Goal: Information Seeking & Learning: Learn about a topic

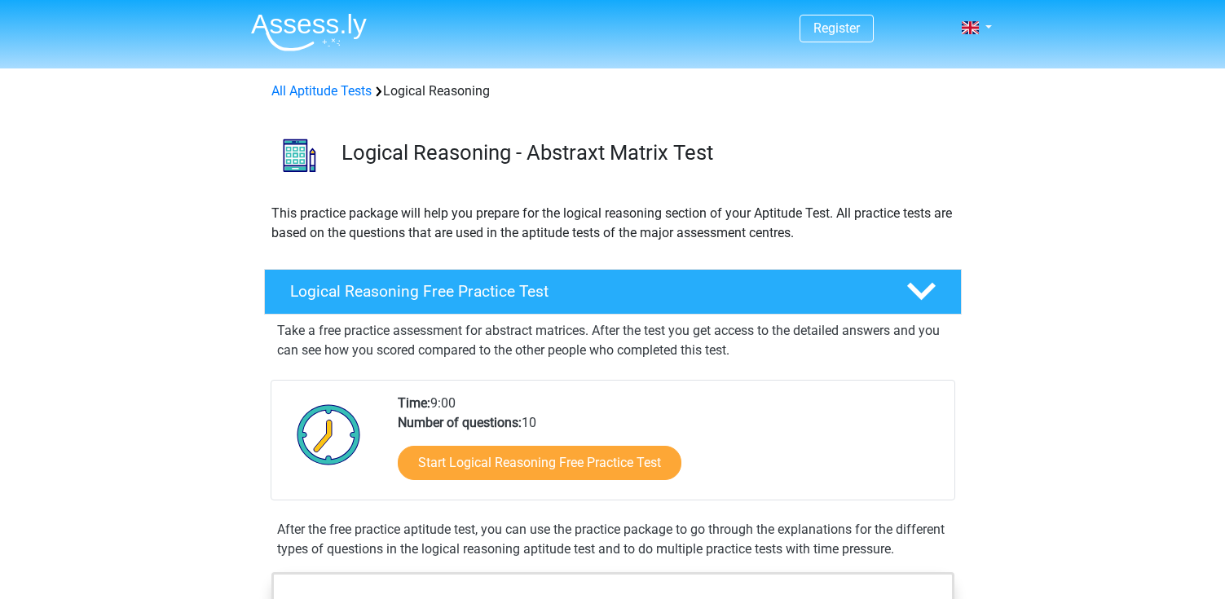
scroll to position [163, 0]
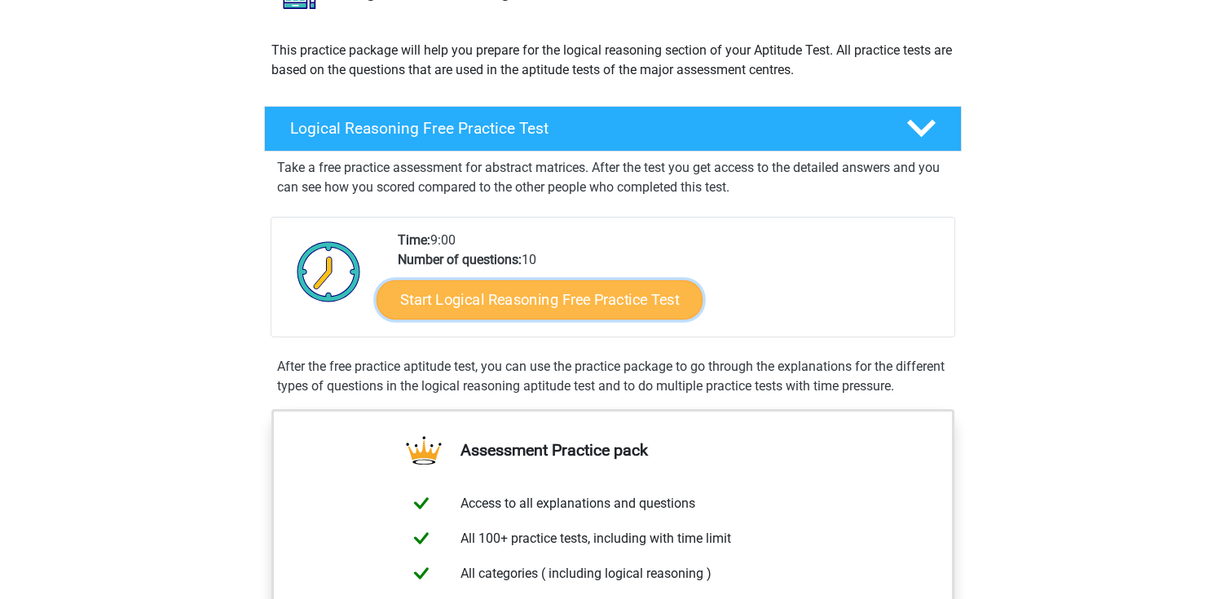
click at [608, 303] on link "Start Logical Reasoning Free Practice Test" at bounding box center [539, 298] width 326 height 39
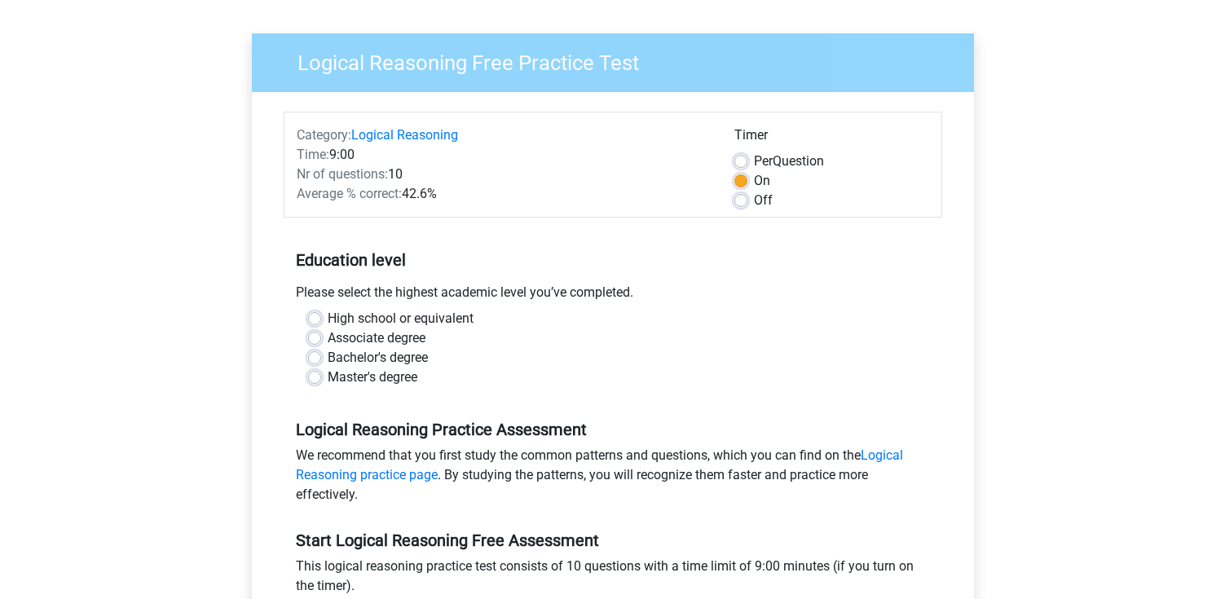
scroll to position [163, 0]
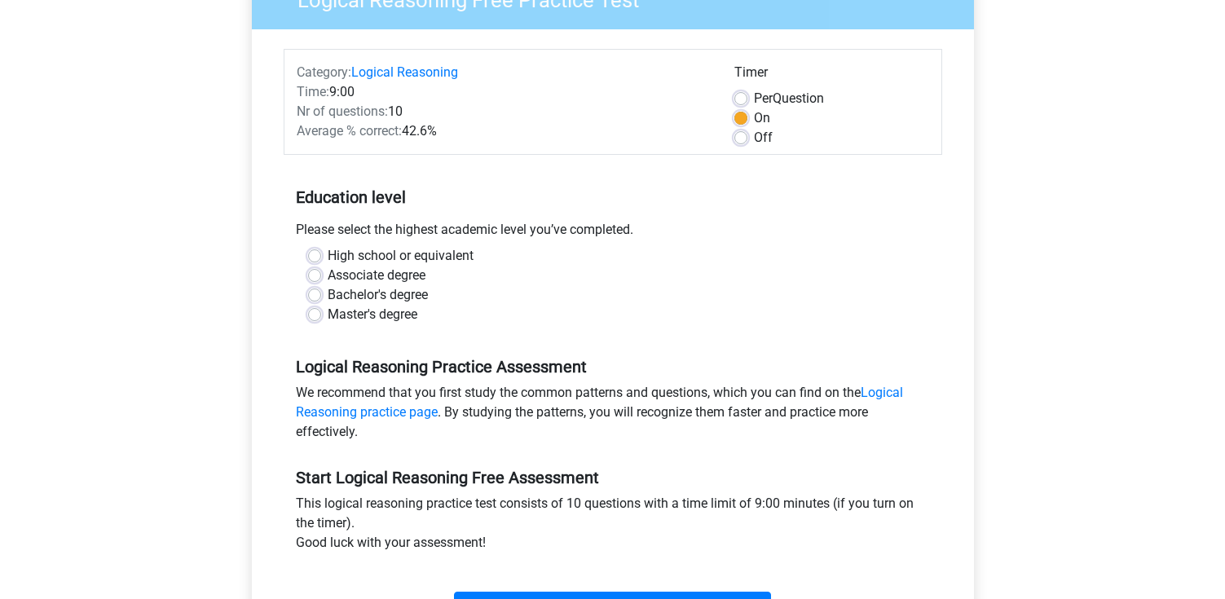
click at [754, 136] on label "Off" at bounding box center [763, 138] width 19 height 20
click at [735, 136] on input "Off" at bounding box center [740, 136] width 13 height 16
radio input "true"
drag, startPoint x: 313, startPoint y: 111, endPoint x: 462, endPoint y: 143, distance: 152.5
click at [462, 143] on div "Category: Logical Reasoning Time: 9:00 Nr of questions: 10 Average % correct: 4…" at bounding box center [503, 105] width 438 height 85
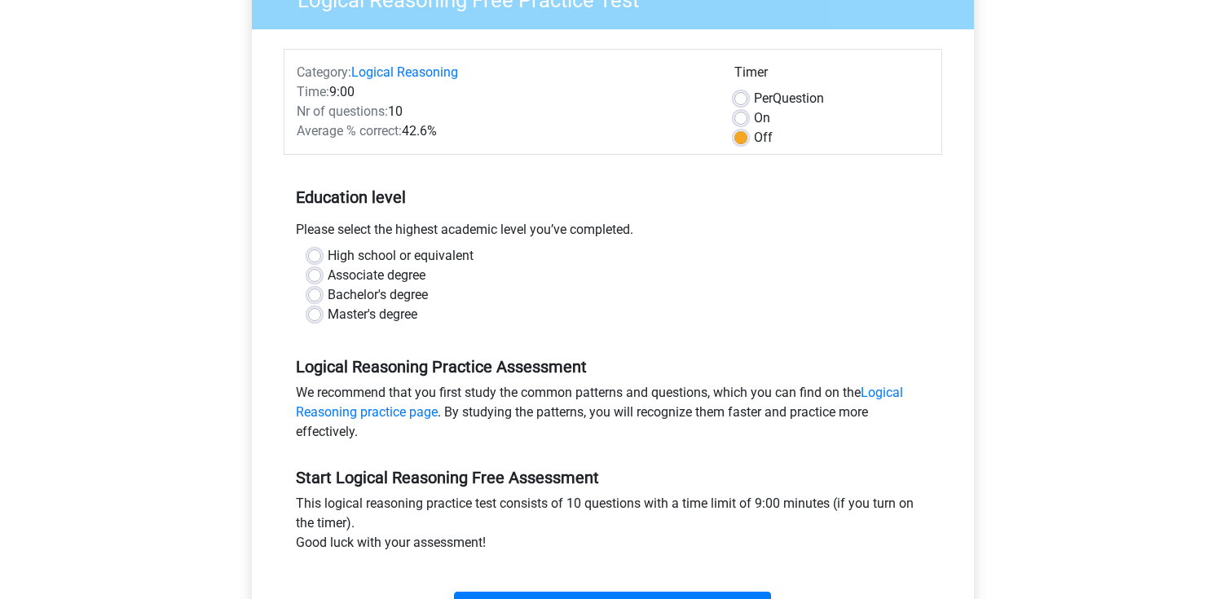
click at [483, 228] on div "Please select the highest academic level you’ve completed." at bounding box center [613, 233] width 658 height 26
click at [356, 308] on label "Master's degree" at bounding box center [373, 315] width 90 height 20
click at [321, 308] on input "Master's degree" at bounding box center [314, 313] width 13 height 16
radio input "true"
click at [376, 293] on label "Bachelor's degree" at bounding box center [378, 295] width 100 height 20
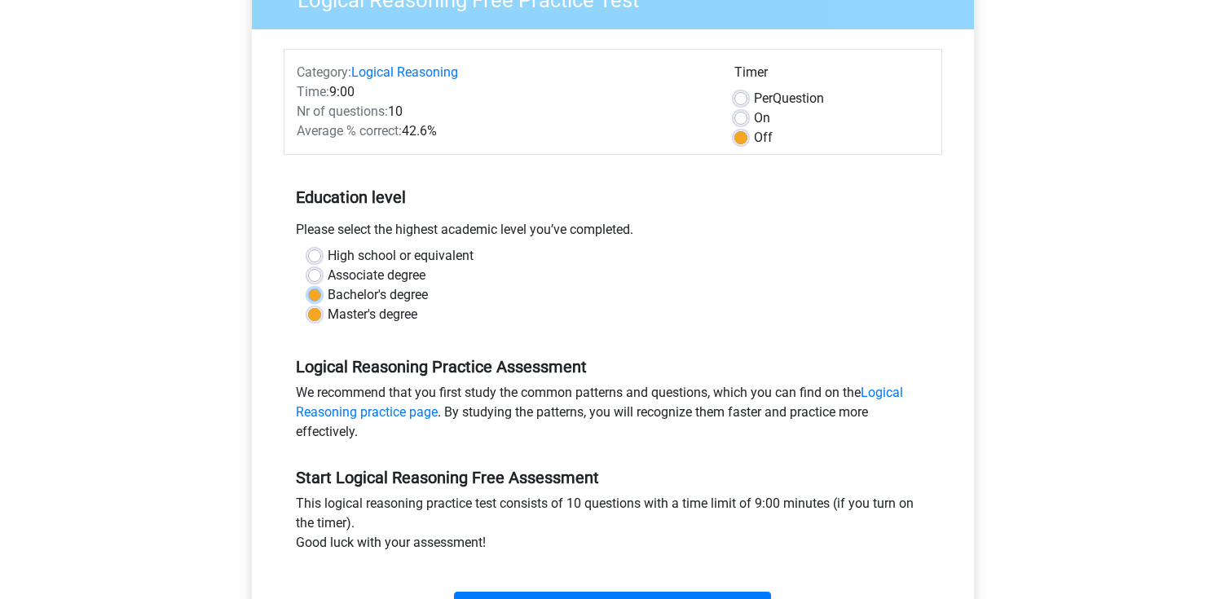
click at [321, 293] on input "Bachelor's degree" at bounding box center [314, 293] width 13 height 16
radio input "true"
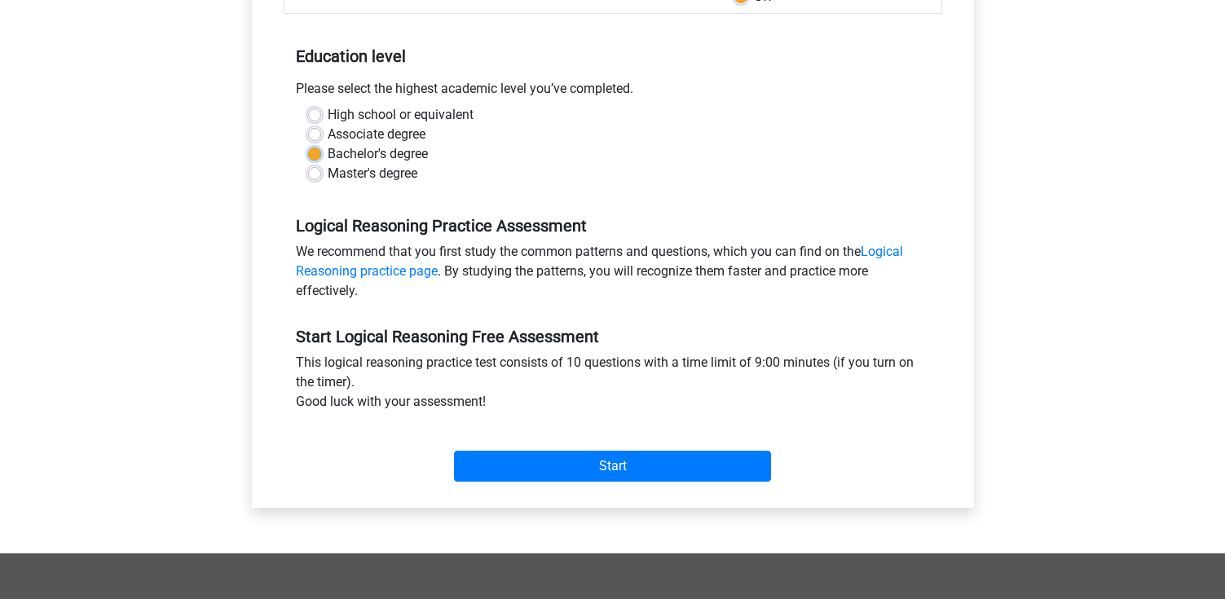
scroll to position [489, 0]
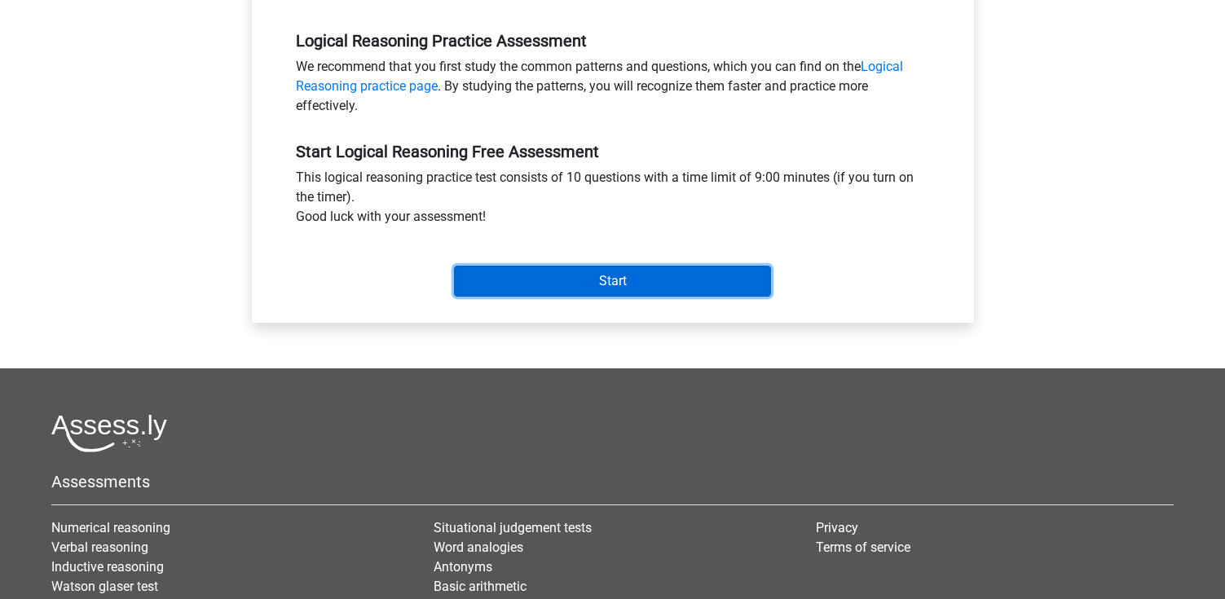
click at [541, 295] on input "Start" at bounding box center [612, 281] width 317 height 31
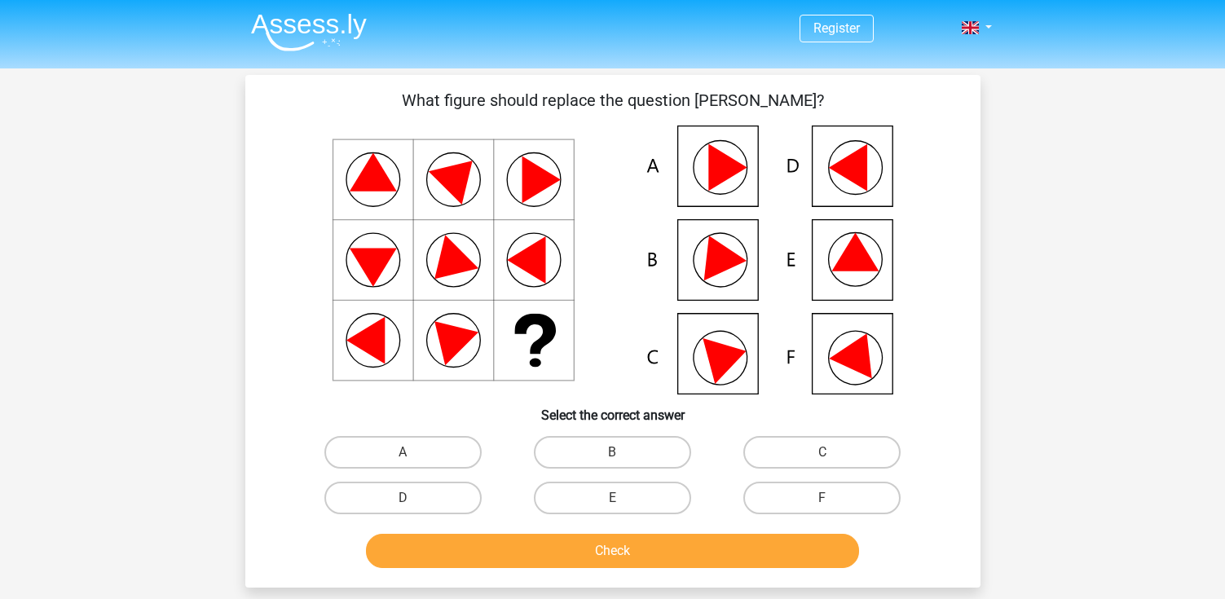
drag, startPoint x: 489, startPoint y: 99, endPoint x: 746, endPoint y: 93, distance: 256.7
click at [746, 93] on p "What figure should replace the question [PERSON_NAME]?" at bounding box center [612, 100] width 683 height 24
click at [746, 93] on p "What figure should replace the question mark?" at bounding box center [612, 100] width 683 height 24
click at [849, 171] on icon at bounding box center [847, 167] width 38 height 47
click at [426, 486] on label "D" at bounding box center [402, 498] width 157 height 33
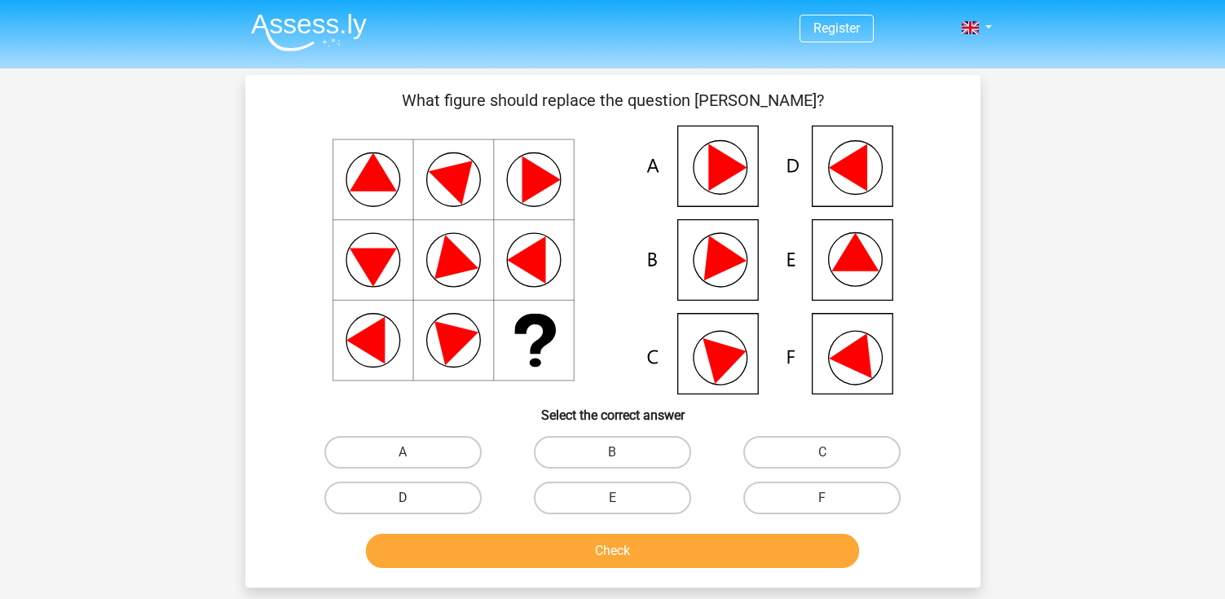
click at [413, 498] on input "D" at bounding box center [408, 503] width 11 height 11
radio input "true"
click at [523, 574] on div "Check" at bounding box center [612, 554] width 629 height 41
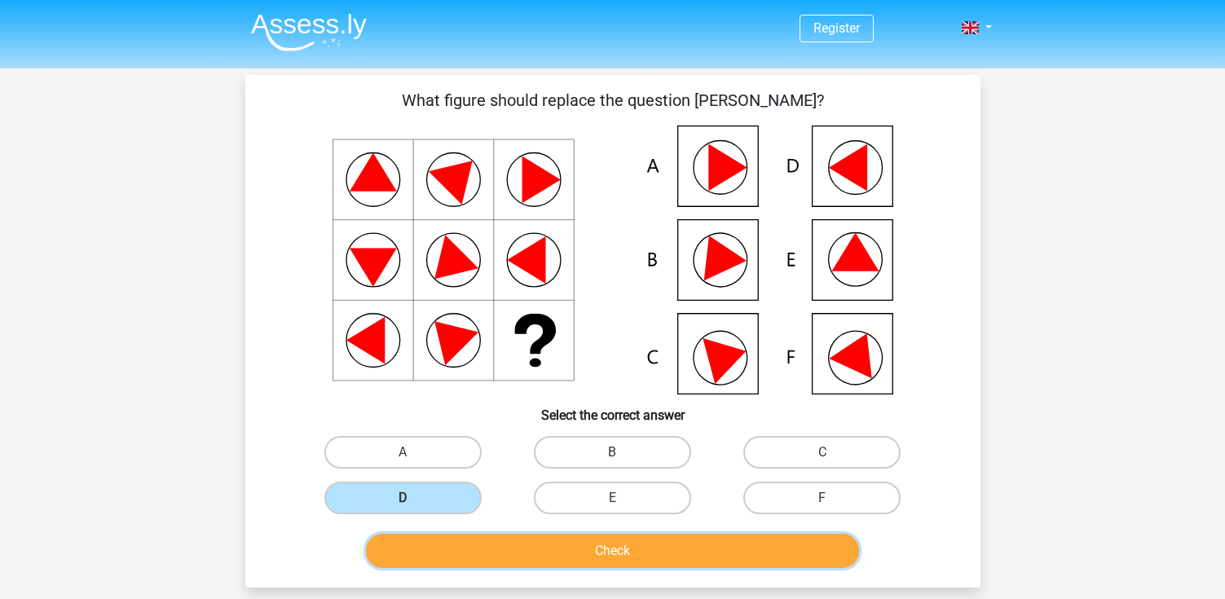
click at [530, 556] on button "Check" at bounding box center [612, 551] width 493 height 34
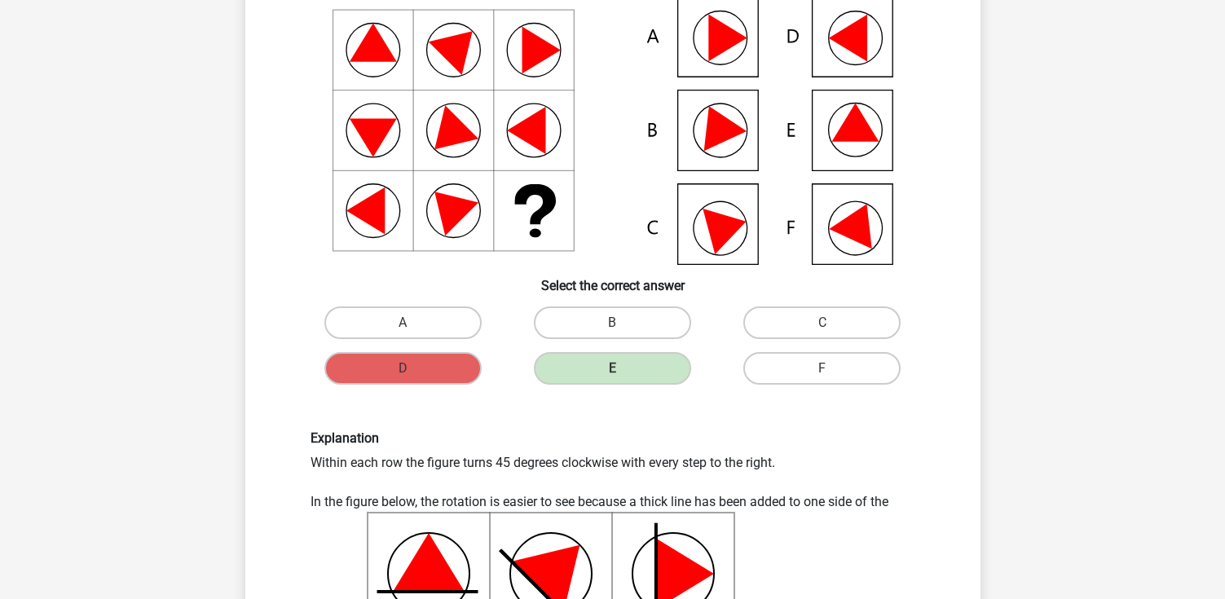
scroll to position [163, 0]
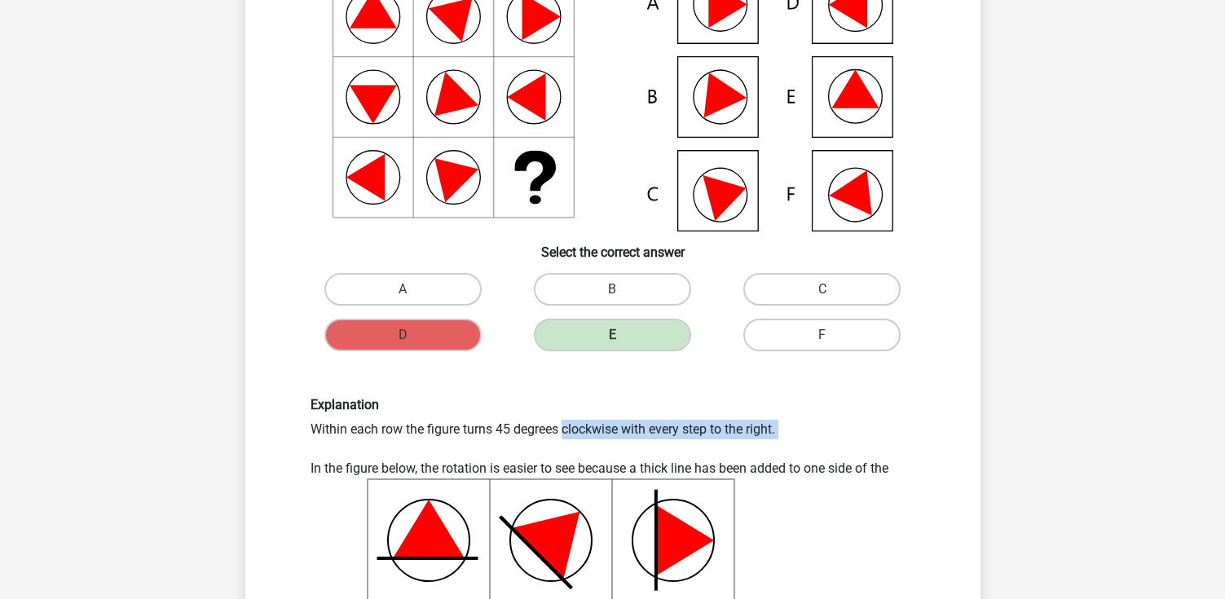
drag, startPoint x: 350, startPoint y: 423, endPoint x: 572, endPoint y: 441, distance: 223.2
drag, startPoint x: 335, startPoint y: 427, endPoint x: 615, endPoint y: 432, distance: 280.4
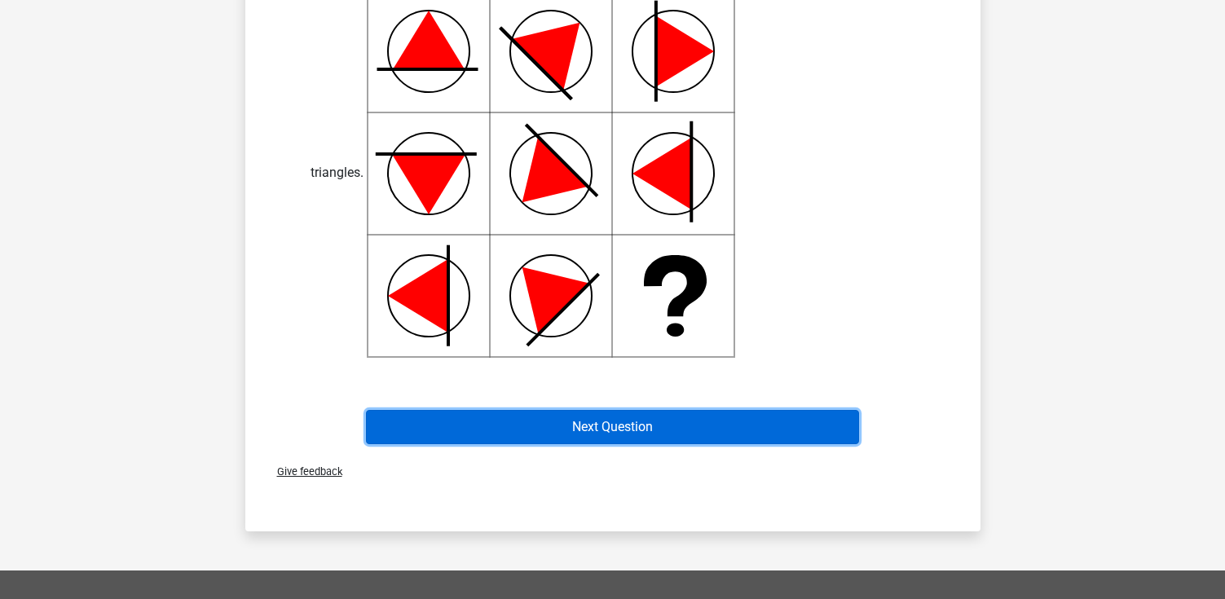
click at [600, 422] on button "Next Question" at bounding box center [612, 427] width 493 height 34
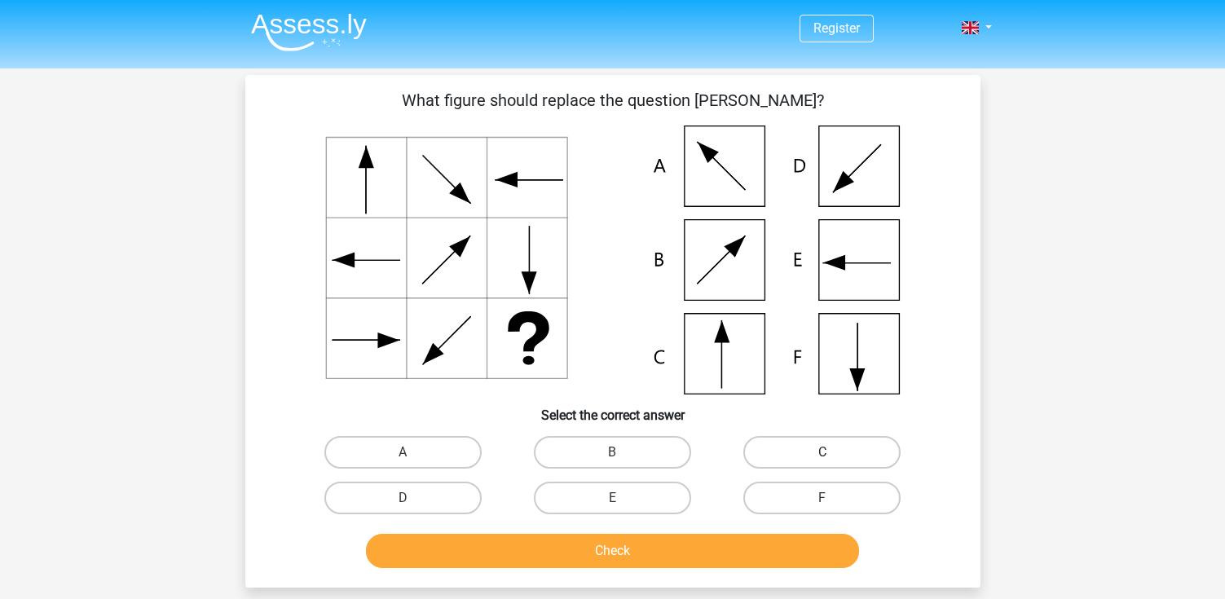
click at [774, 457] on label "C" at bounding box center [821, 452] width 157 height 33
click at [822, 457] on input "C" at bounding box center [827, 457] width 11 height 11
radio input "true"
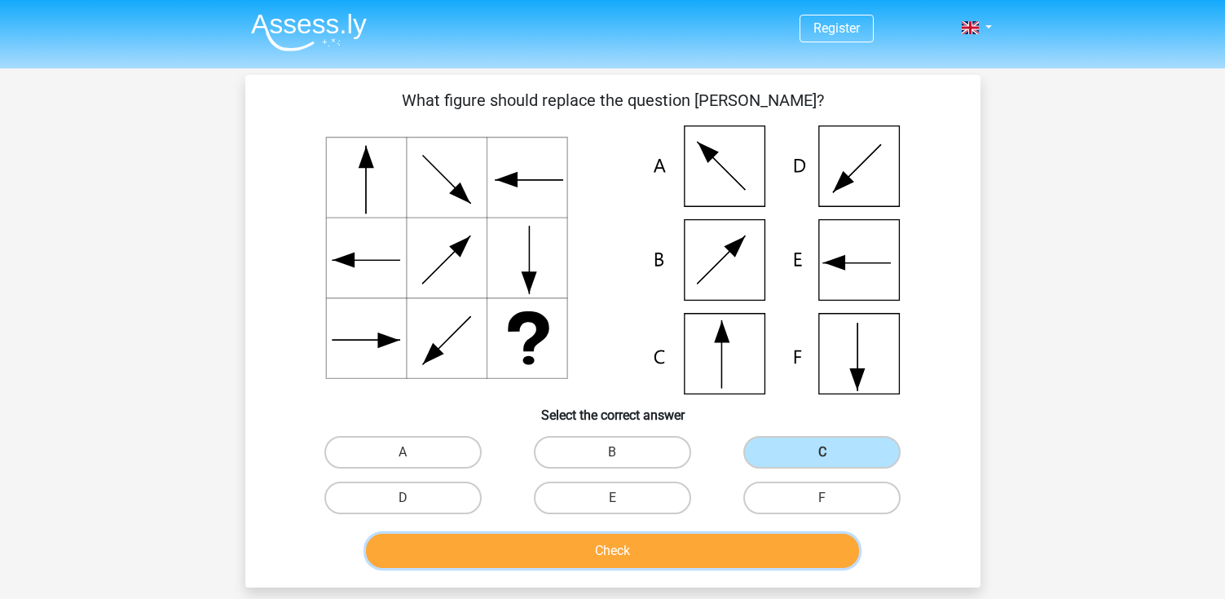
click at [693, 538] on button "Check" at bounding box center [612, 551] width 493 height 34
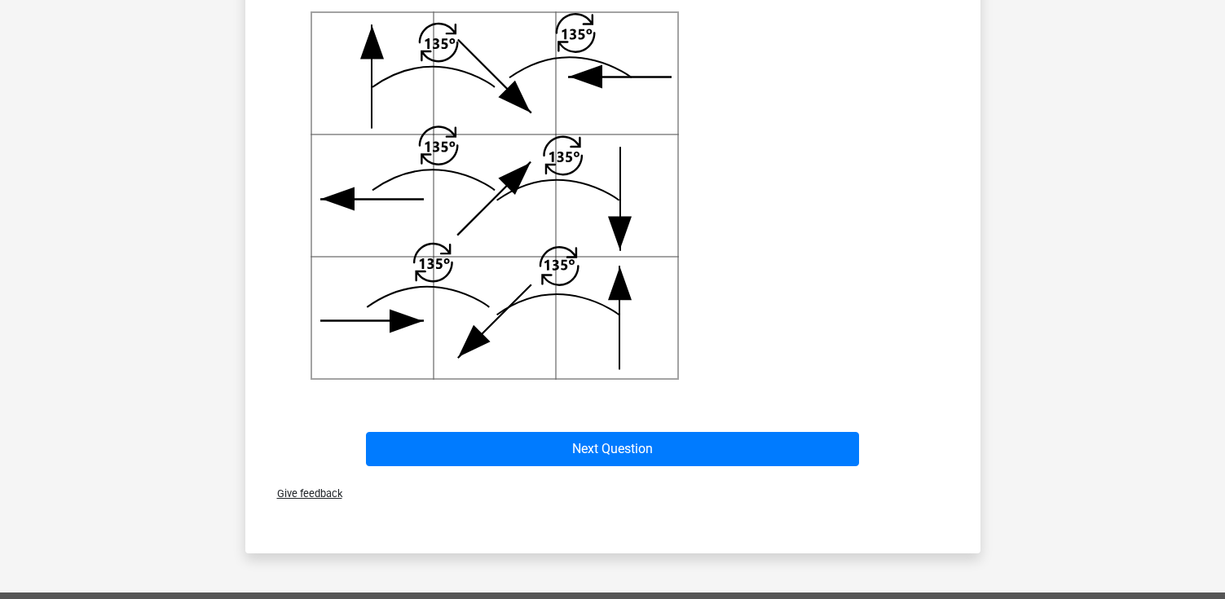
scroll to position [652, 0]
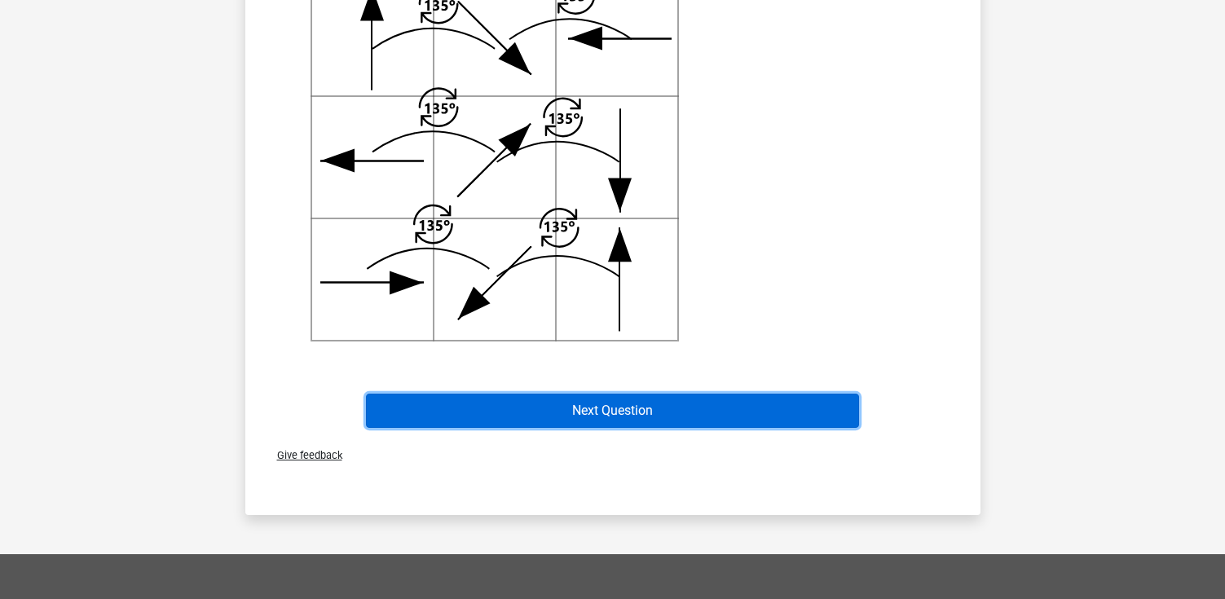
click at [680, 418] on button "Next Question" at bounding box center [612, 411] width 493 height 34
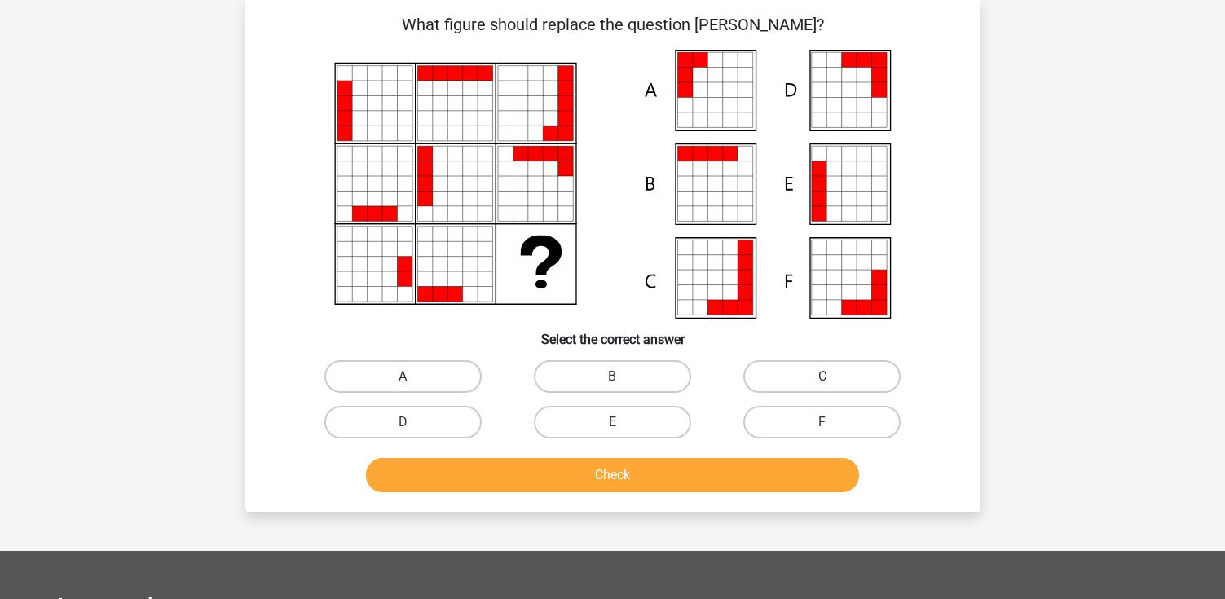
scroll to position [75, 0]
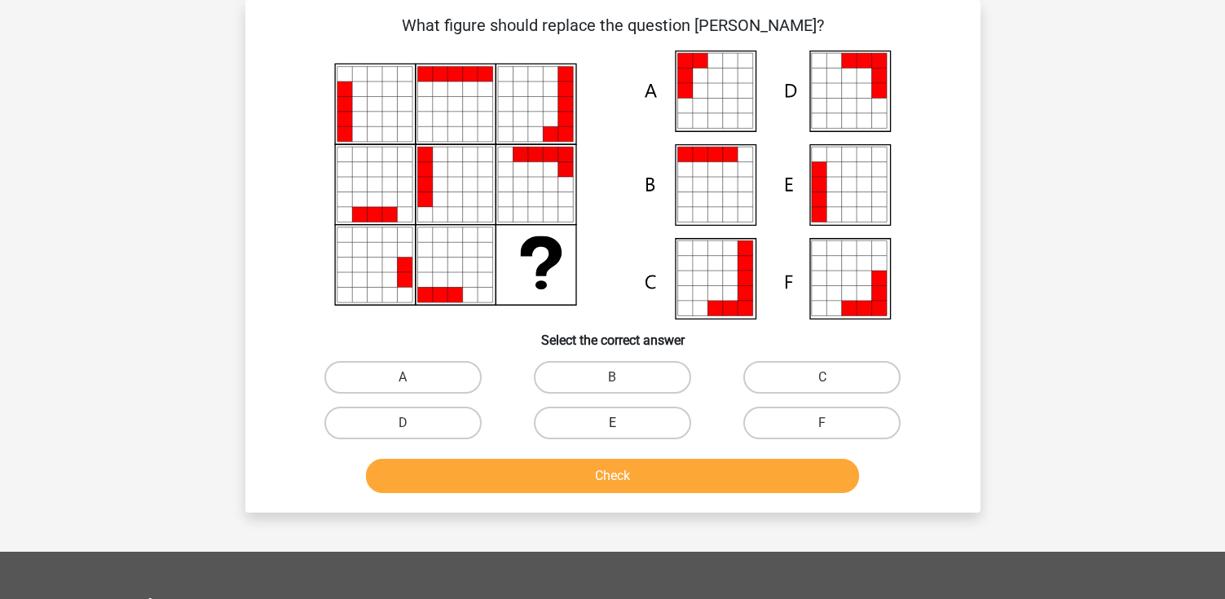
click at [595, 420] on label "E" at bounding box center [612, 423] width 157 height 33
click at [612, 423] on input "E" at bounding box center [617, 428] width 11 height 11
radio input "true"
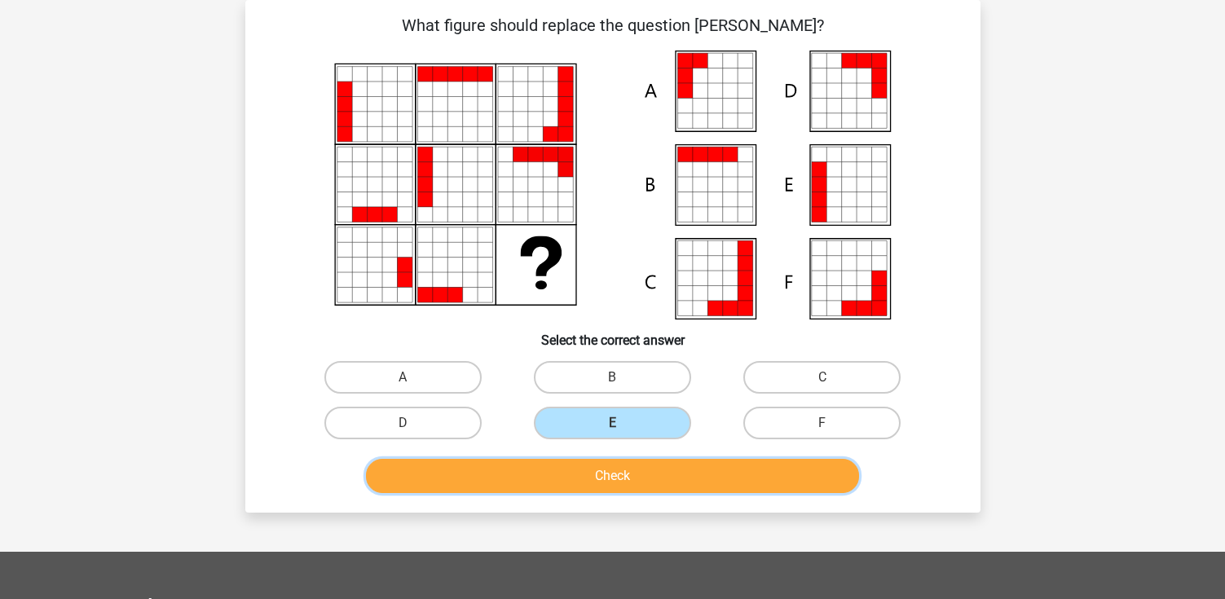
click at [600, 468] on button "Check" at bounding box center [612, 476] width 493 height 34
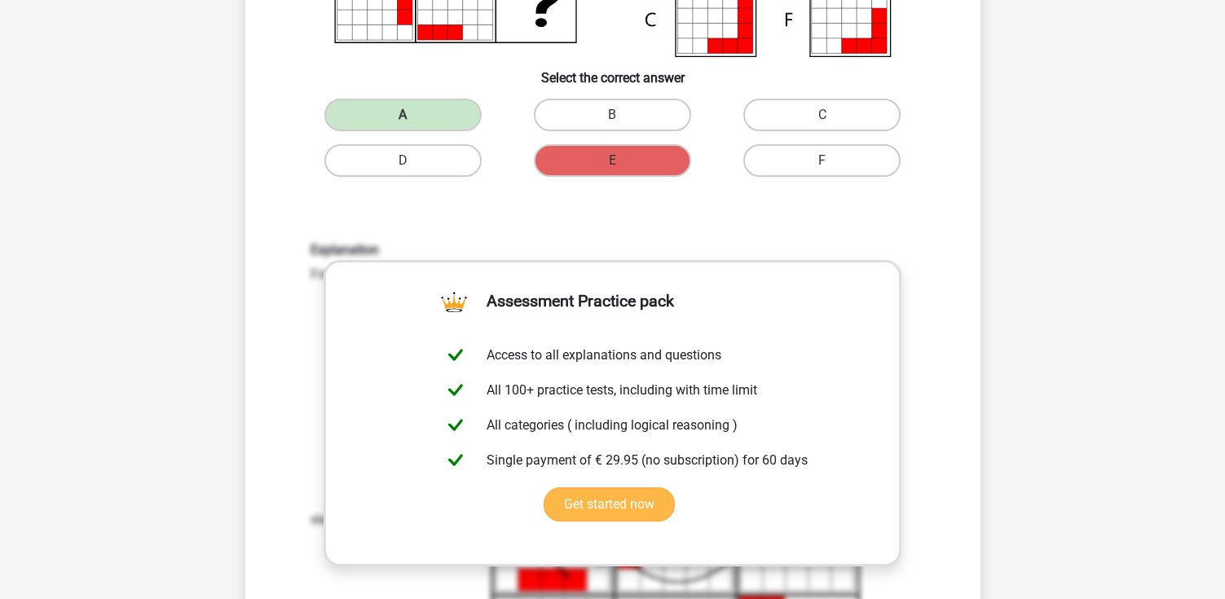
scroll to position [401, 0]
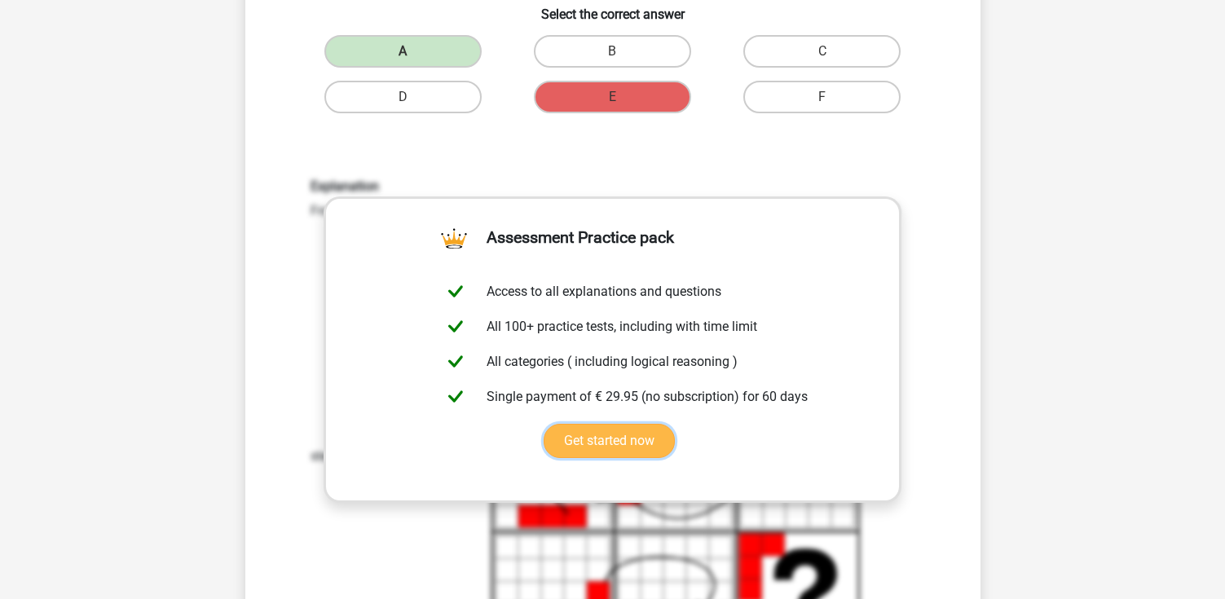
click at [596, 442] on link "Get started now" at bounding box center [609, 441] width 131 height 34
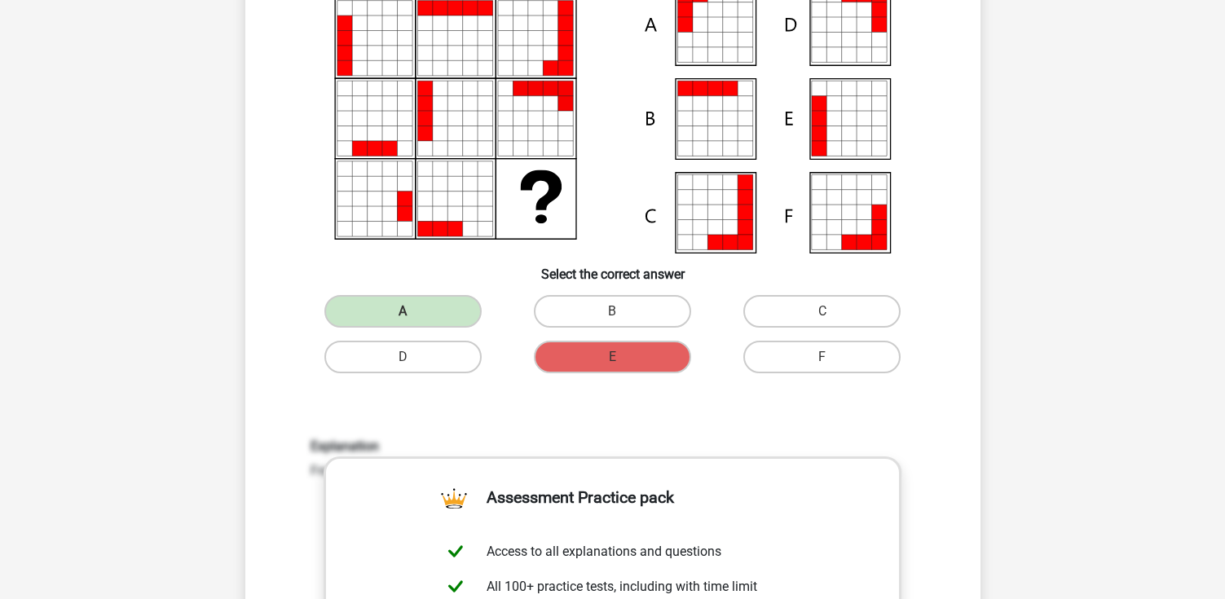
scroll to position [0, 0]
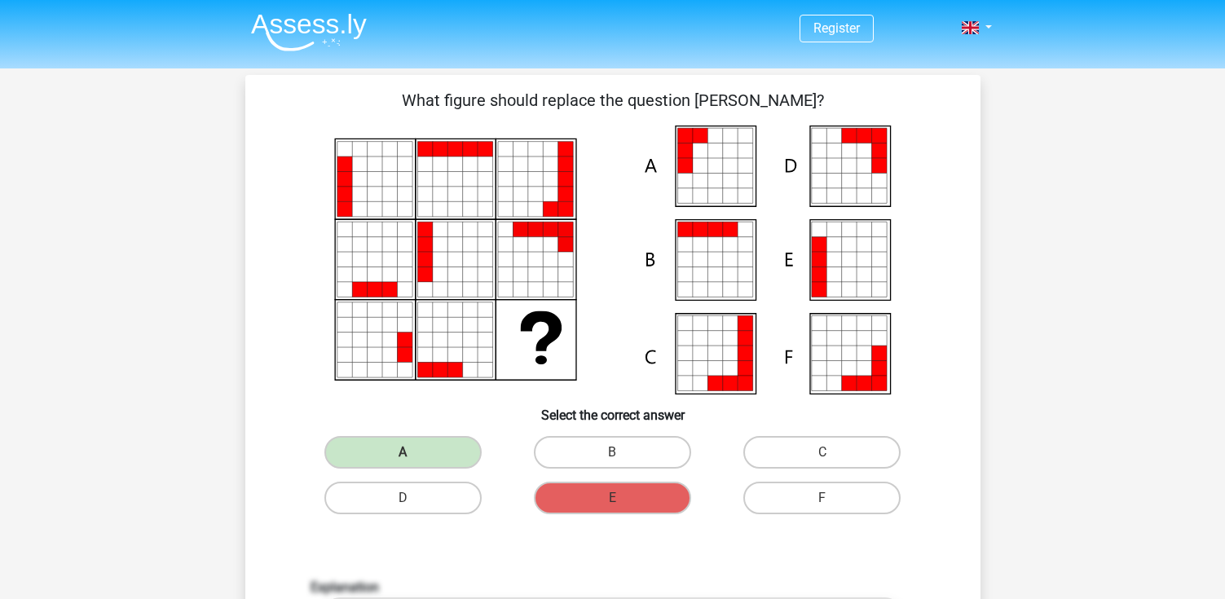
click at [353, 15] on img at bounding box center [309, 32] width 116 height 38
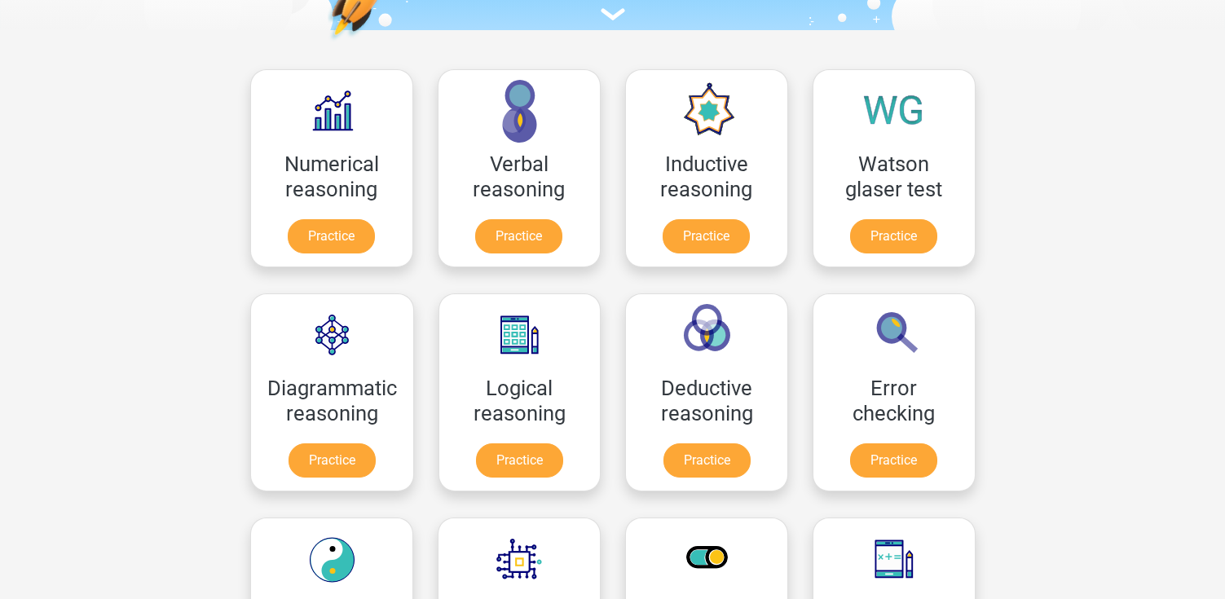
scroll to position [163, 0]
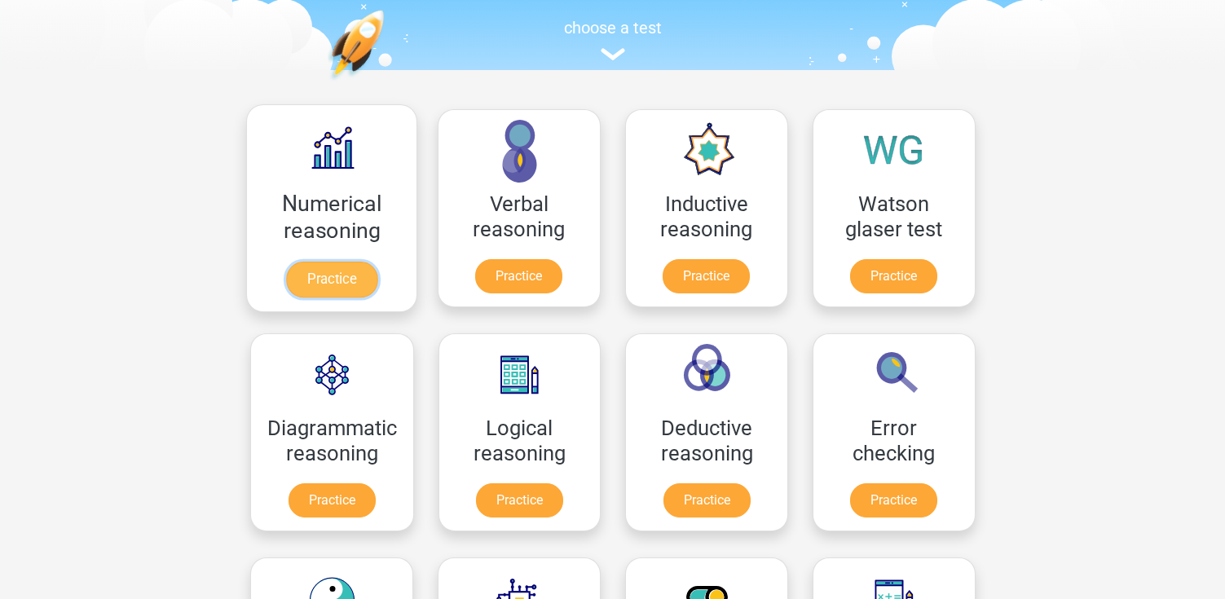
click at [376, 262] on link "Practice" at bounding box center [330, 280] width 91 height 36
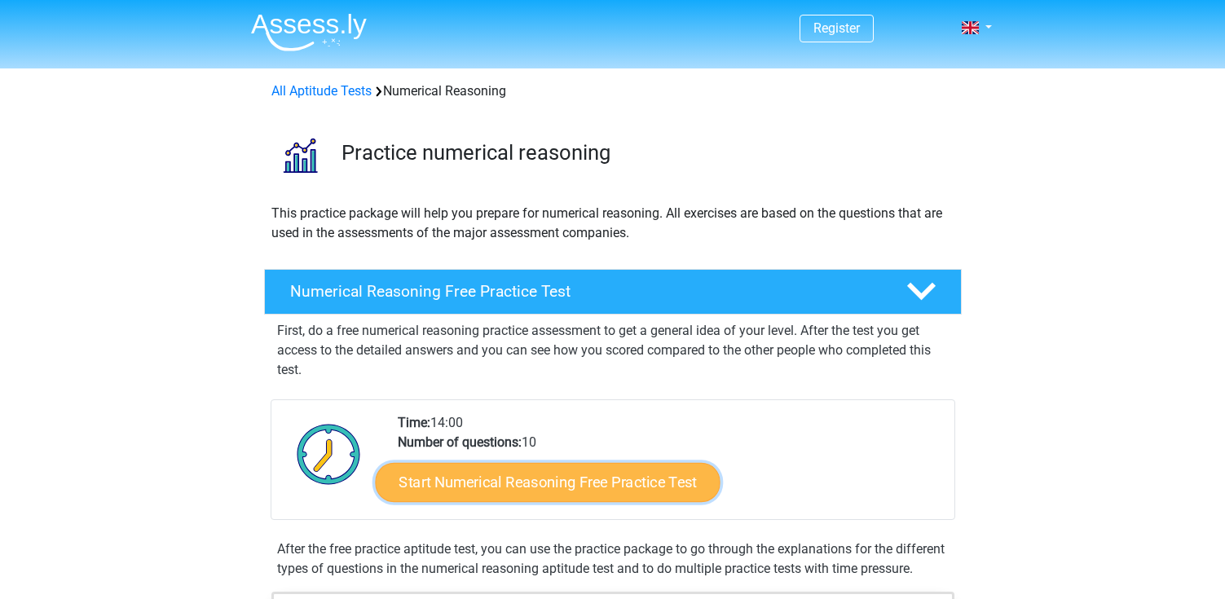
click at [511, 486] on link "Start Numerical Reasoning Free Practice Test" at bounding box center [547, 481] width 345 height 39
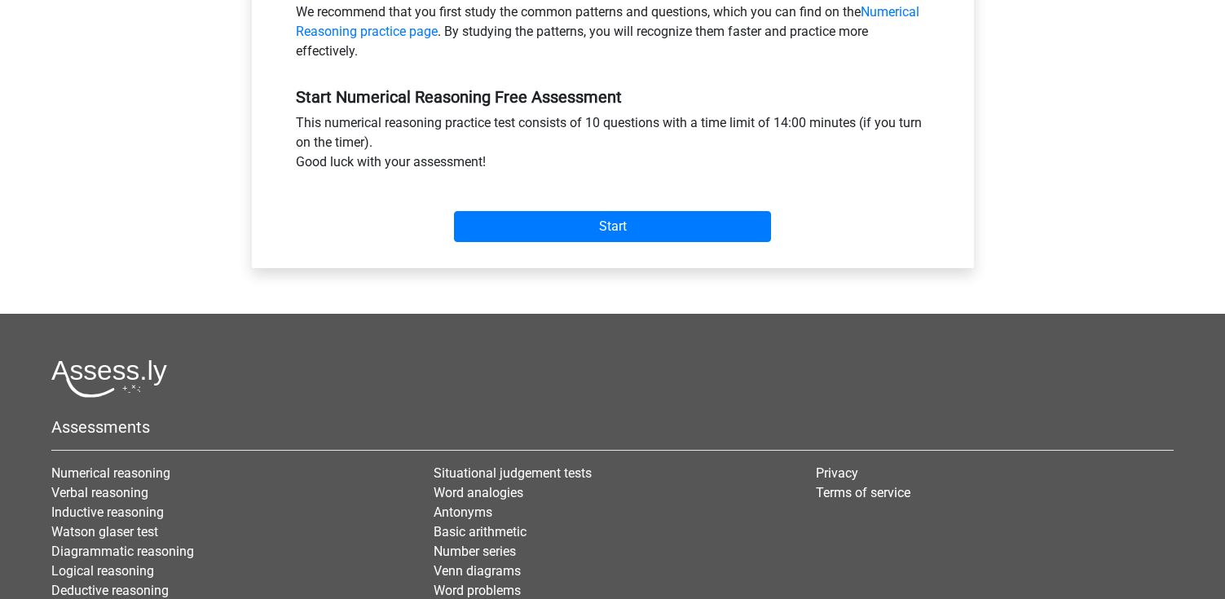
scroll to position [652, 0]
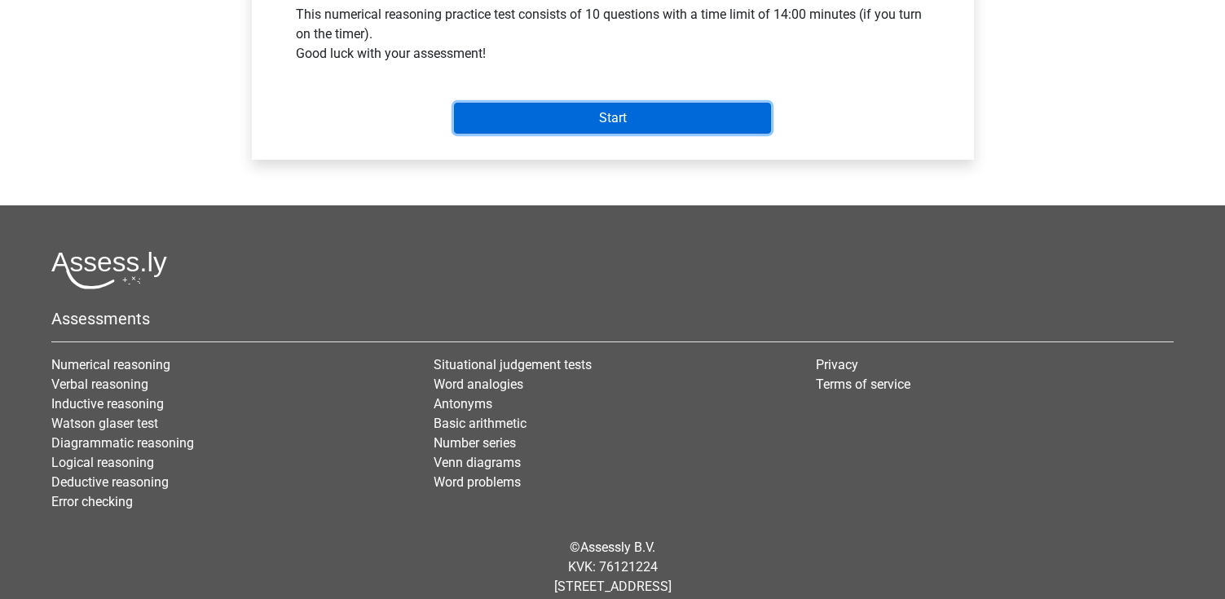
click at [580, 114] on input "Start" at bounding box center [612, 118] width 317 height 31
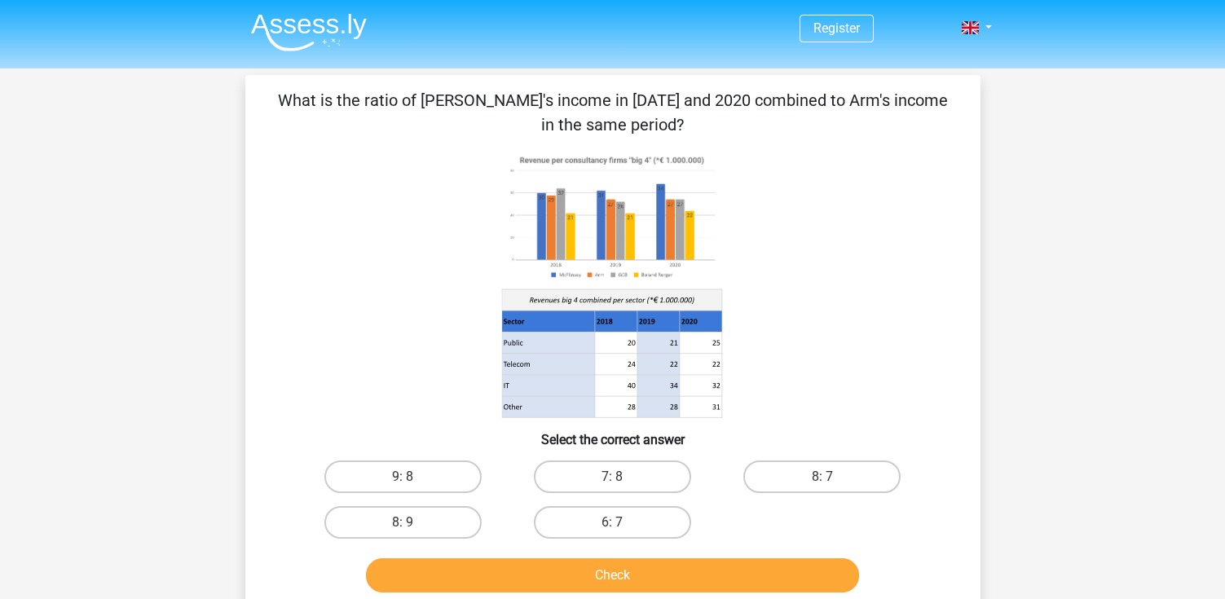
drag, startPoint x: 367, startPoint y: 102, endPoint x: 772, endPoint y: 99, distance: 405.8
click at [772, 99] on p "What is the ratio of [PERSON_NAME]'s income in [DATE] and 2020 combined to Arm'…" at bounding box center [612, 112] width 683 height 49
click at [772, 99] on p "What is the ratio of McFlinsey's income in 2018 and 2020 combined to Arm's inco…" at bounding box center [612, 112] width 683 height 49
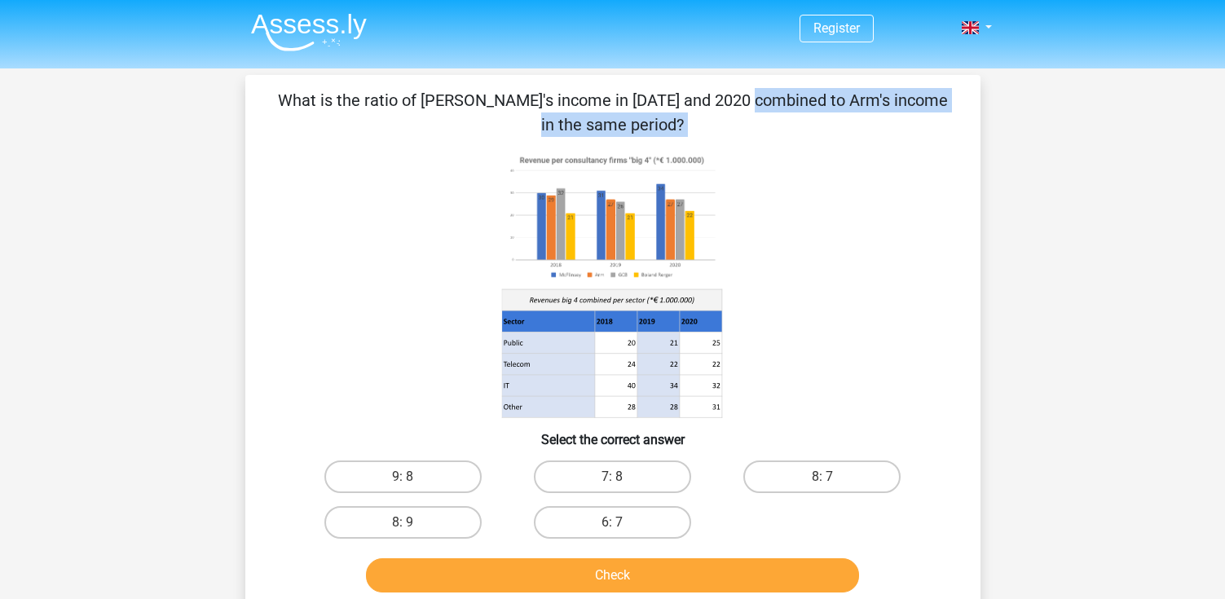
drag, startPoint x: 403, startPoint y: 92, endPoint x: 846, endPoint y: 273, distance: 478.0
click at [847, 274] on div "What is the ratio of McFlinsey's income in 2018 and 2020 combined to Arm's inco…" at bounding box center [613, 343] width 722 height 511
click at [846, 273] on icon at bounding box center [612, 284] width 657 height 269
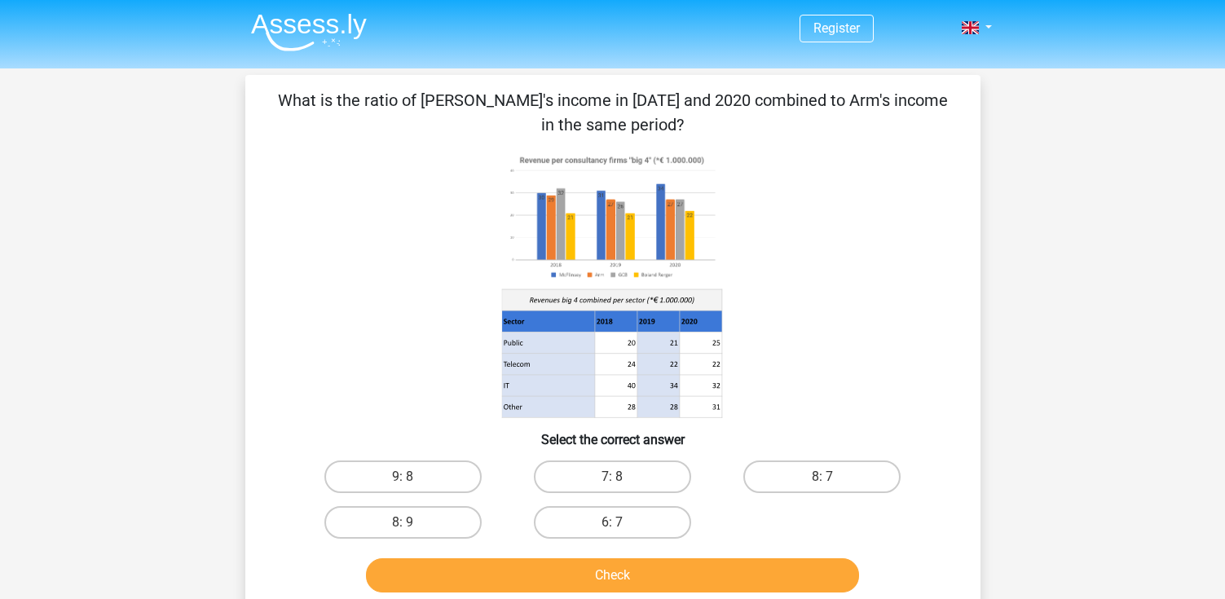
click at [570, 266] on image at bounding box center [611, 217] width 220 height 134
click at [583, 286] on icon at bounding box center [612, 284] width 657 height 269
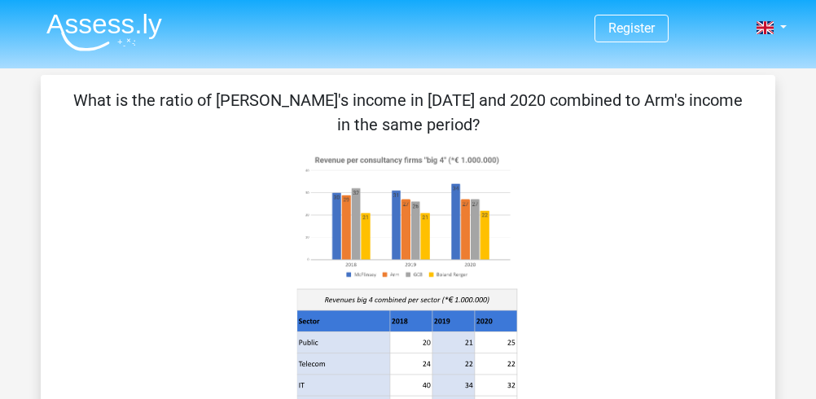
drag, startPoint x: 138, startPoint y: 100, endPoint x: 704, endPoint y: 103, distance: 566.3
click at [704, 103] on p "What is the ratio of McFlinsey's income in 2018 and 2020 combined to Arm's inco…" at bounding box center [408, 112] width 683 height 49
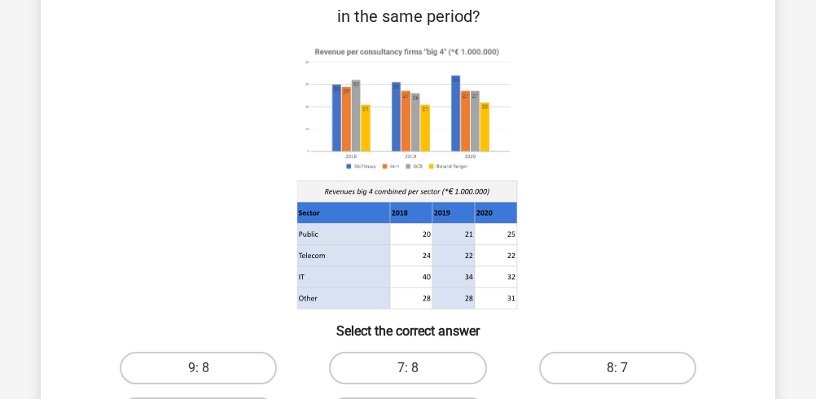
scroll to position [217, 0]
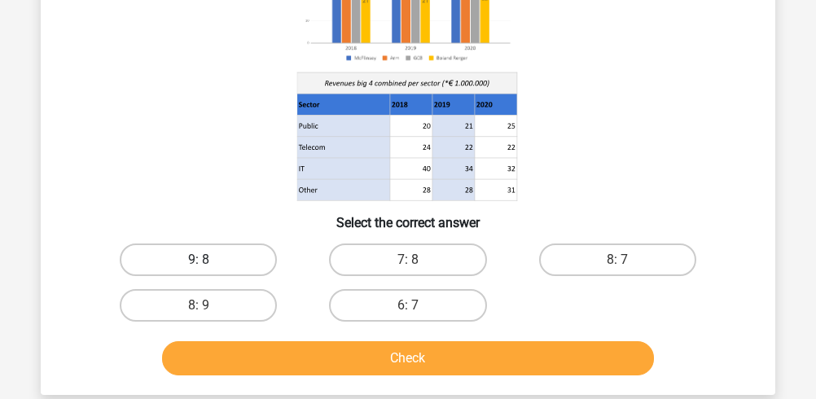
click at [240, 260] on label "9: 8" at bounding box center [198, 260] width 157 height 33
click at [209, 260] on input "9: 8" at bounding box center [204, 265] width 11 height 11
radio input "true"
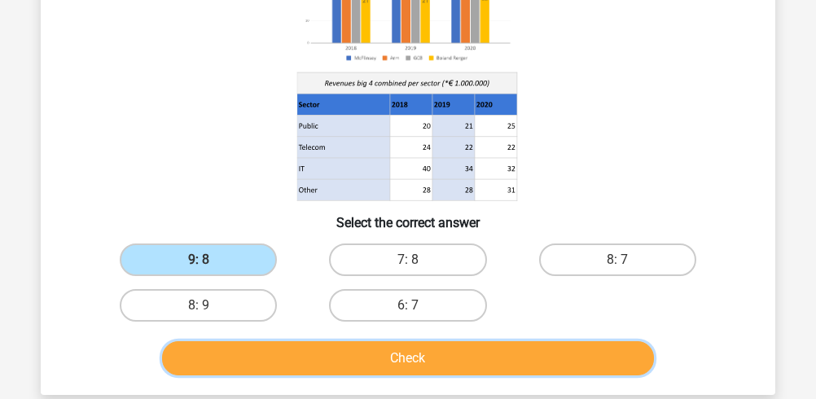
click at [385, 363] on button "Check" at bounding box center [408, 358] width 493 height 34
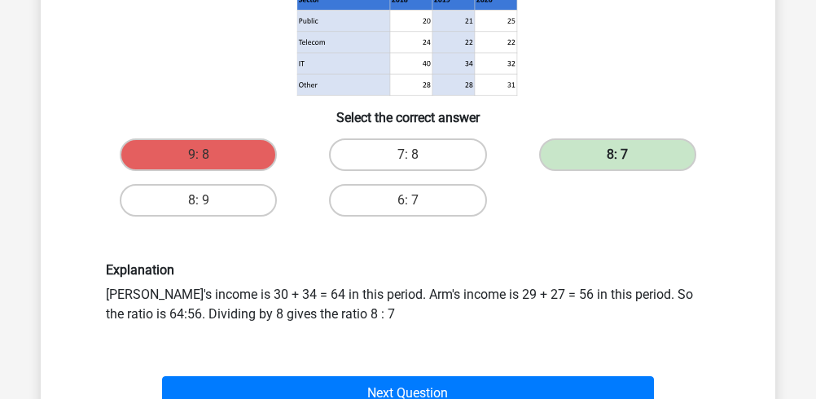
scroll to position [326, 0]
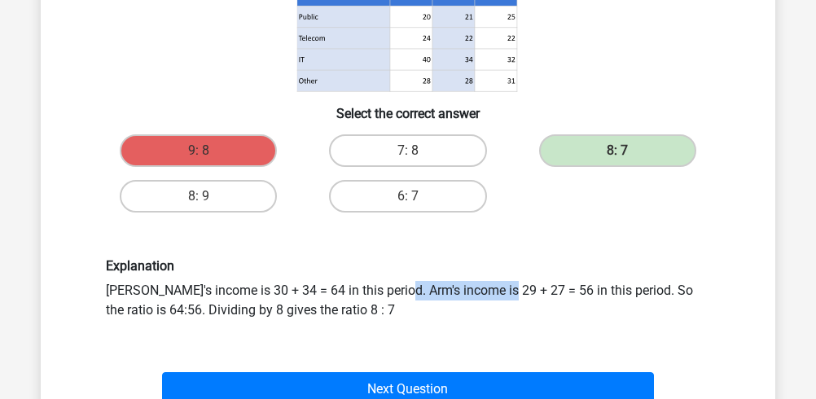
drag, startPoint x: 194, startPoint y: 287, endPoint x: 303, endPoint y: 286, distance: 109.2
click at [303, 286] on div "Explanation McFlinsey's income is 30 + 34 = 64 in this period. Arm's income is …" at bounding box center [408, 288] width 629 height 61
click at [580, 139] on label "8: 7" at bounding box center [617, 150] width 157 height 33
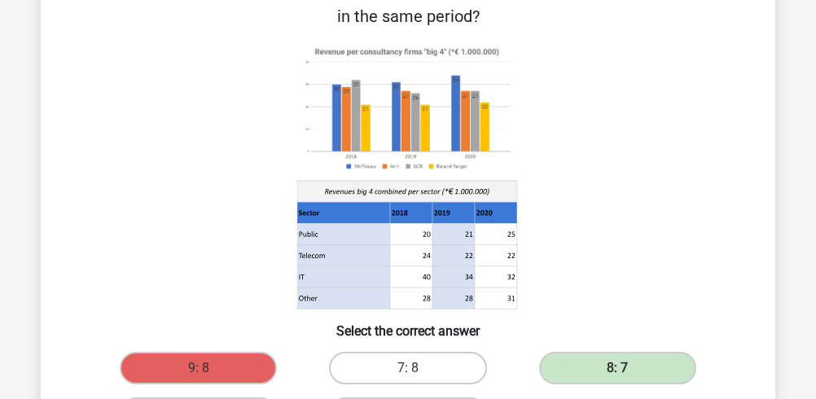
scroll to position [0, 0]
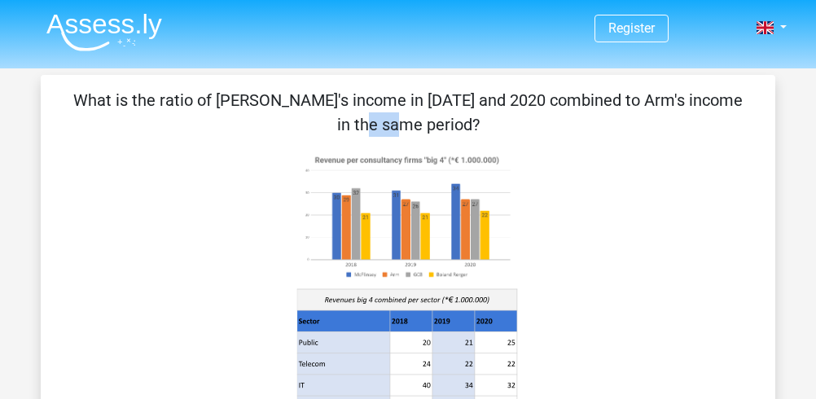
drag, startPoint x: 419, startPoint y: 102, endPoint x: 455, endPoint y: 99, distance: 35.9
click at [455, 99] on p "What is the ratio of McFlinsey's income in 2018 and 2020 combined to Arm's inco…" at bounding box center [408, 112] width 683 height 49
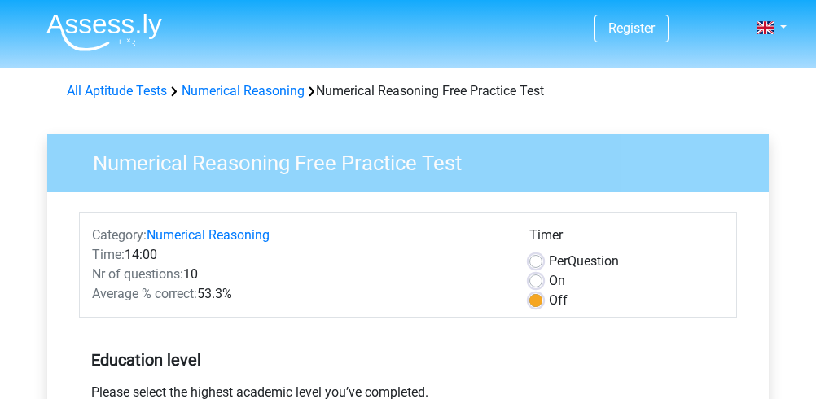
scroll to position [434, 0]
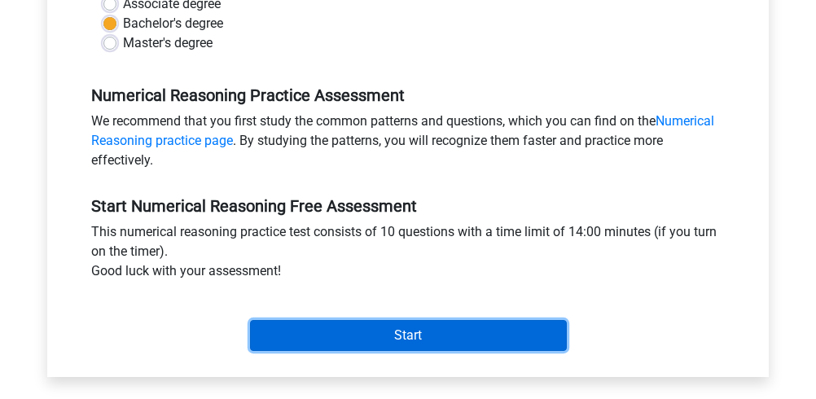
click at [431, 346] on input "Start" at bounding box center [408, 335] width 317 height 31
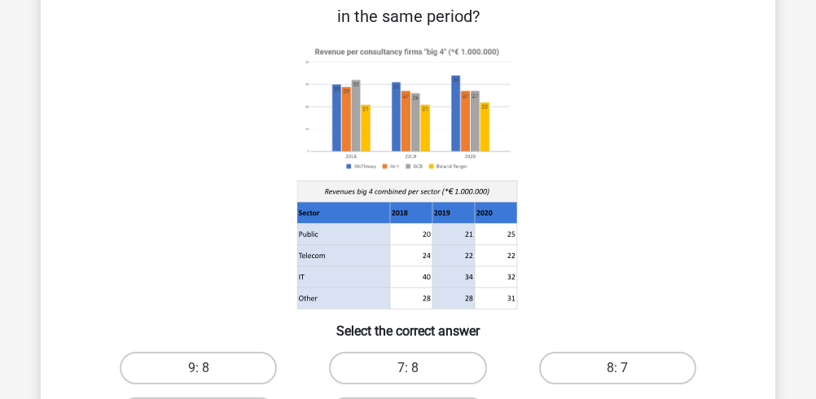
scroll to position [217, 0]
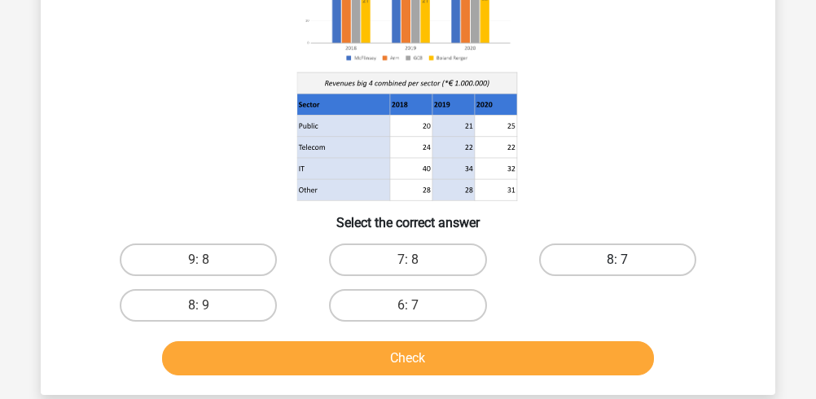
click at [650, 260] on label "8: 7" at bounding box center [617, 260] width 157 height 33
click at [628, 260] on input "8: 7" at bounding box center [623, 265] width 11 height 11
radio input "true"
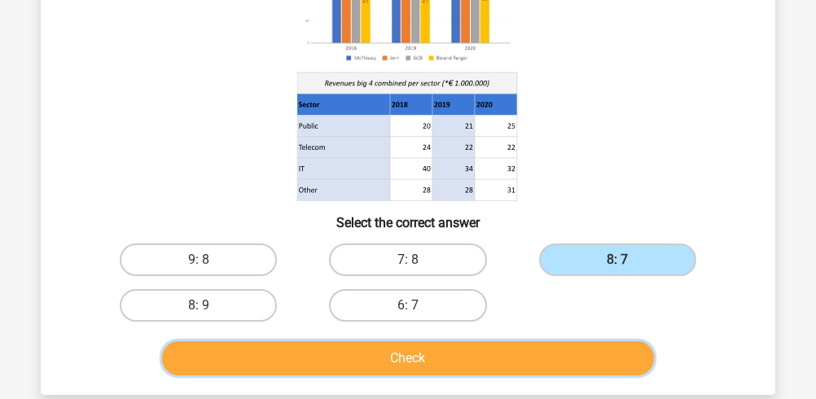
click at [518, 352] on button "Check" at bounding box center [408, 358] width 493 height 34
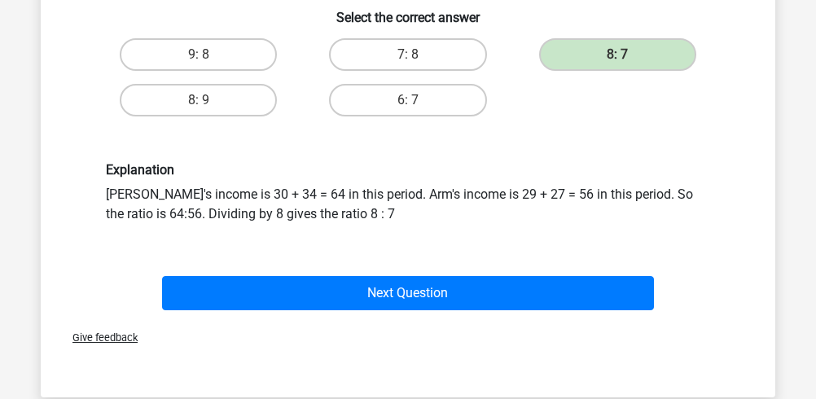
scroll to position [543, 0]
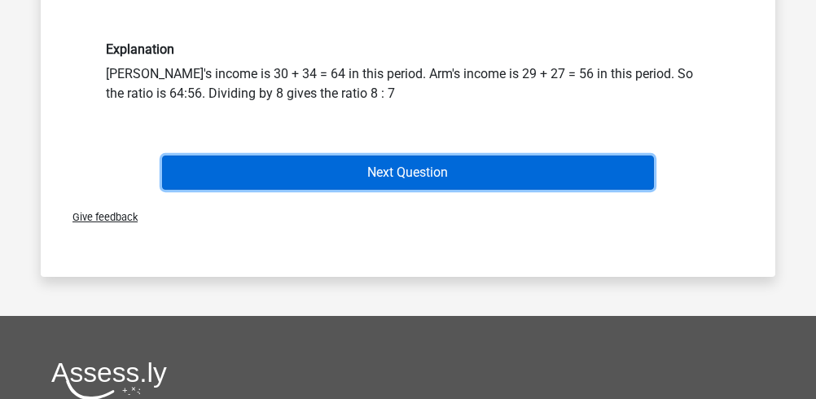
click at [479, 162] on button "Next Question" at bounding box center [408, 173] width 493 height 34
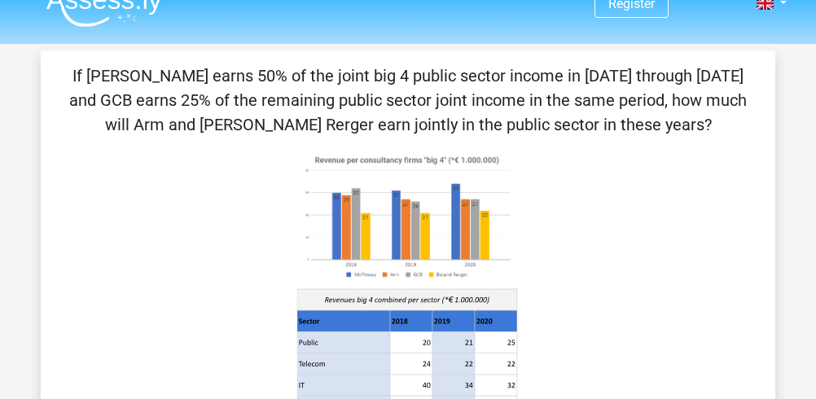
scroll to position [0, 0]
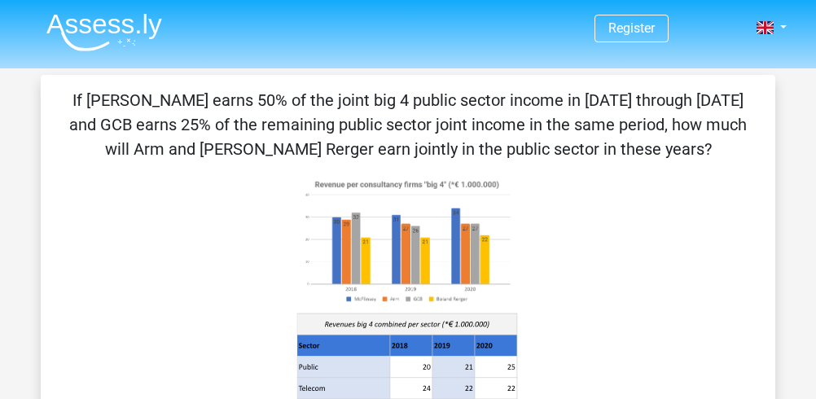
drag, startPoint x: 70, startPoint y: 98, endPoint x: 479, endPoint y: 149, distance: 412.3
click at [479, 149] on p "If McFlinsey earns 50% of the joint big 4 public sector income in 2018 through …" at bounding box center [408, 124] width 683 height 73
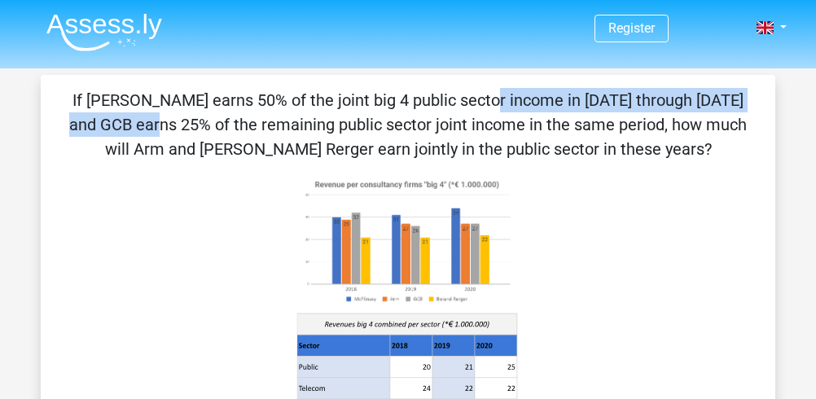
drag, startPoint x: 163, startPoint y: 103, endPoint x: 467, endPoint y: 91, distance: 304.2
click at [467, 91] on p "If McFlinsey earns 50% of the joint big 4 public sector income in 2018 through …" at bounding box center [408, 124] width 683 height 73
drag, startPoint x: 66, startPoint y: 99, endPoint x: 496, endPoint y: 91, distance: 430.3
click at [496, 91] on div "If McFlinsey earns 50% of the joint big 4 public sector income in 2018 through …" at bounding box center [408, 355] width 722 height 535
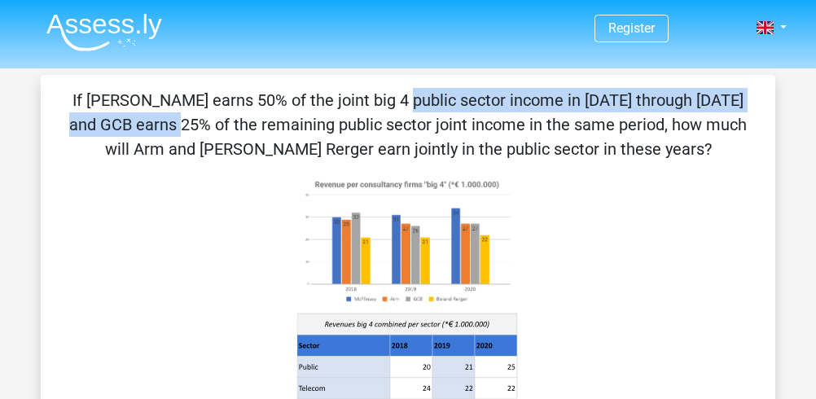
click at [496, 91] on p "If McFlinsey earns 50% of the joint big 4 public sector income in 2018 through …" at bounding box center [408, 124] width 683 height 73
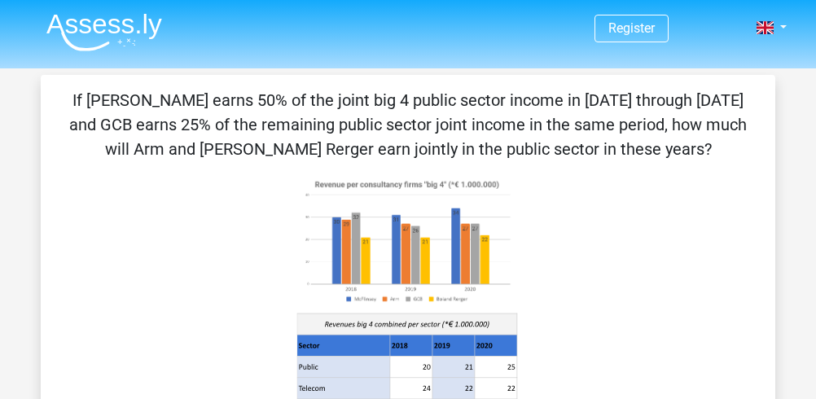
drag, startPoint x: 675, startPoint y: 104, endPoint x: 440, endPoint y: 143, distance: 237.8
click at [440, 143] on p "If McFlinsey earns 50% of the joint big 4 public sector income in 2018 through …" at bounding box center [408, 124] width 683 height 73
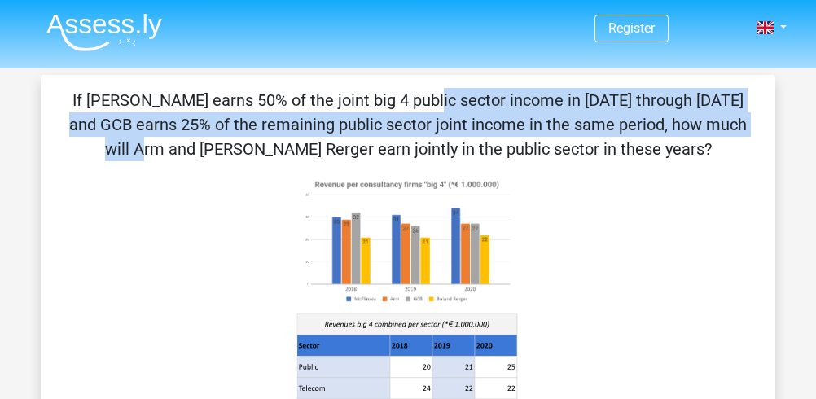
drag, startPoint x: 96, startPoint y: 96, endPoint x: 433, endPoint y: 113, distance: 337.0
click at [433, 113] on p "If McFlinsey earns 50% of the joint big 4 public sector income in 2018 through …" at bounding box center [408, 124] width 683 height 73
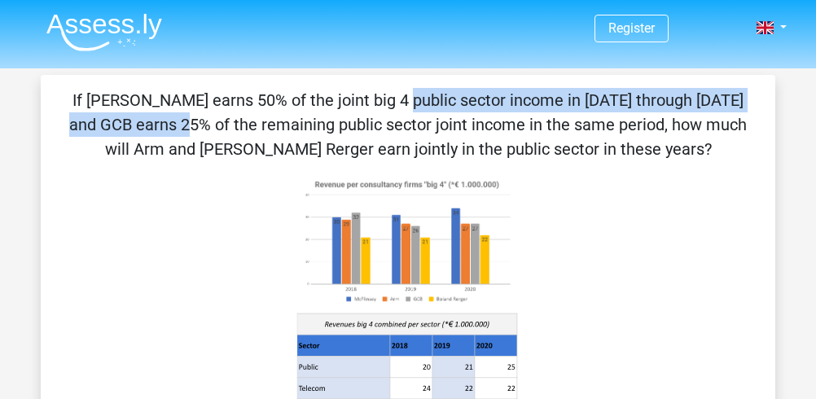
drag, startPoint x: 65, startPoint y: 99, endPoint x: 504, endPoint y: 101, distance: 439.2
click at [504, 101] on div "If McFlinsey earns 50% of the joint big 4 public sector income in 2018 through …" at bounding box center [408, 355] width 722 height 535
click at [504, 101] on p "If McFlinsey earns 50% of the joint big 4 public sector income in 2018 through …" at bounding box center [408, 124] width 683 height 73
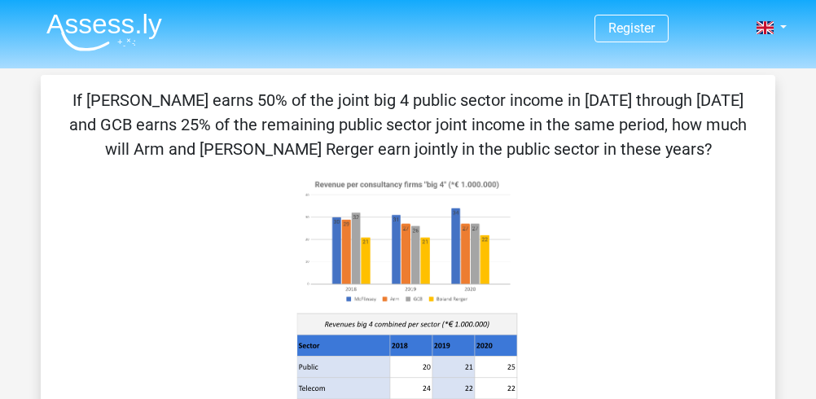
click at [155, 122] on p "If McFlinsey earns 50% of the joint big 4 public sector income in 2018 through …" at bounding box center [408, 124] width 683 height 73
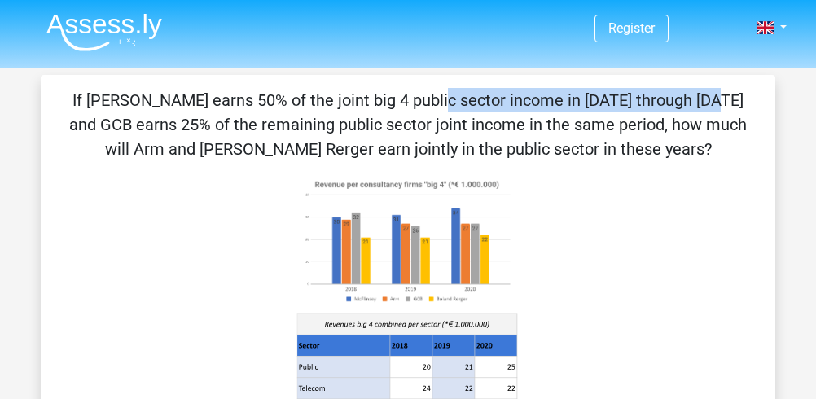
drag, startPoint x: 112, startPoint y: 95, endPoint x: 365, endPoint y: 100, distance: 253.5
click at [365, 100] on p "If McFlinsey earns 50% of the joint big 4 public sector income in 2018 through …" at bounding box center [408, 124] width 683 height 73
drag, startPoint x: 137, startPoint y: 99, endPoint x: 378, endPoint y: 108, distance: 241.3
click at [378, 108] on p "If McFlinsey earns 50% of the joint big 4 public sector income in 2018 through …" at bounding box center [408, 124] width 683 height 73
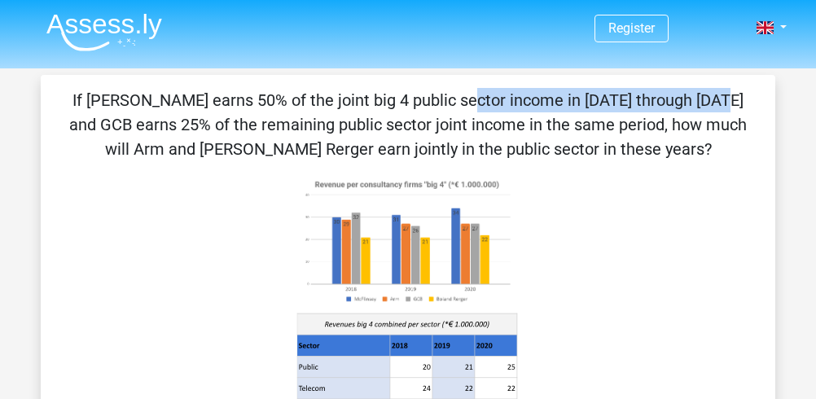
click at [378, 108] on p "If McFlinsey earns 50% of the joint big 4 public sector income in 2018 through …" at bounding box center [408, 124] width 683 height 73
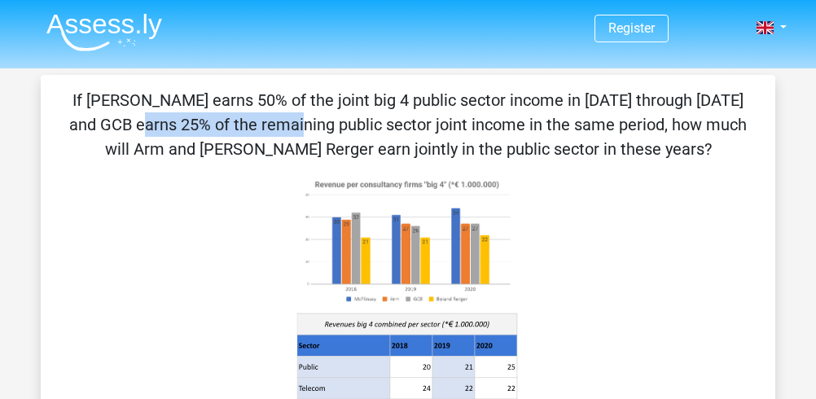
drag, startPoint x: 459, startPoint y: 99, endPoint x: 619, endPoint y: 104, distance: 160.6
click at [619, 104] on p "If McFlinsey earns 50% of the joint big 4 public sector income in 2018 through …" at bounding box center [408, 124] width 683 height 73
drag, startPoint x: 536, startPoint y: 103, endPoint x: 655, endPoint y: 107, distance: 119.0
click at [655, 107] on p "If McFlinsey earns 50% of the joint big 4 public sector income in 2018 through …" at bounding box center [408, 124] width 683 height 73
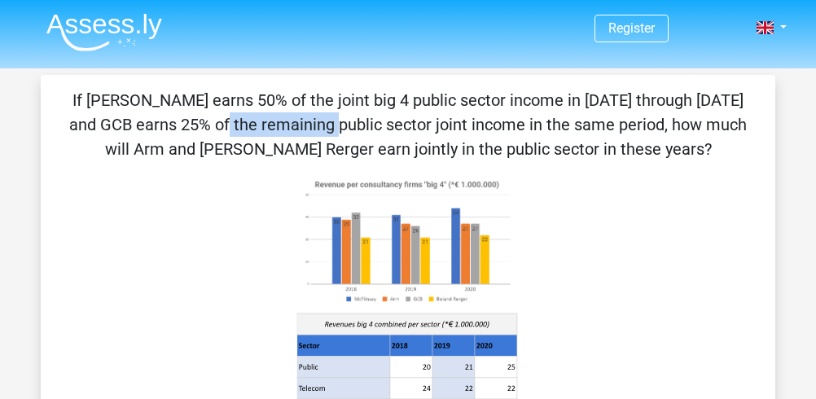
click at [655, 107] on p "If McFlinsey earns 50% of the joint big 4 public sector income in 2018 through …" at bounding box center [408, 124] width 683 height 73
drag, startPoint x: 194, startPoint y: 119, endPoint x: 437, endPoint y: 140, distance: 243.7
click at [437, 140] on p "If McFlinsey earns 50% of the joint big 4 public sector income in 2018 through …" at bounding box center [408, 124] width 683 height 73
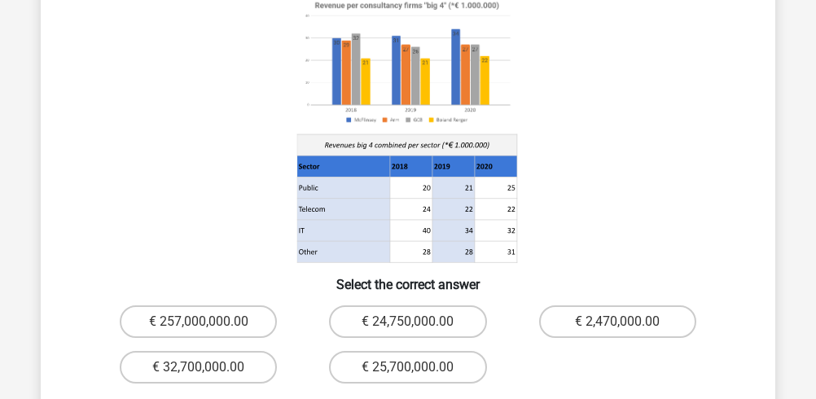
scroll to position [217, 0]
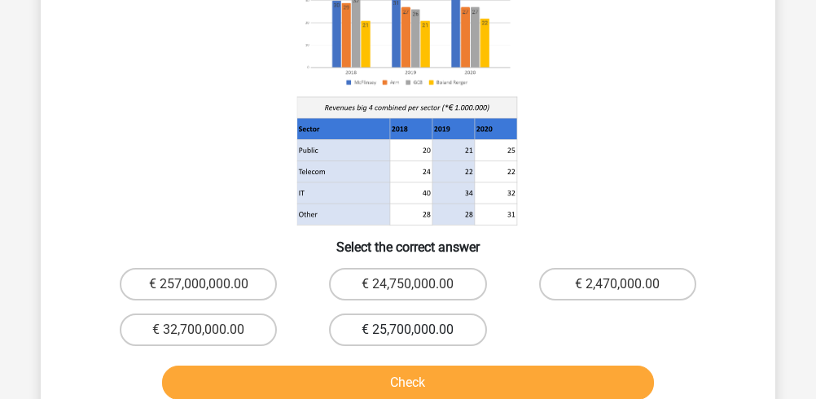
click at [429, 332] on label "€ 25,700,000.00" at bounding box center [407, 330] width 157 height 33
click at [419, 332] on input "€ 25,700,000.00" at bounding box center [413, 335] width 11 height 11
radio input "true"
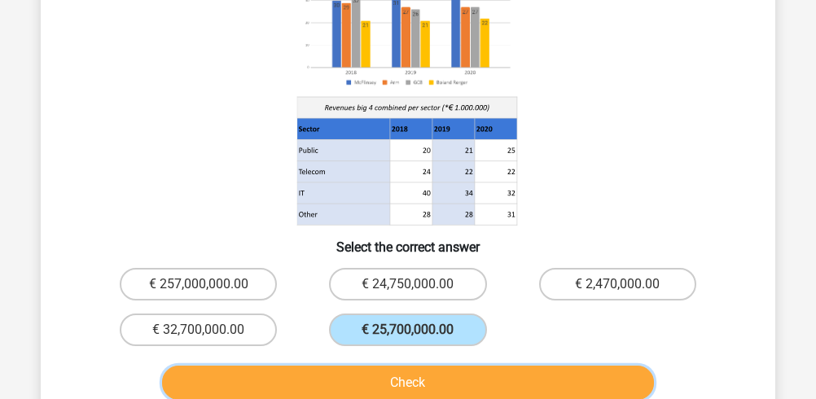
click at [434, 372] on button "Check" at bounding box center [408, 383] width 493 height 34
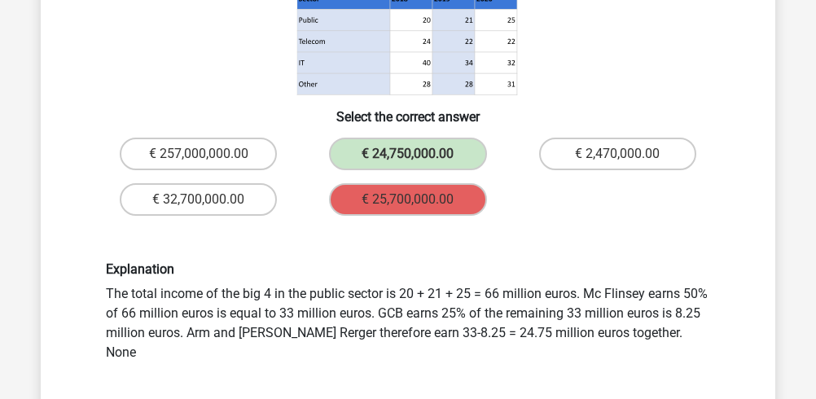
scroll to position [326, 0]
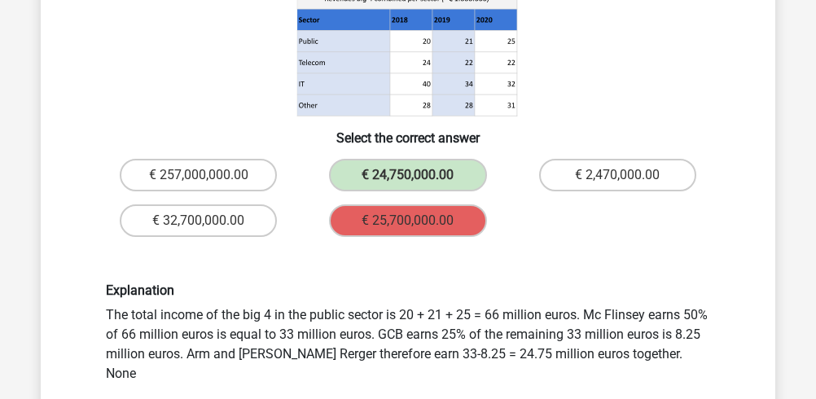
click at [430, 209] on label "€ 25,700,000.00" at bounding box center [407, 221] width 157 height 33
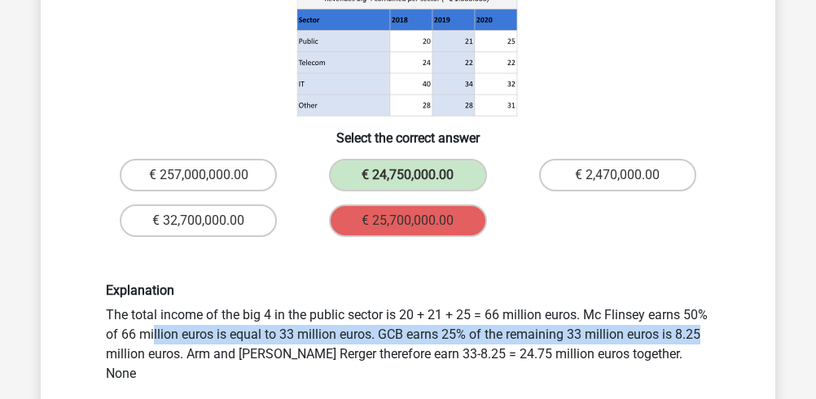
drag, startPoint x: 541, startPoint y: 319, endPoint x: 520, endPoint y: 341, distance: 31.1
click at [520, 341] on div "Explanation The total income of the big 4 in the public sector is 20 + 21 + 25 …" at bounding box center [408, 333] width 629 height 100
click at [521, 339] on div "Explanation The total income of the big 4 in the public sector is 20 + 21 + 25 …" at bounding box center [408, 333] width 629 height 100
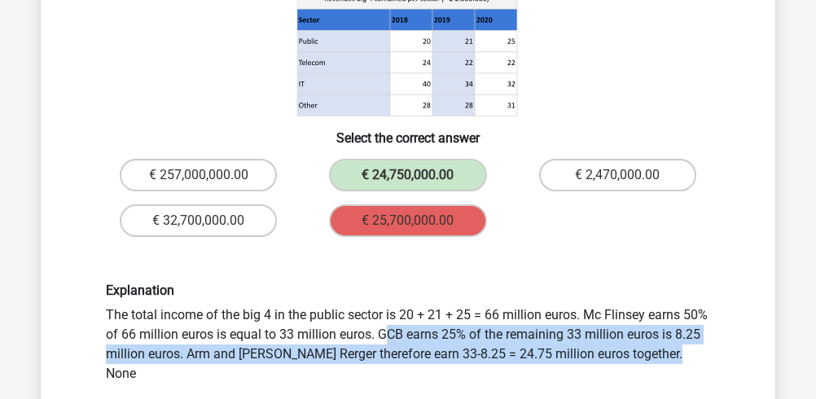
drag, startPoint x: 209, startPoint y: 333, endPoint x: 495, endPoint y: 354, distance: 287.6
click at [491, 354] on div "Explanation The total income of the big 4 in the public sector is 20 + 21 + 25 …" at bounding box center [408, 333] width 629 height 100
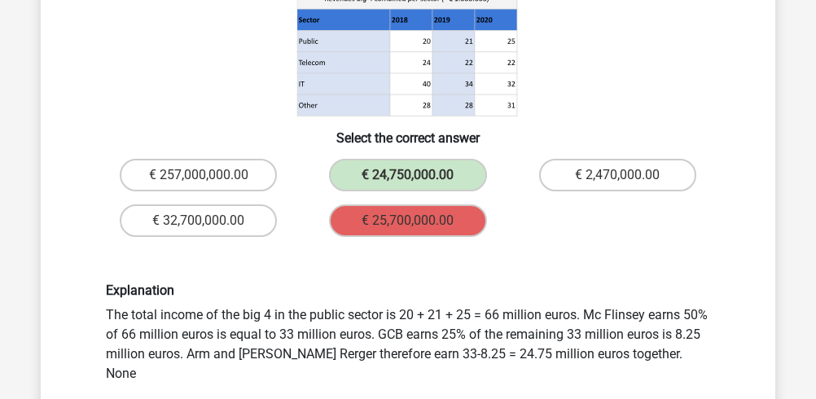
click at [495, 354] on div "Explanation The total income of the big 4 in the public sector is 20 + 21 + 25 …" at bounding box center [408, 333] width 629 height 100
click at [409, 150] on div "If McFlinsey earns 50% of the joint big 4 public sector income in 2018 through …" at bounding box center [408, 119] width 722 height 714
click at [400, 168] on label "€ 24,750,000.00" at bounding box center [407, 175] width 157 height 33
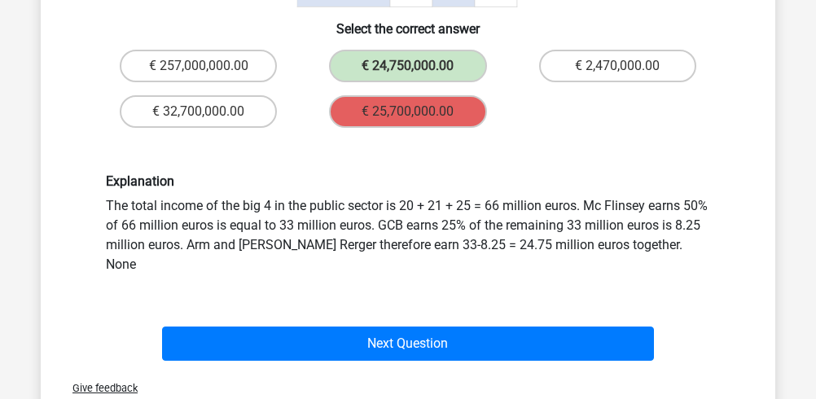
scroll to position [434, 0]
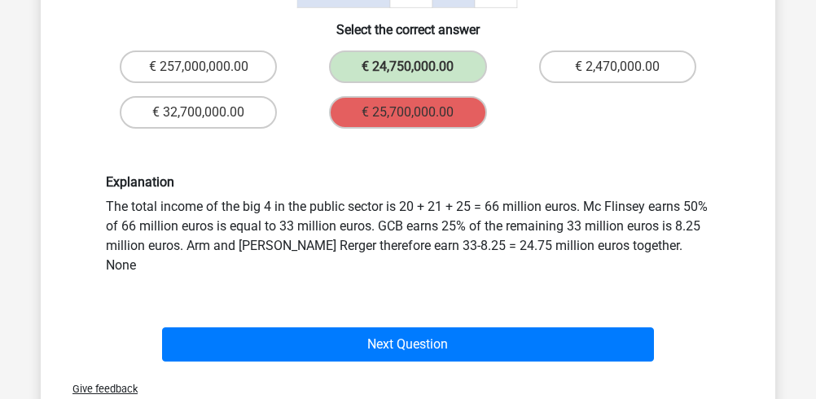
click at [456, 343] on div "Next Question" at bounding box center [408, 348] width 629 height 41
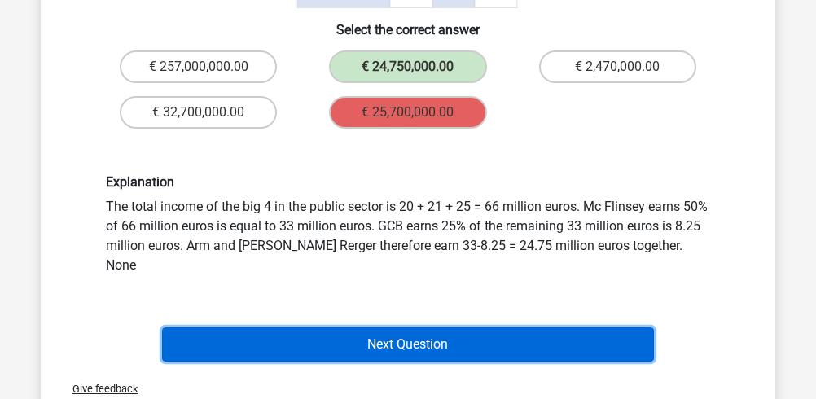
click at [460, 328] on button "Next Question" at bounding box center [408, 345] width 493 height 34
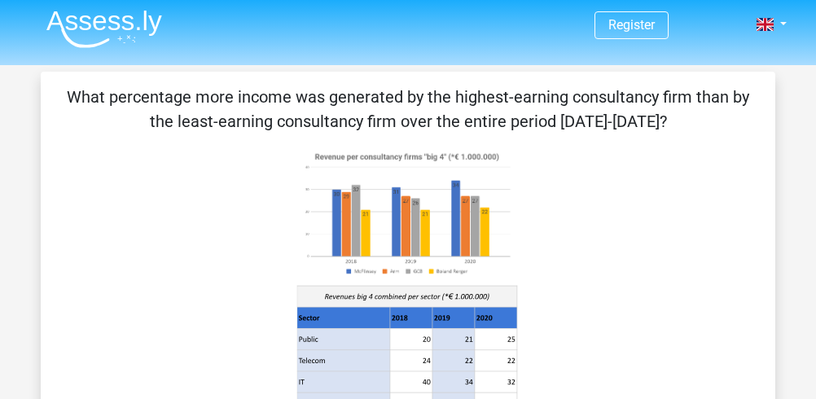
scroll to position [0, 0]
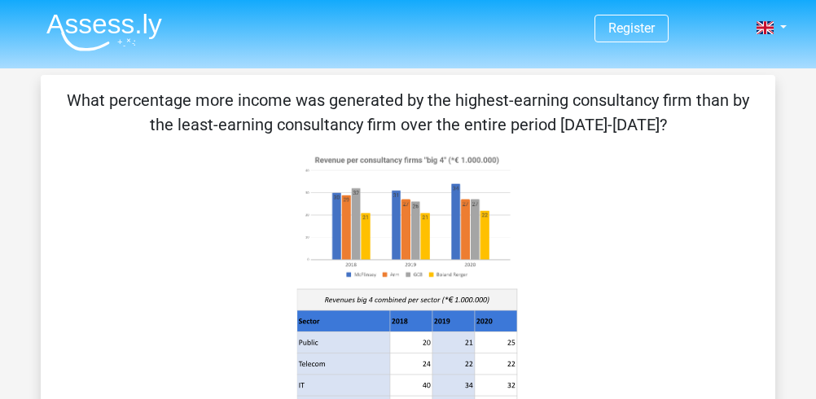
drag, startPoint x: 165, startPoint y: 99, endPoint x: 548, endPoint y: 118, distance: 383.5
click at [548, 118] on p "What percentage more income was generated by the highest-earning consultancy fi…" at bounding box center [408, 112] width 683 height 49
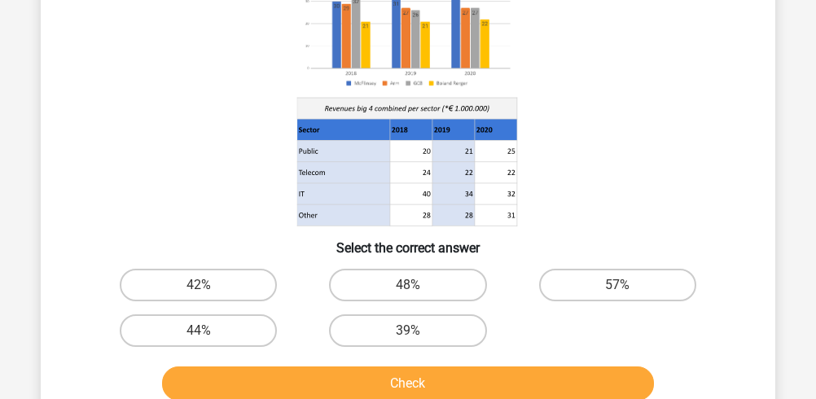
scroll to position [217, 0]
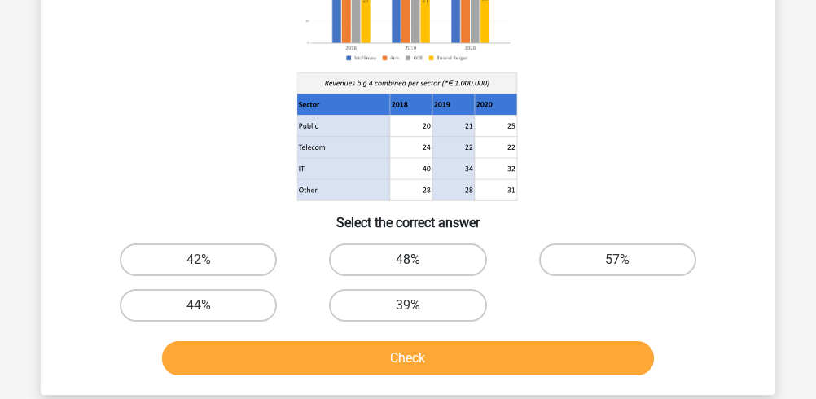
click at [394, 255] on label "48%" at bounding box center [407, 260] width 157 height 33
click at [408, 260] on input "48%" at bounding box center [413, 265] width 11 height 11
radio input "true"
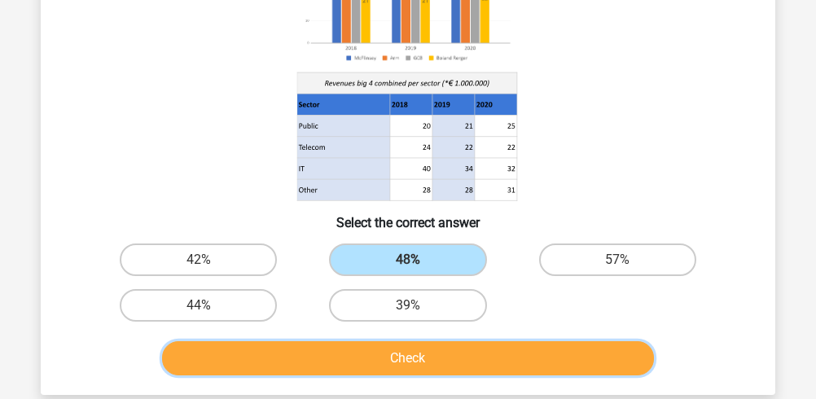
click at [400, 352] on button "Check" at bounding box center [408, 358] width 493 height 34
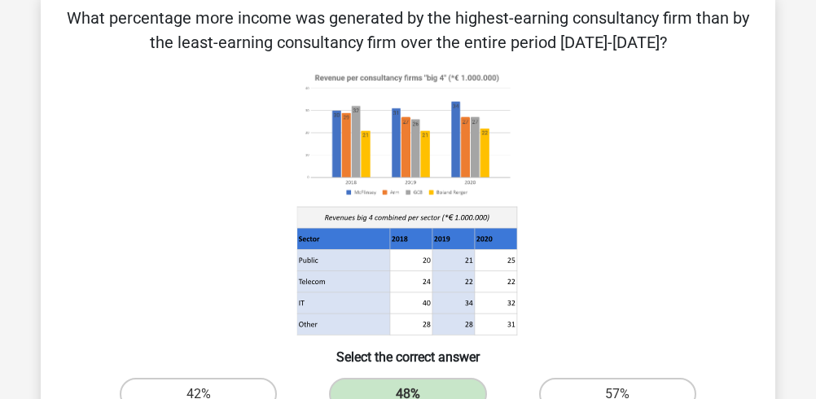
scroll to position [108, 0]
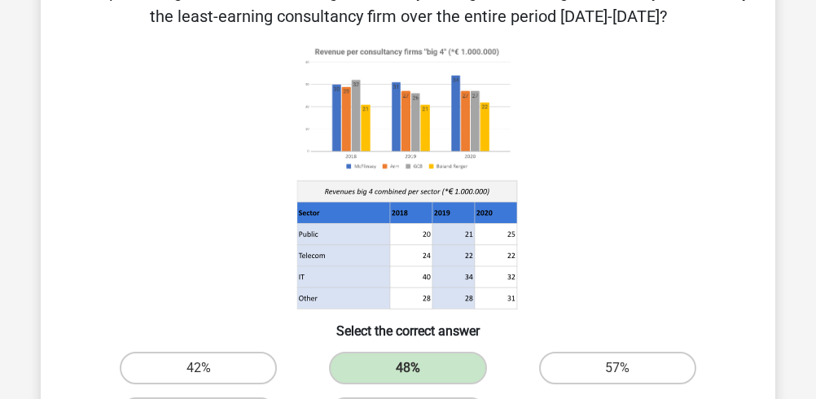
click at [114, 25] on p "What percentage more income was generated by the highest-earning consultancy fi…" at bounding box center [408, 4] width 683 height 49
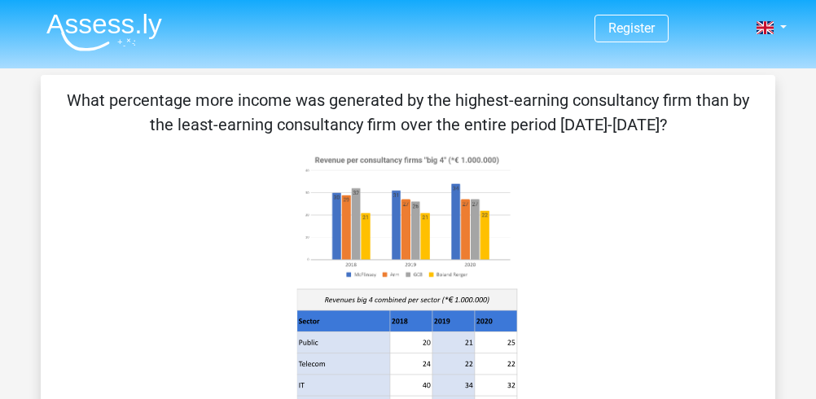
click at [114, 25] on img at bounding box center [104, 32] width 116 height 38
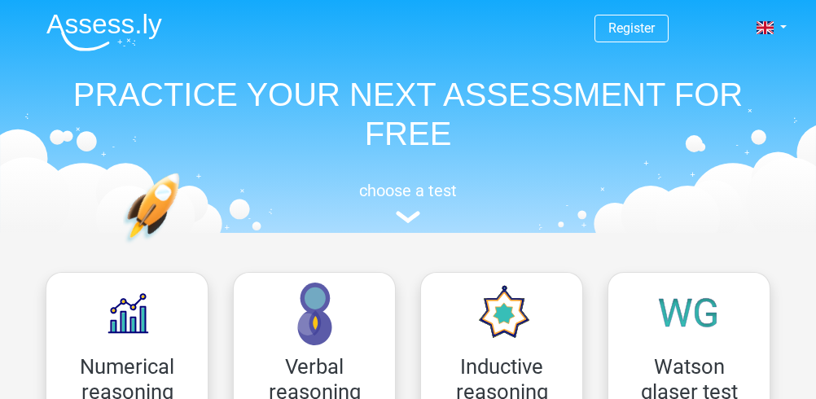
click at [794, 19] on div "Register Nederlands English" at bounding box center [408, 114] width 774 height 224
click at [792, 26] on div "Register Nederlands English" at bounding box center [408, 114] width 774 height 224
click at [775, 25] on link at bounding box center [766, 28] width 33 height 20
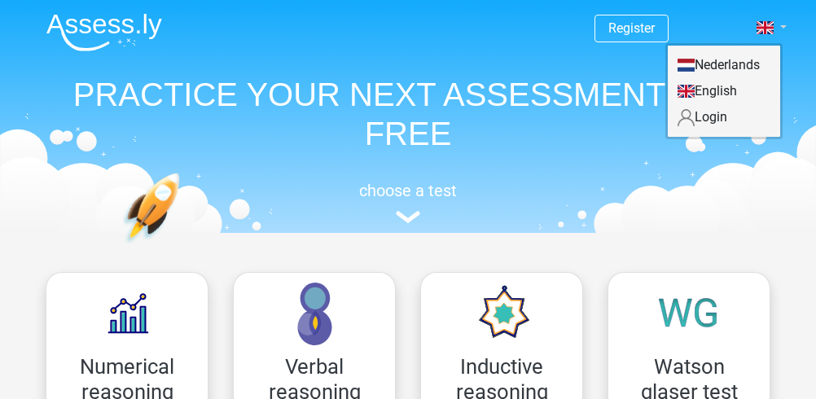
click at [775, 25] on link at bounding box center [766, 28] width 33 height 20
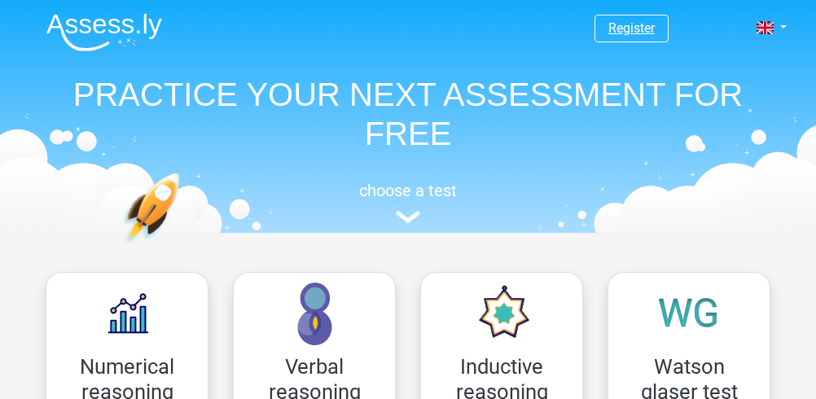
click at [652, 29] on link "Register" at bounding box center [632, 27] width 46 height 15
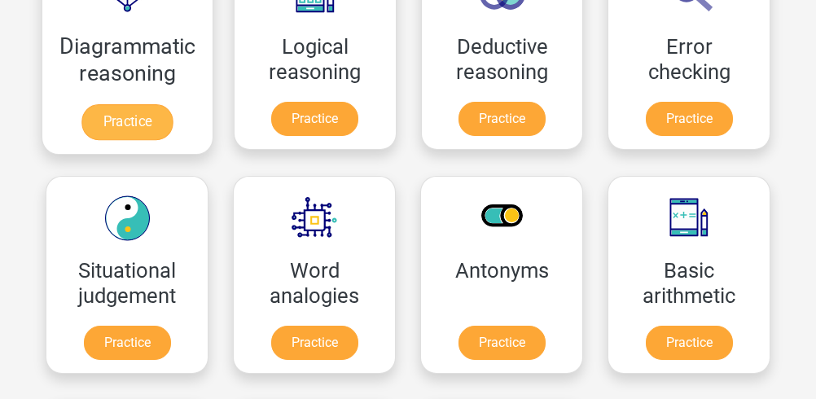
scroll to position [543, 0]
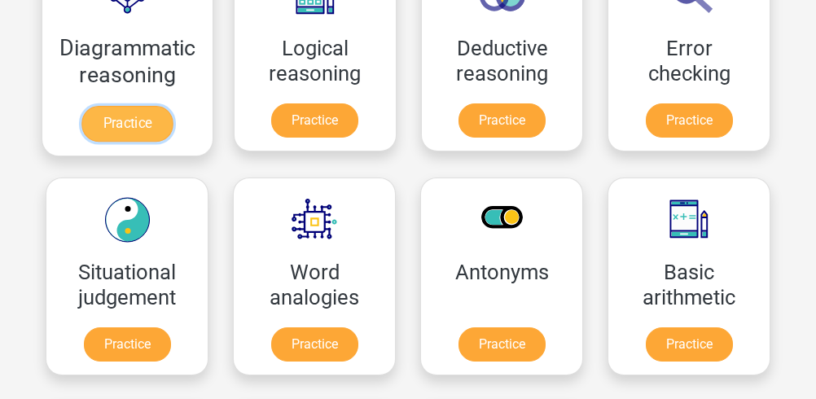
click at [134, 106] on link "Practice" at bounding box center [126, 124] width 91 height 36
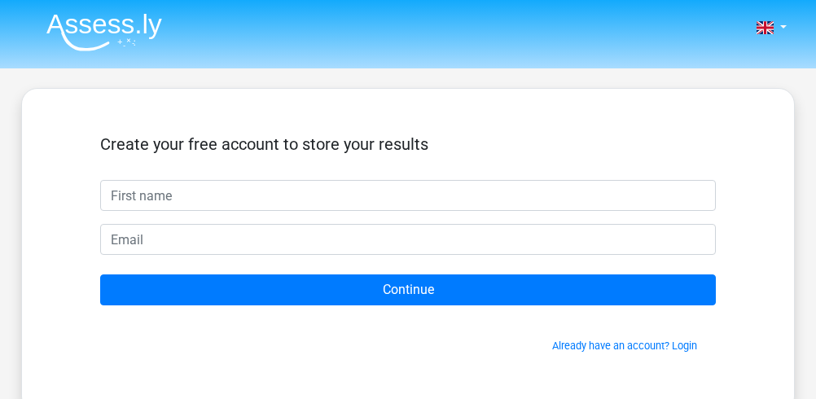
click at [643, 41] on nav "Nederlands English" at bounding box center [408, 28] width 750 height 53
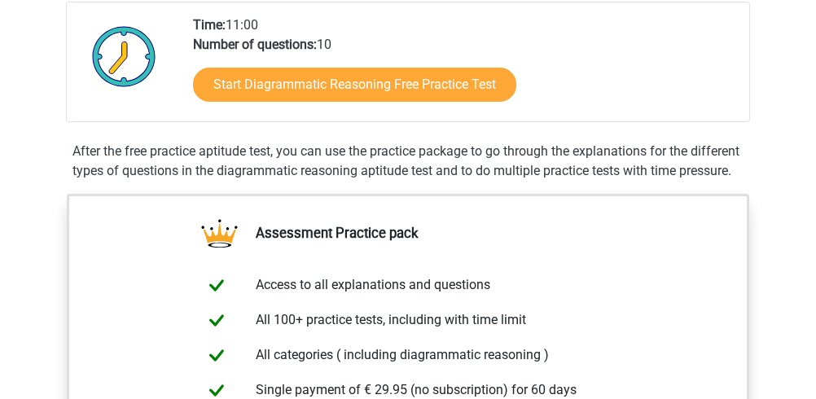
scroll to position [326, 0]
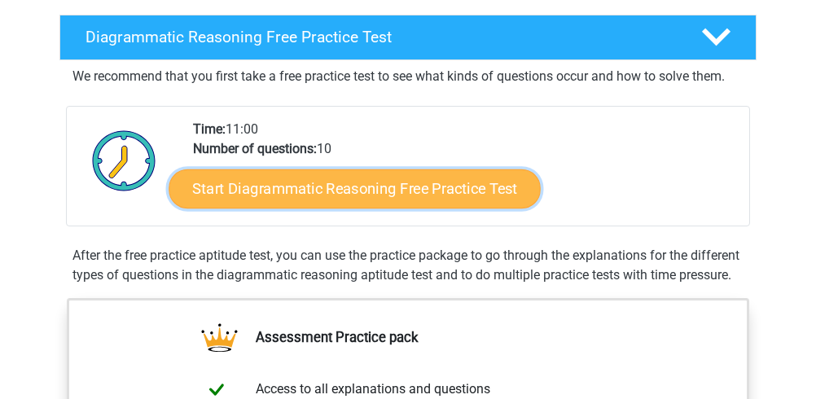
click at [357, 185] on link "Start Diagrammatic Reasoning Free Practice Test" at bounding box center [355, 188] width 372 height 39
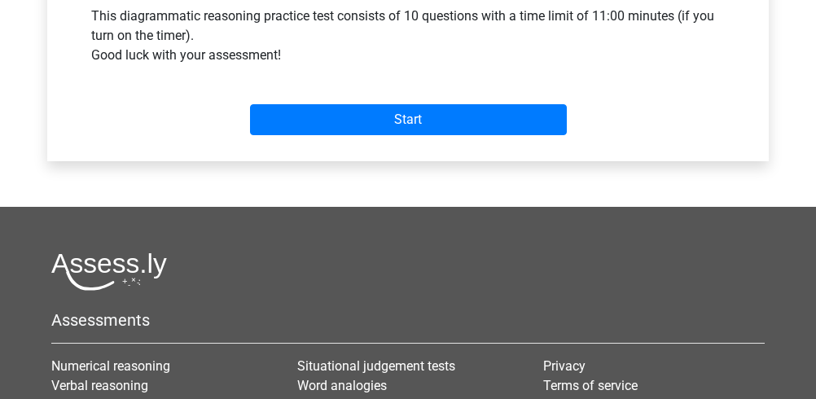
scroll to position [652, 0]
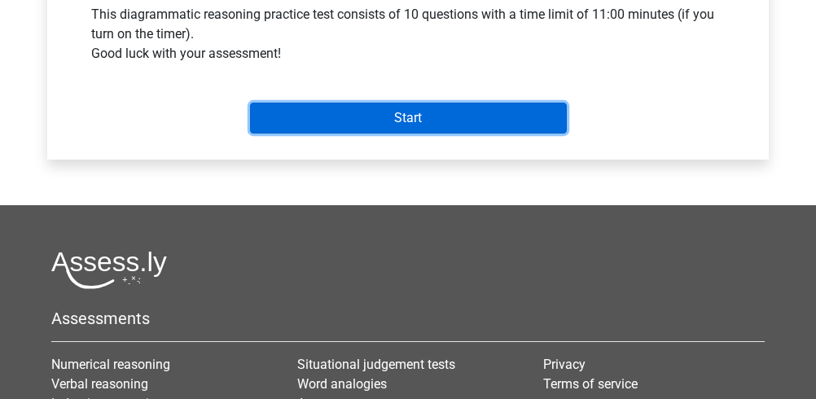
click at [368, 129] on input "Start" at bounding box center [408, 118] width 317 height 31
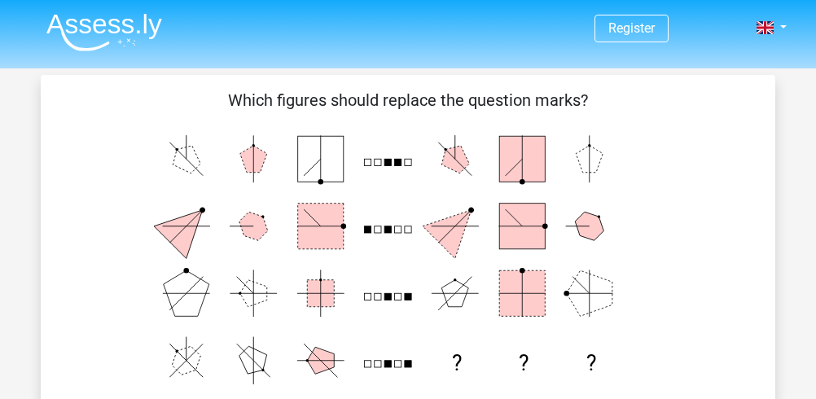
drag, startPoint x: 354, startPoint y: 104, endPoint x: 496, endPoint y: 108, distance: 141.8
click at [496, 108] on p "Which figures should replace the question marks?" at bounding box center [408, 100] width 683 height 24
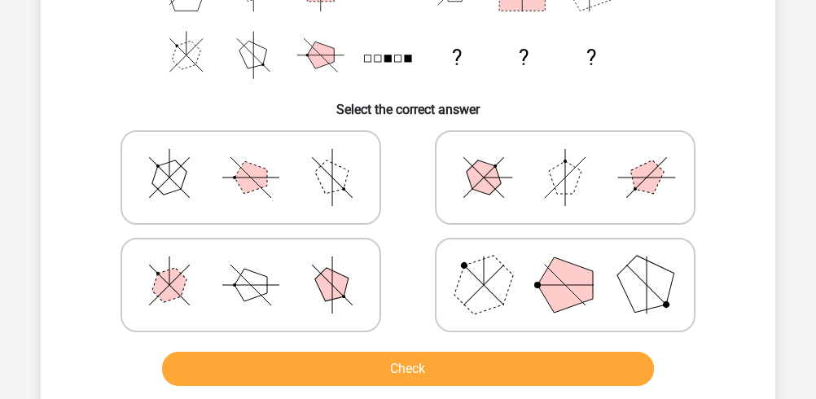
scroll to position [326, 0]
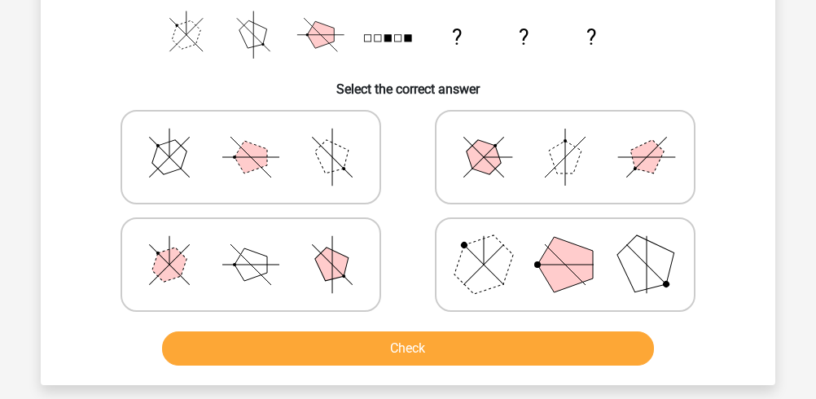
click at [297, 173] on icon at bounding box center [251, 157] width 244 height 81
click at [262, 137] on input "radio" at bounding box center [256, 131] width 11 height 11
radio input "true"
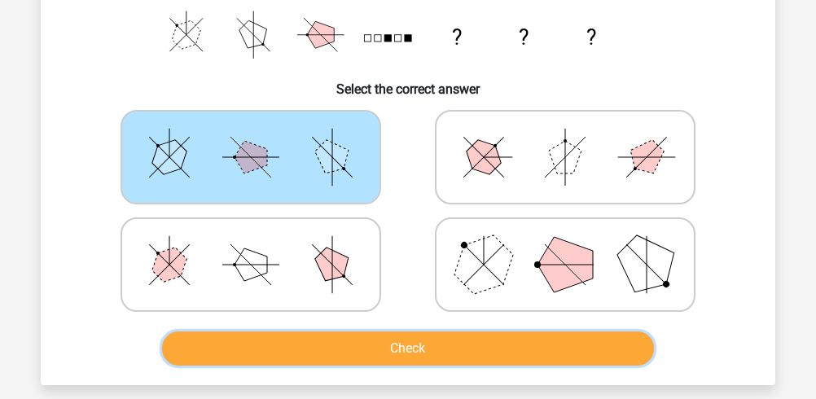
click at [393, 344] on button "Check" at bounding box center [408, 349] width 493 height 34
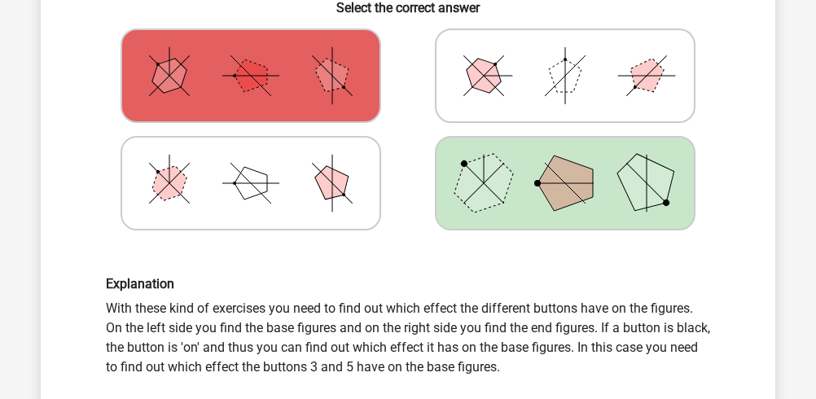
scroll to position [434, 0]
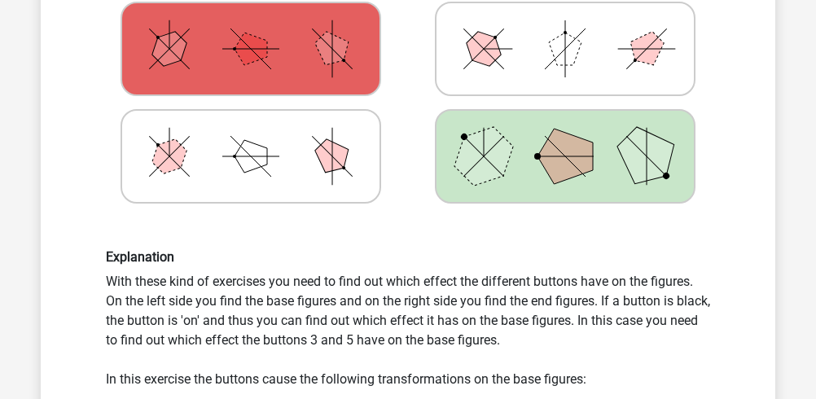
drag, startPoint x: 247, startPoint y: 282, endPoint x: 432, endPoint y: 339, distance: 193.6
click at [432, 339] on div "Explanation With these kind of exercises you need to find out which effect the …" at bounding box center [408, 367] width 629 height 237
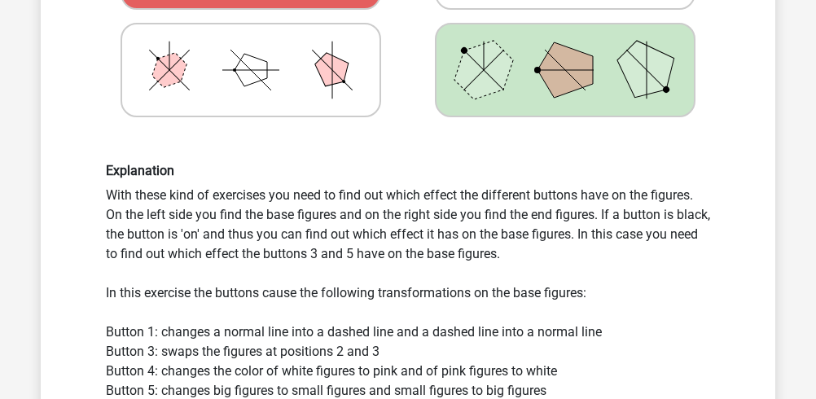
scroll to position [543, 0]
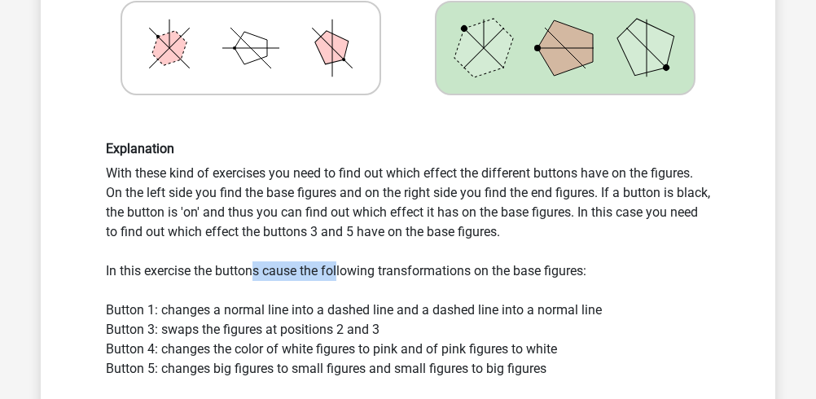
drag, startPoint x: 254, startPoint y: 269, endPoint x: 339, endPoint y: 272, distance: 84.8
click at [339, 272] on div "Explanation With these kind of exercises you need to find out which effect the …" at bounding box center [408, 259] width 629 height 237
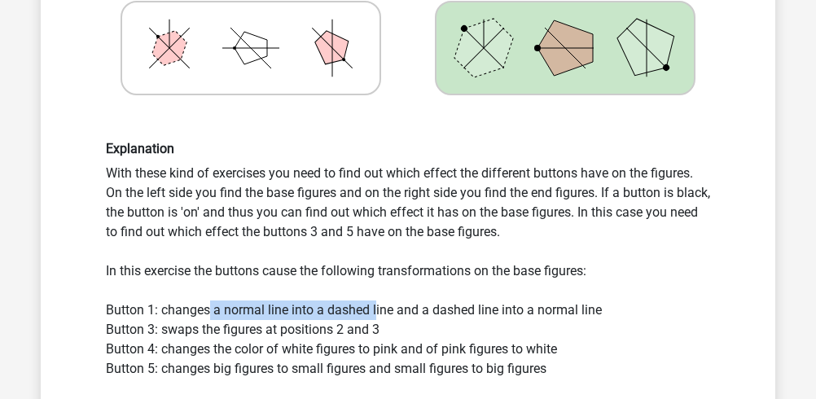
drag, startPoint x: 209, startPoint y: 308, endPoint x: 376, endPoint y: 309, distance: 167.9
click at [375, 309] on div "Explanation With these kind of exercises you need to find out which effect the …" at bounding box center [408, 259] width 629 height 237
click at [376, 309] on div "Explanation With these kind of exercises you need to find out which effect the …" at bounding box center [408, 259] width 629 height 237
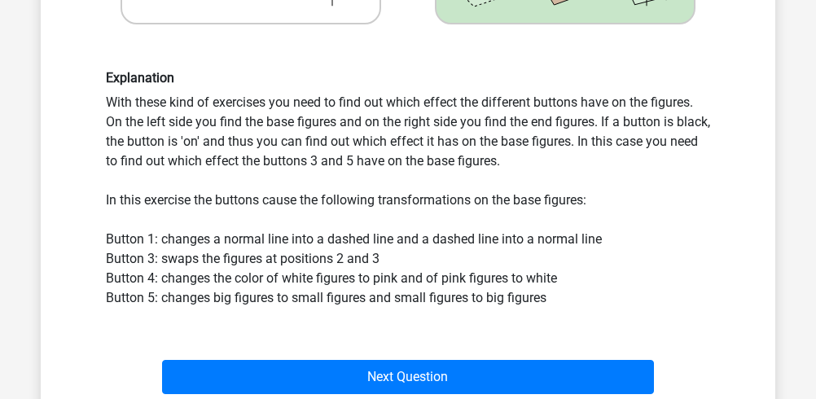
scroll to position [652, 0]
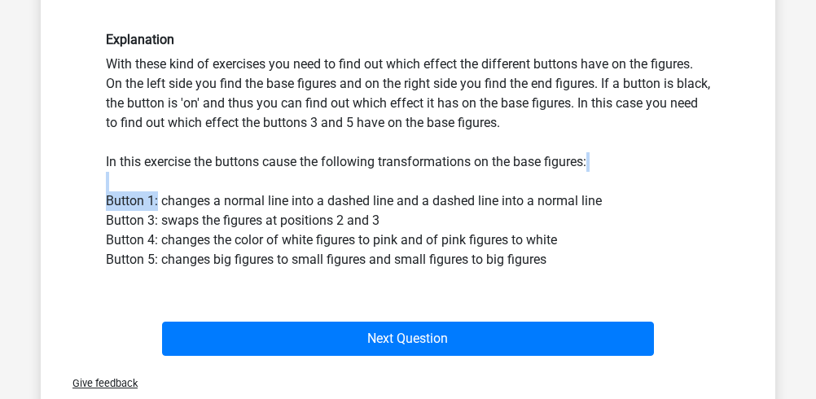
drag, startPoint x: 158, startPoint y: 198, endPoint x: 370, endPoint y: 191, distance: 212.0
click at [370, 191] on div "Explanation With these kind of exercises you need to find out which effect the …" at bounding box center [408, 150] width 629 height 237
click at [370, 192] on div "Explanation With these kind of exercises you need to find out which effect the …" at bounding box center [408, 150] width 629 height 237
click at [360, 199] on div "Explanation With these kind of exercises you need to find out which effect the …" at bounding box center [408, 150] width 629 height 237
drag, startPoint x: 284, startPoint y: 200, endPoint x: 352, endPoint y: 200, distance: 67.6
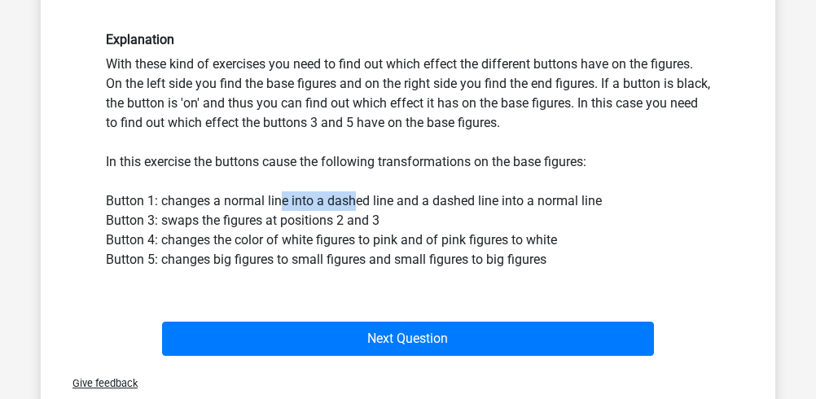
click at [352, 200] on div "Explanation With these kind of exercises you need to find out which effect the …" at bounding box center [408, 150] width 629 height 237
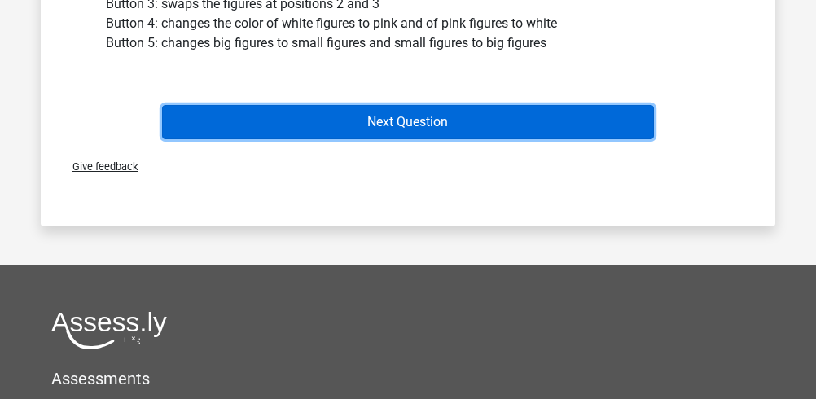
click at [340, 134] on button "Next Question" at bounding box center [408, 122] width 493 height 34
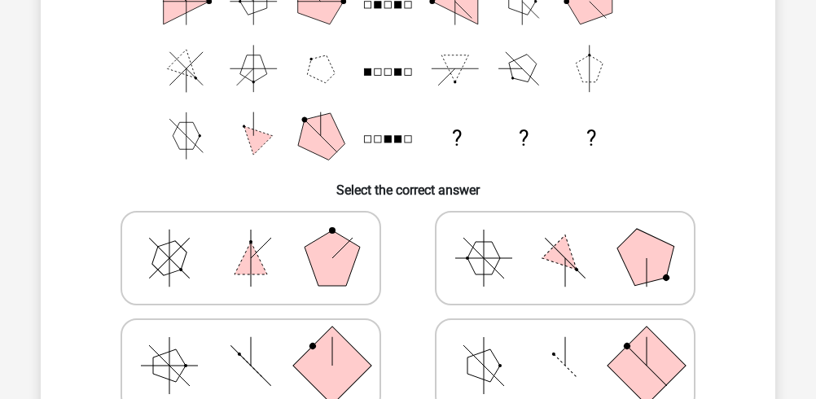
scroll to position [326, 0]
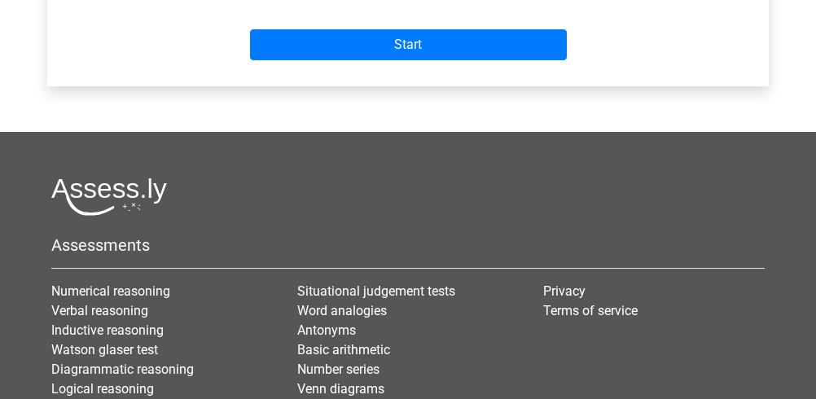
scroll to position [760, 0]
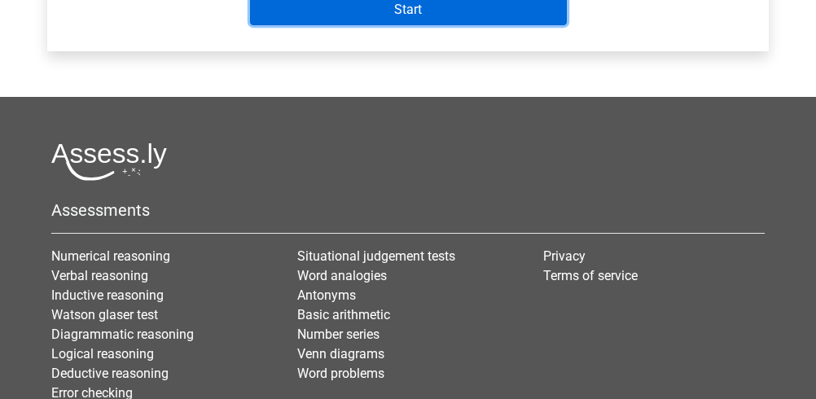
click at [396, 13] on input "Start" at bounding box center [408, 9] width 317 height 31
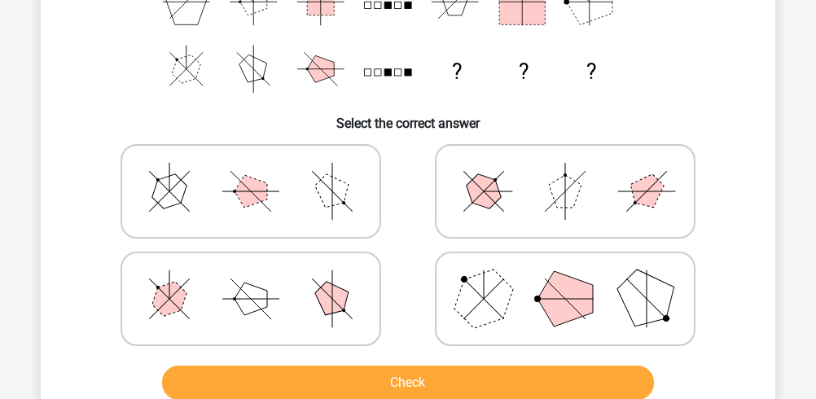
scroll to position [326, 0]
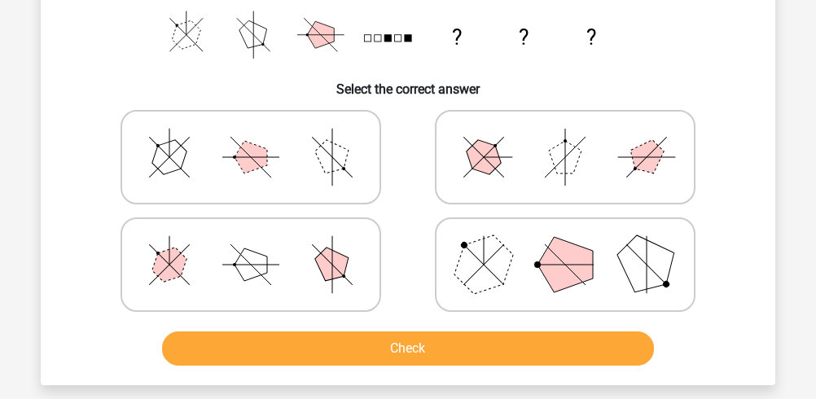
click at [520, 253] on icon at bounding box center [565, 264] width 244 height 81
click at [566, 244] on input "radio" at bounding box center [571, 239] width 11 height 11
radio input "true"
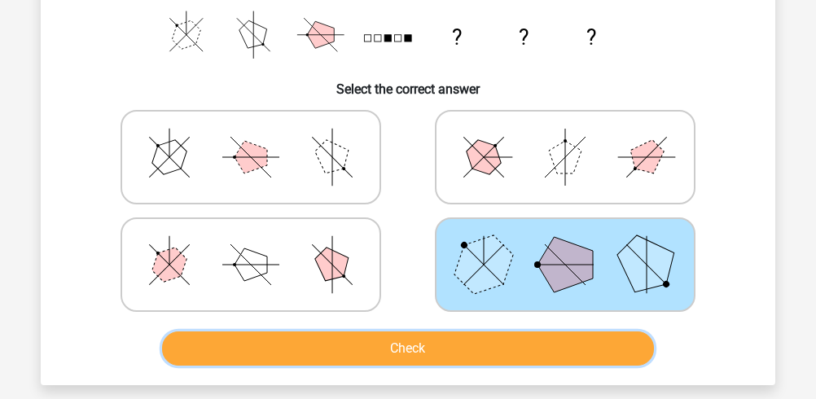
click at [474, 341] on button "Check" at bounding box center [408, 349] width 493 height 34
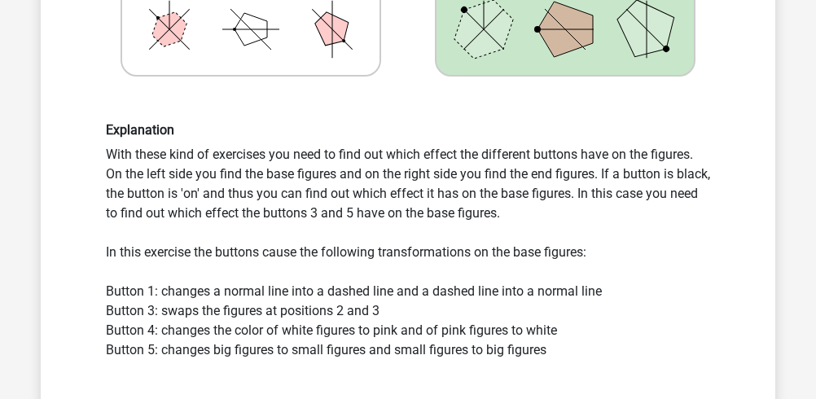
scroll to position [652, 0]
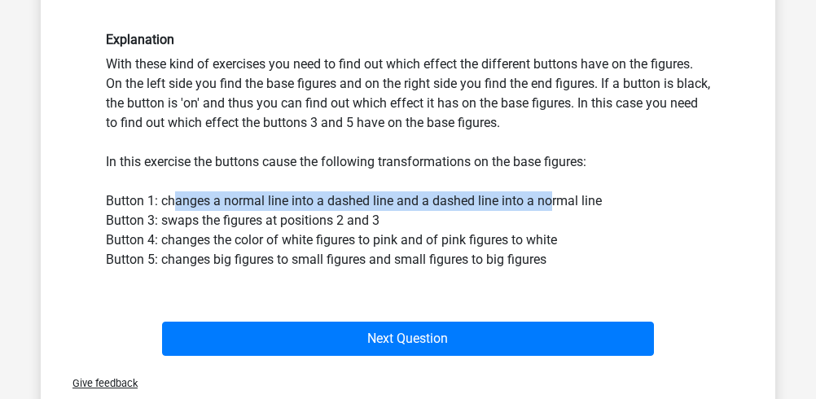
drag, startPoint x: 178, startPoint y: 202, endPoint x: 553, endPoint y: 204, distance: 374.8
click at [553, 204] on div "Explanation With these kind of exercises you need to find out which effect the …" at bounding box center [408, 150] width 629 height 237
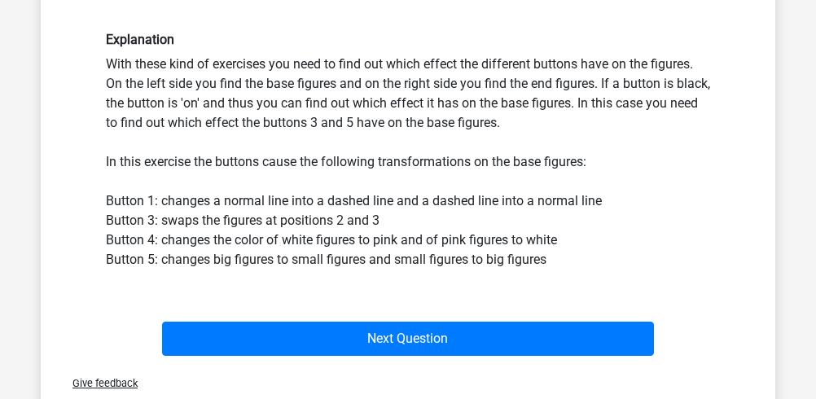
click at [554, 204] on div "Explanation With these kind of exercises you need to find out which effect the …" at bounding box center [408, 150] width 629 height 237
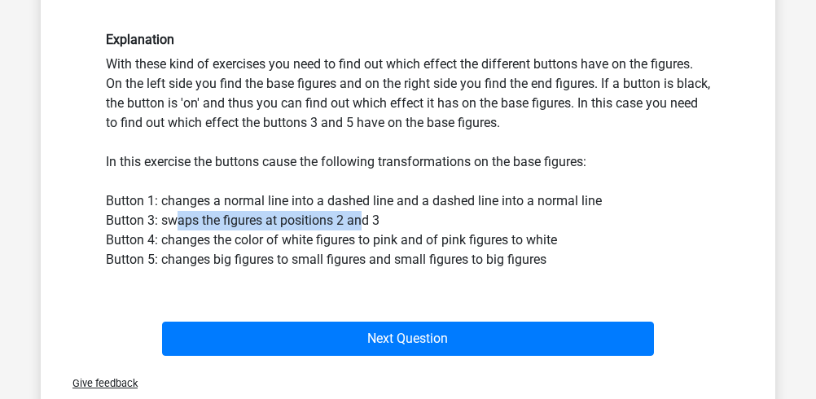
drag, startPoint x: 175, startPoint y: 218, endPoint x: 360, endPoint y: 222, distance: 185.0
click at [360, 222] on div "Explanation With these kind of exercises you need to find out which effect the …" at bounding box center [408, 150] width 629 height 237
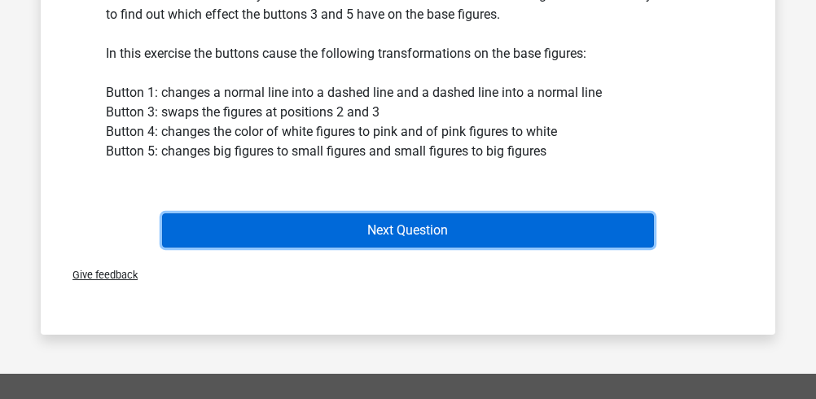
click at [360, 228] on button "Next Question" at bounding box center [408, 230] width 493 height 34
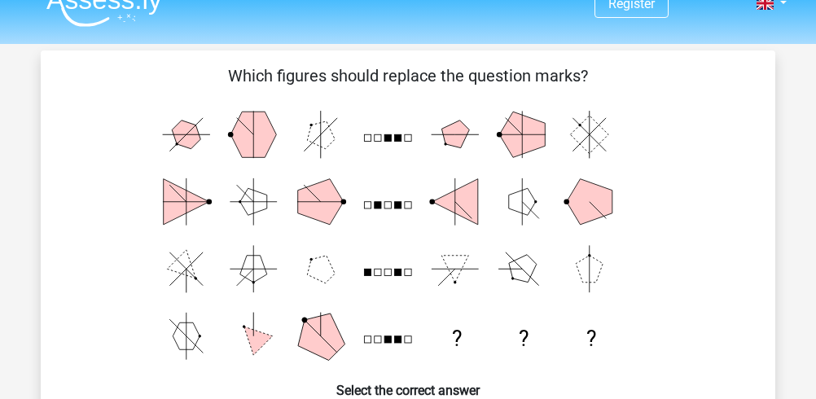
scroll to position [0, 0]
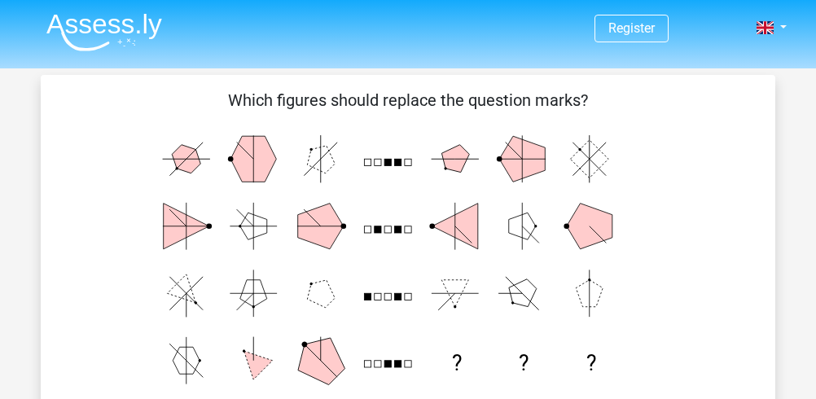
click at [387, 164] on rect at bounding box center [388, 162] width 7 height 7
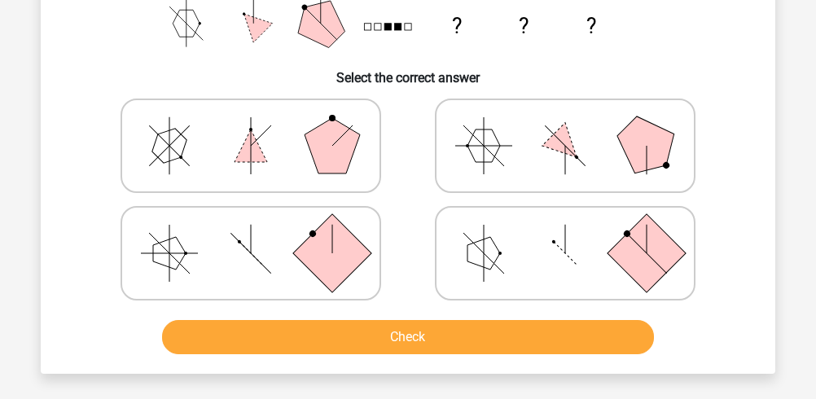
scroll to position [434, 0]
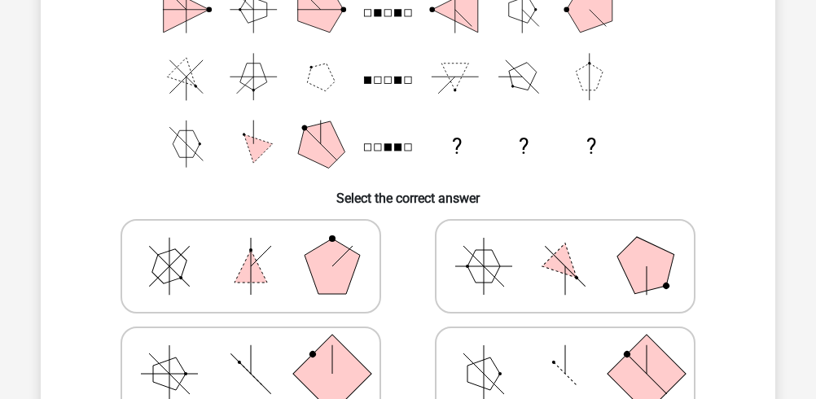
click at [318, 249] on polygon at bounding box center [332, 266] width 55 height 55
click at [262, 246] on input "radio" at bounding box center [256, 240] width 11 height 11
radio input "true"
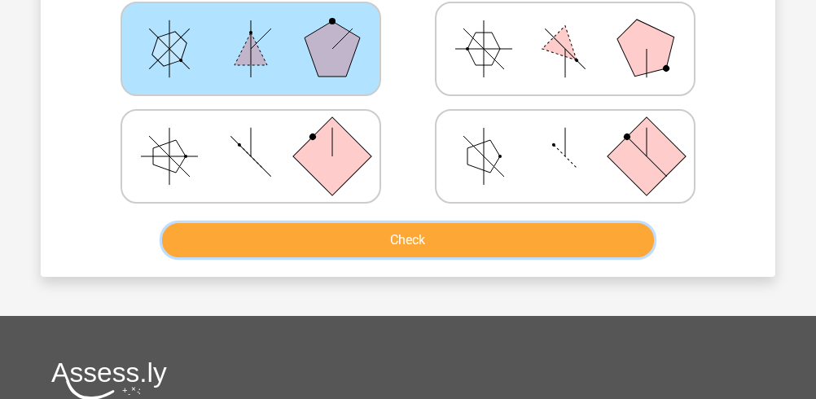
click at [319, 245] on button "Check" at bounding box center [408, 240] width 493 height 34
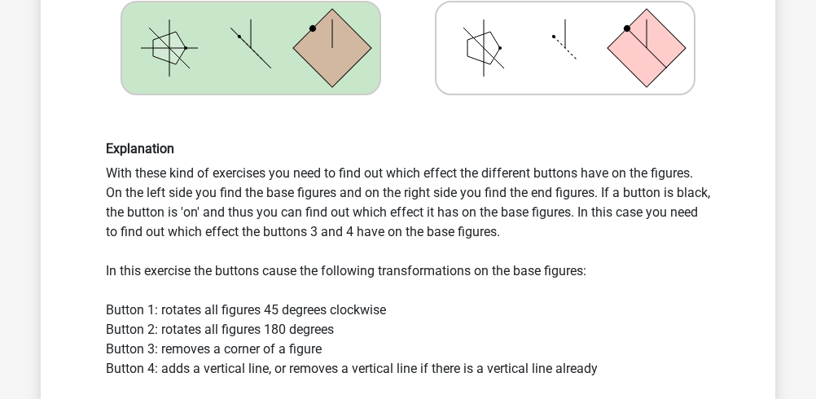
scroll to position [652, 0]
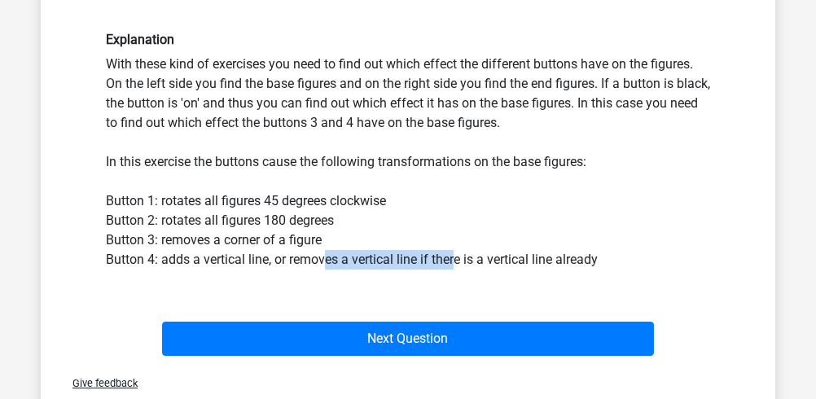
drag, startPoint x: 324, startPoint y: 261, endPoint x: 457, endPoint y: 264, distance: 132.9
click at [457, 264] on div "Explanation With these kind of exercises you need to find out which effect the …" at bounding box center [408, 150] width 629 height 237
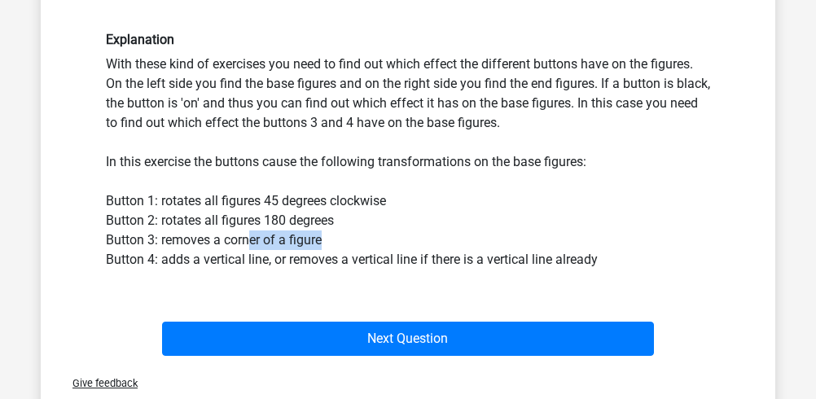
drag, startPoint x: 247, startPoint y: 244, endPoint x: 328, endPoint y: 248, distance: 80.8
click at [328, 248] on div "Explanation With these kind of exercises you need to find out which effect the …" at bounding box center [408, 150] width 629 height 237
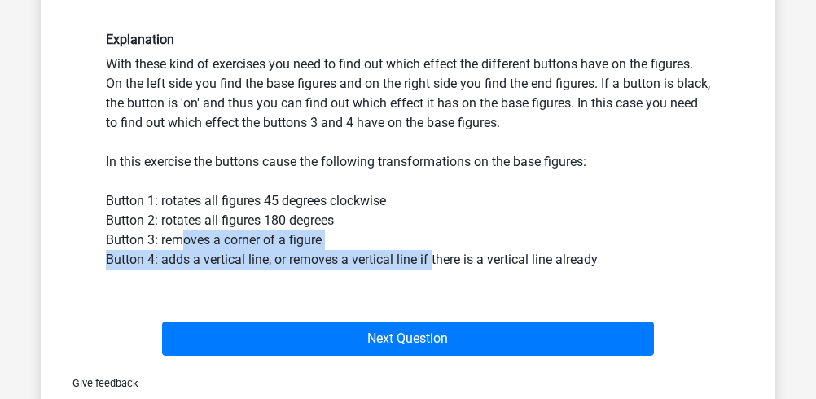
drag, startPoint x: 179, startPoint y: 243, endPoint x: 440, endPoint y: 257, distance: 261.1
click at [440, 257] on div "Explanation With these kind of exercises you need to find out which effect the …" at bounding box center [408, 150] width 629 height 237
click at [440, 256] on div "Explanation With these kind of exercises you need to find out which effect the …" at bounding box center [408, 150] width 629 height 237
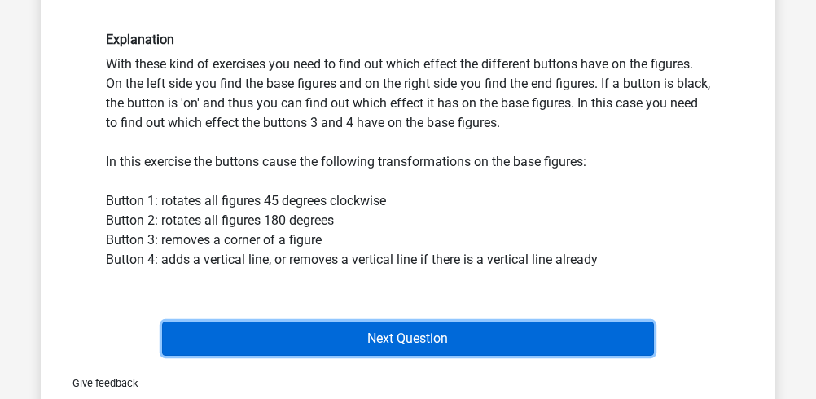
click at [389, 339] on button "Next Question" at bounding box center [408, 339] width 493 height 34
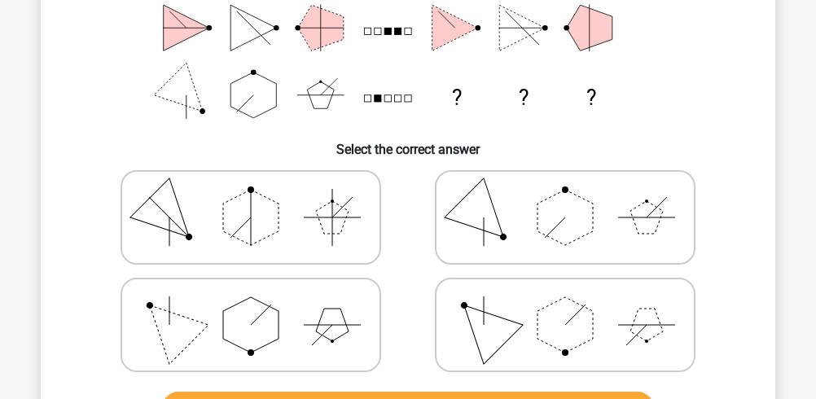
scroll to position [292, 0]
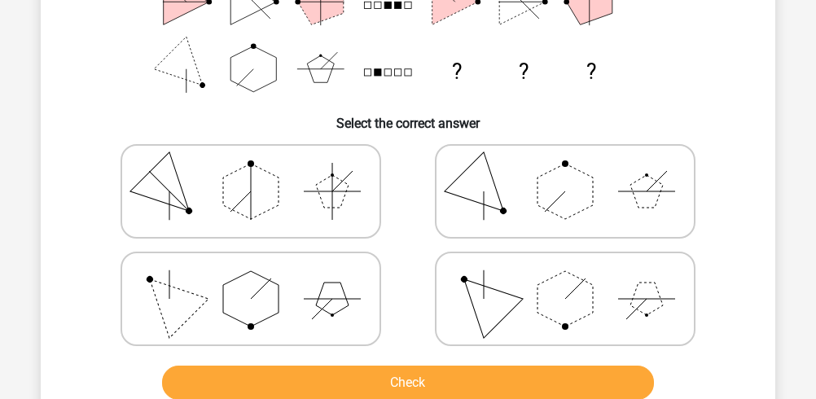
click at [338, 287] on polygon at bounding box center [332, 299] width 33 height 33
click at [262, 279] on input "radio" at bounding box center [256, 273] width 11 height 11
radio input "true"
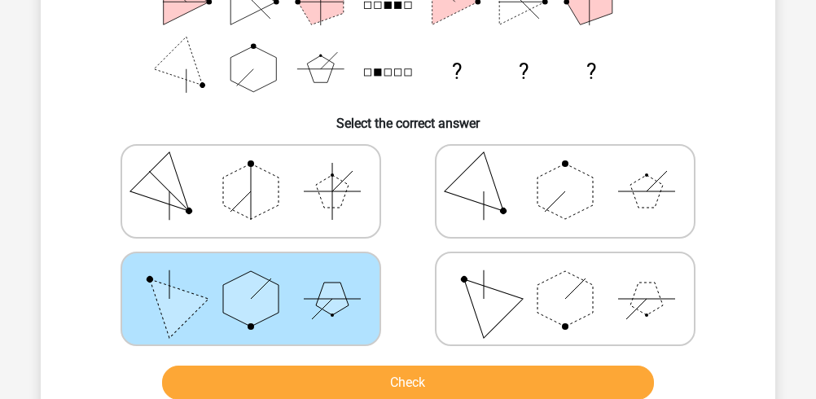
scroll to position [401, 0]
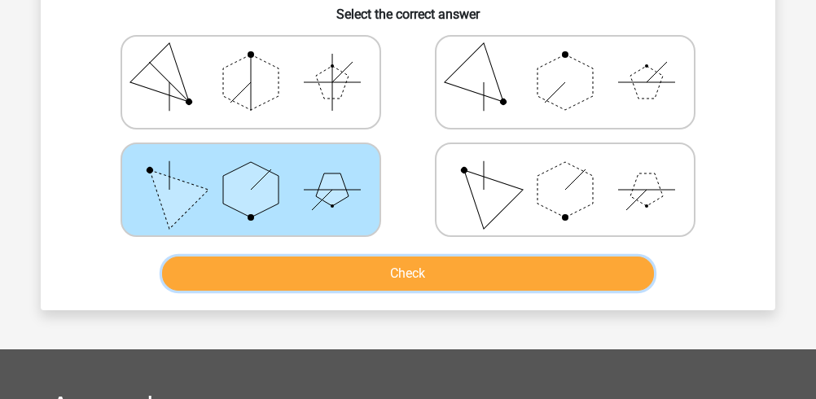
click at [389, 282] on button "Check" at bounding box center [408, 274] width 493 height 34
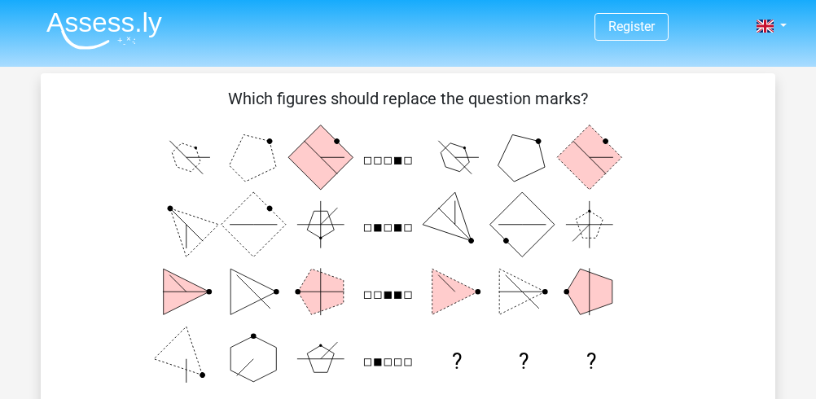
scroll to position [0, 0]
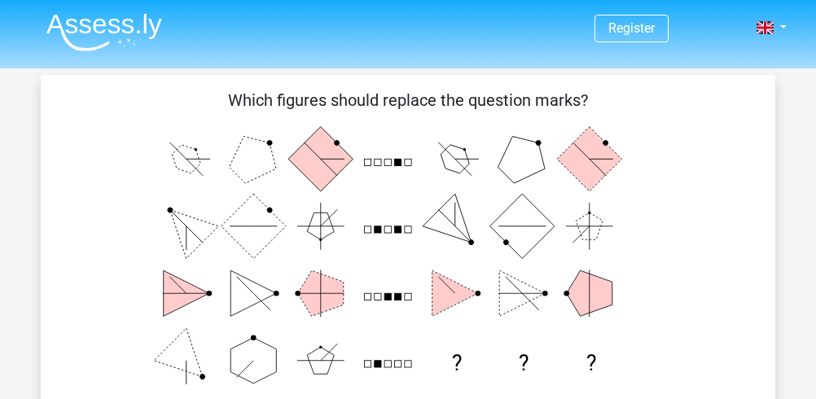
click at [422, 206] on icon "? ? ?" at bounding box center [408, 259] width 657 height 269
click at [83, 4] on nav "Register Nederlands English" at bounding box center [408, 28] width 750 height 53
click at [83, 13] on li at bounding box center [97, 29] width 129 height 45
click at [85, 24] on img at bounding box center [104, 32] width 116 height 38
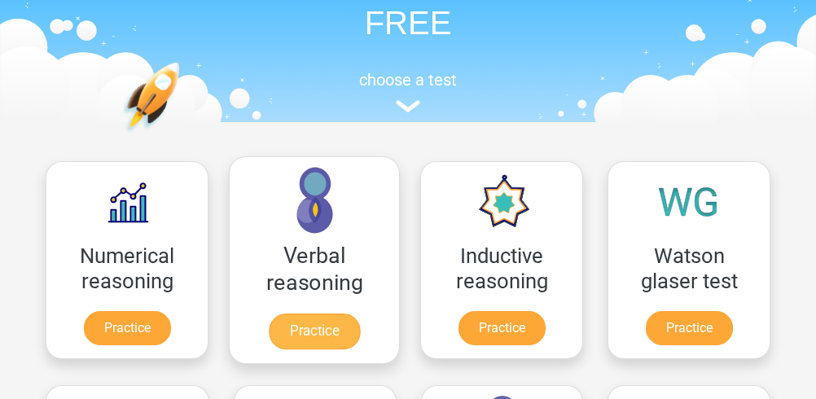
scroll to position [217, 0]
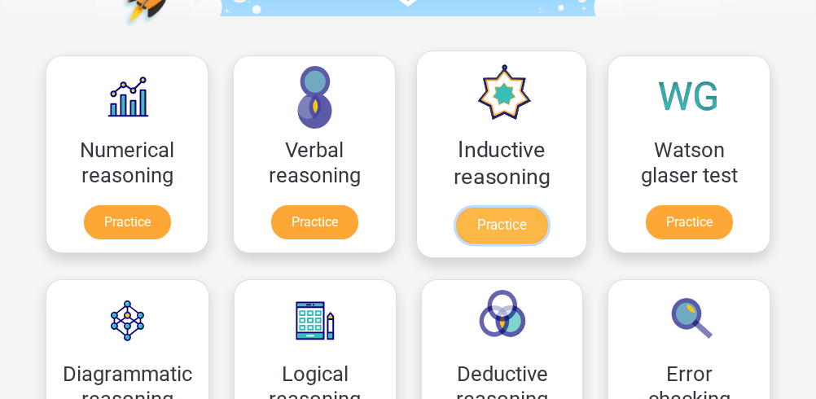
click at [491, 208] on link "Practice" at bounding box center [501, 226] width 91 height 36
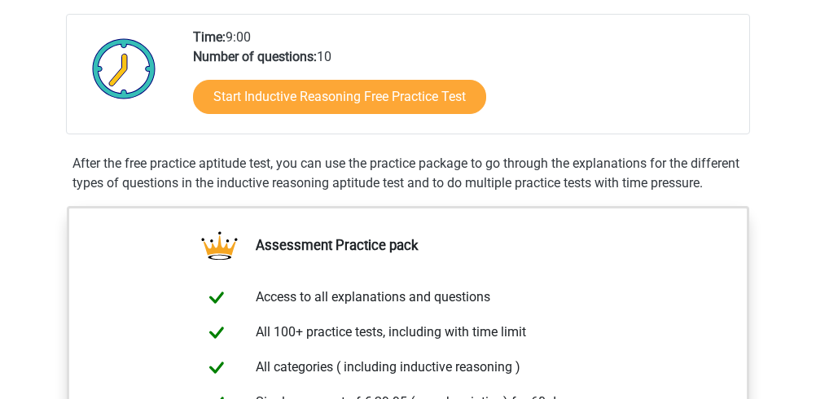
scroll to position [434, 0]
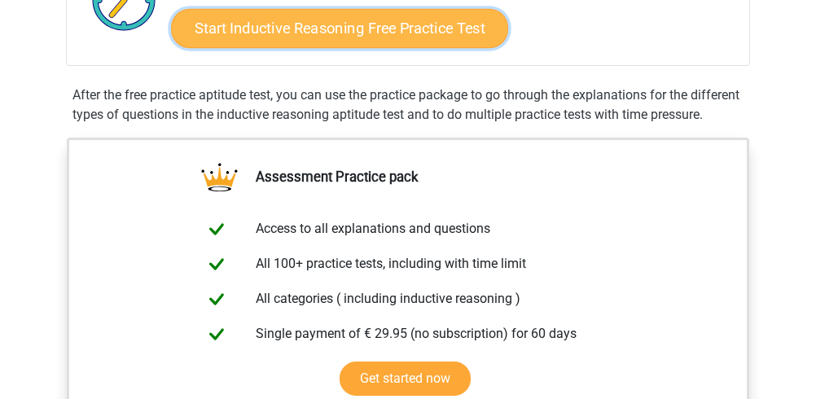
click at [365, 24] on link "Start Inductive Reasoning Free Practice Test" at bounding box center [339, 27] width 337 height 39
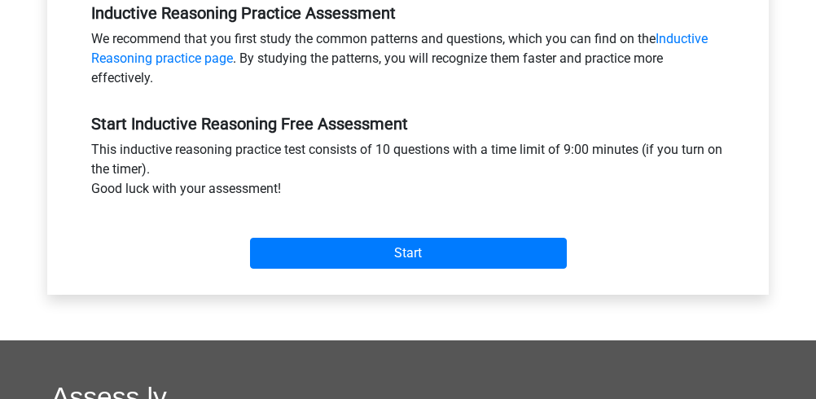
scroll to position [434, 0]
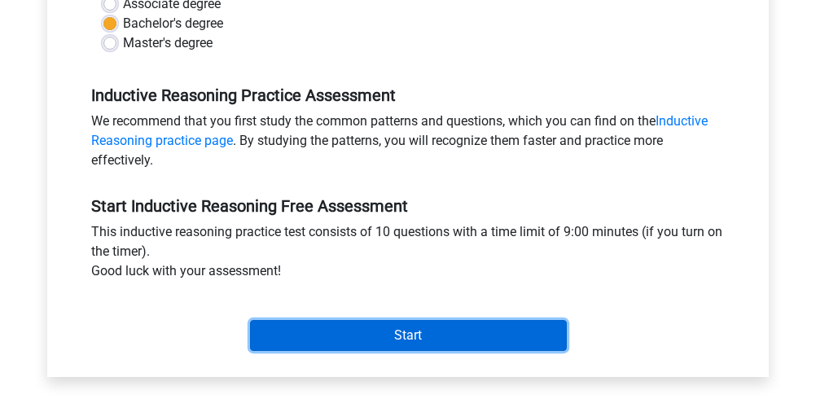
click at [412, 332] on input "Start" at bounding box center [408, 335] width 317 height 31
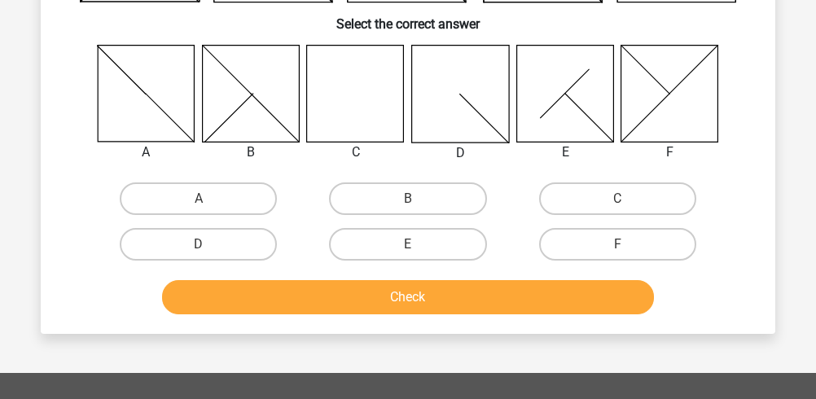
scroll to position [217, 0]
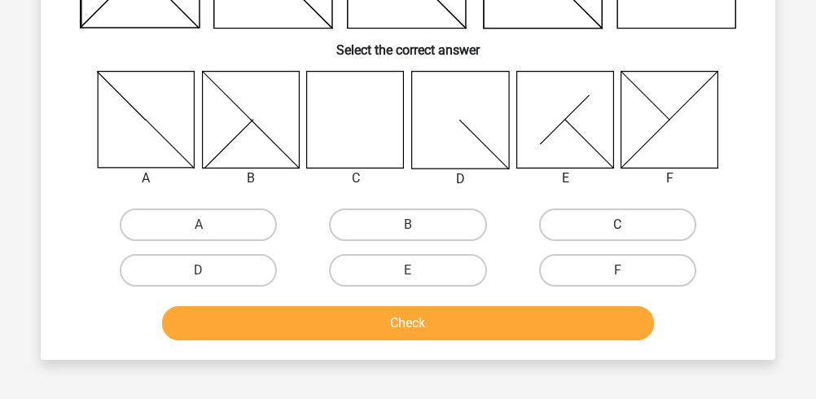
click at [588, 223] on label "C" at bounding box center [617, 225] width 157 height 33
click at [618, 225] on input "C" at bounding box center [623, 230] width 11 height 11
radio input "true"
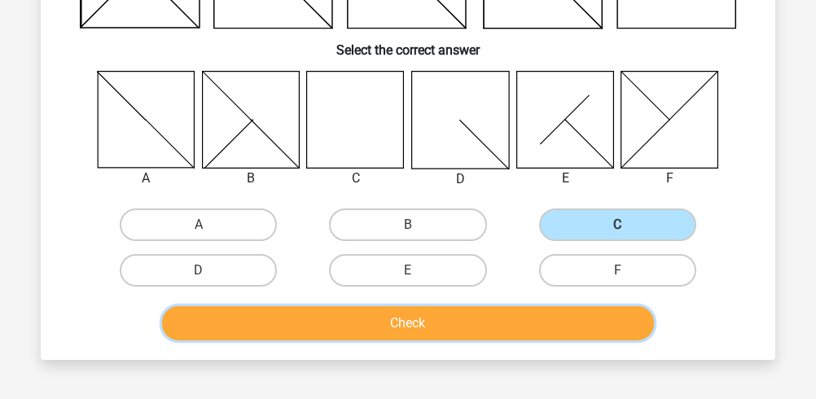
click at [531, 325] on button "Check" at bounding box center [408, 323] width 493 height 34
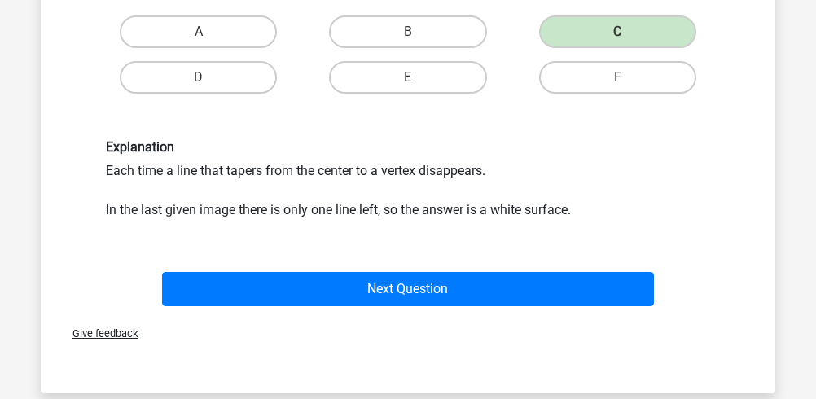
scroll to position [434, 0]
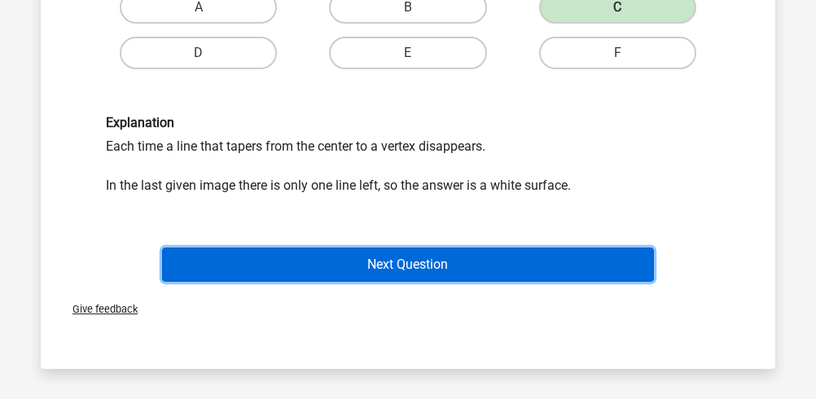
click at [488, 267] on button "Next Question" at bounding box center [408, 265] width 493 height 34
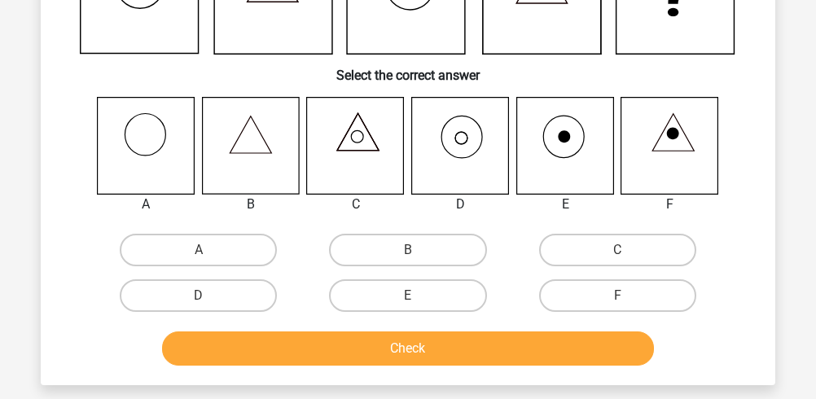
scroll to position [217, 0]
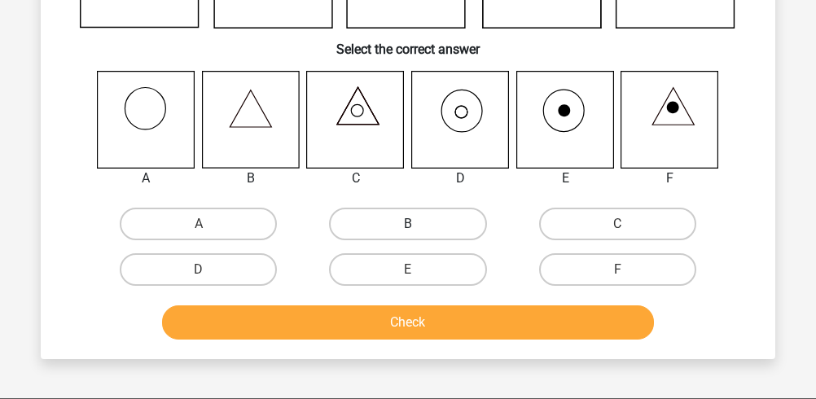
click at [398, 227] on label "B" at bounding box center [407, 224] width 157 height 33
click at [408, 227] on input "B" at bounding box center [413, 229] width 11 height 11
radio input "true"
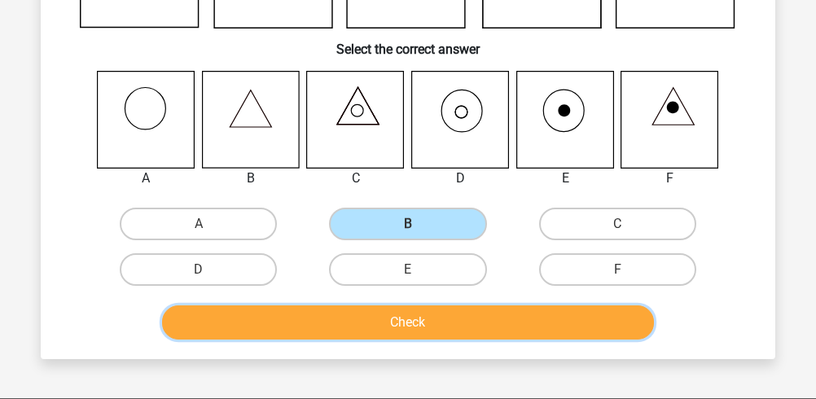
click at [394, 317] on button "Check" at bounding box center [408, 323] width 493 height 34
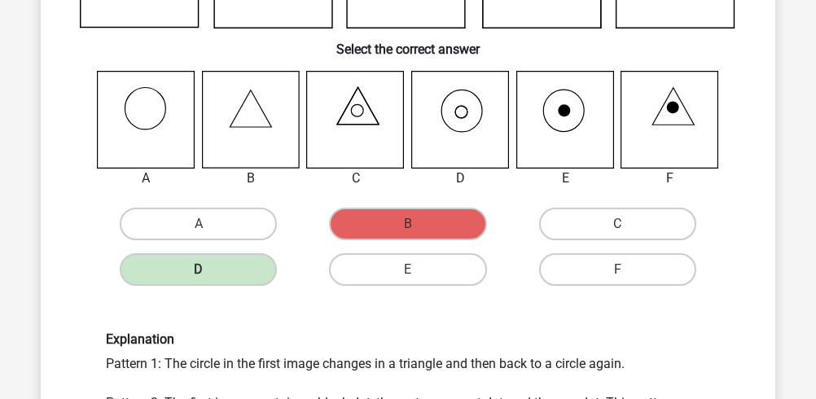
scroll to position [326, 0]
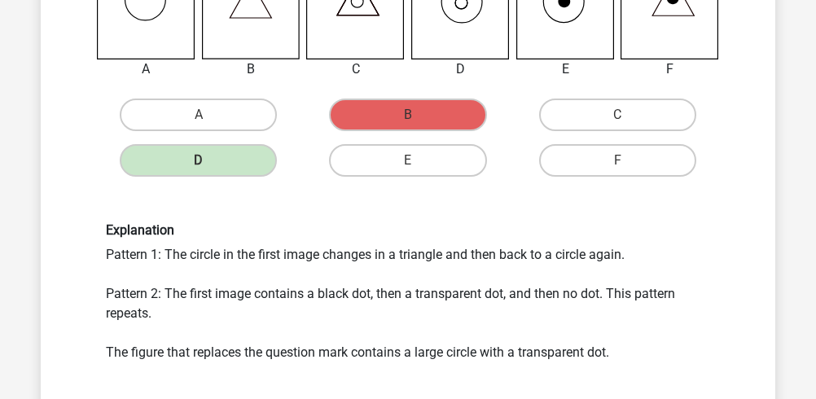
drag, startPoint x: 184, startPoint y: 254, endPoint x: 583, endPoint y: 253, distance: 398.5
click at [583, 253] on div "Explanation Pattern 1: The circle in the first image changes in a triangle and …" at bounding box center [408, 291] width 629 height 139
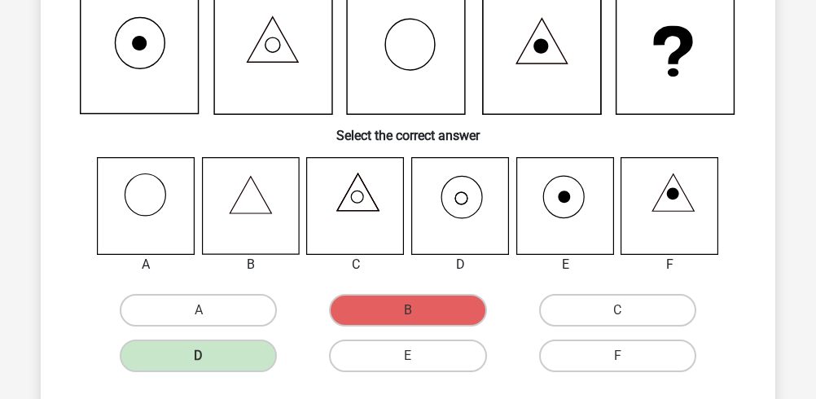
scroll to position [108, 0]
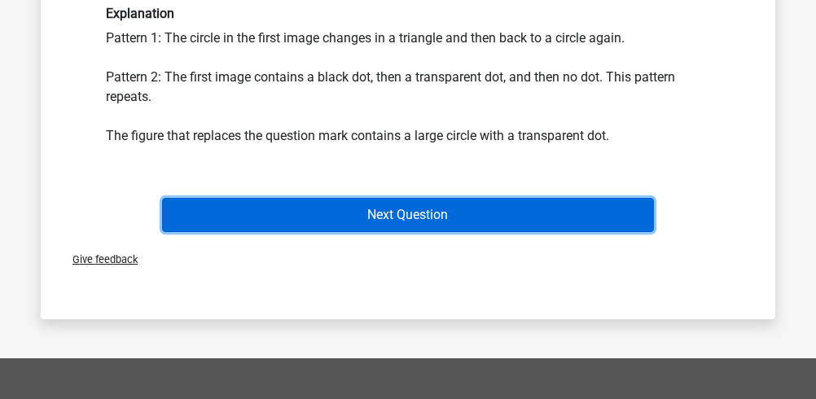
click at [484, 203] on button "Next Question" at bounding box center [408, 215] width 493 height 34
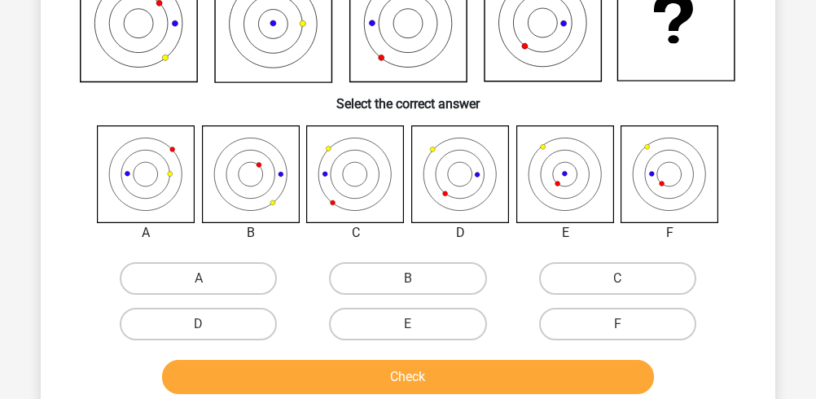
scroll to position [183, 0]
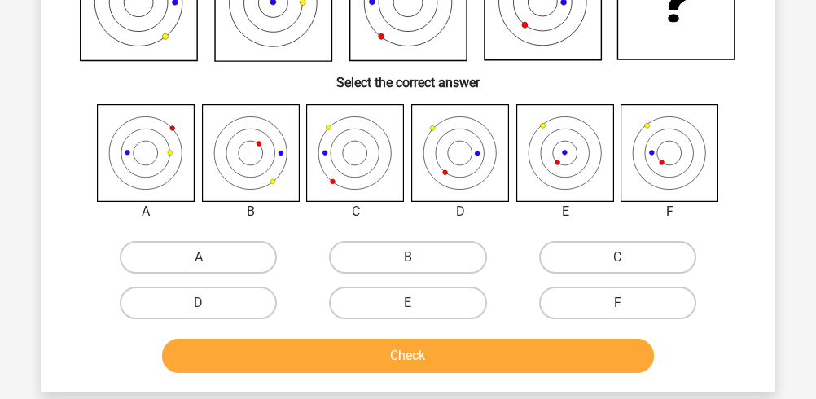
click at [587, 304] on label "F" at bounding box center [617, 303] width 157 height 33
click at [618, 304] on input "F" at bounding box center [623, 308] width 11 height 11
radio input "true"
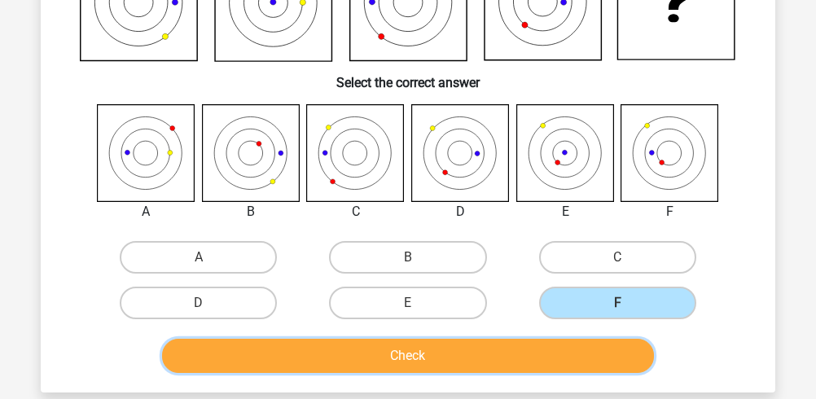
click at [569, 352] on button "Check" at bounding box center [408, 356] width 493 height 34
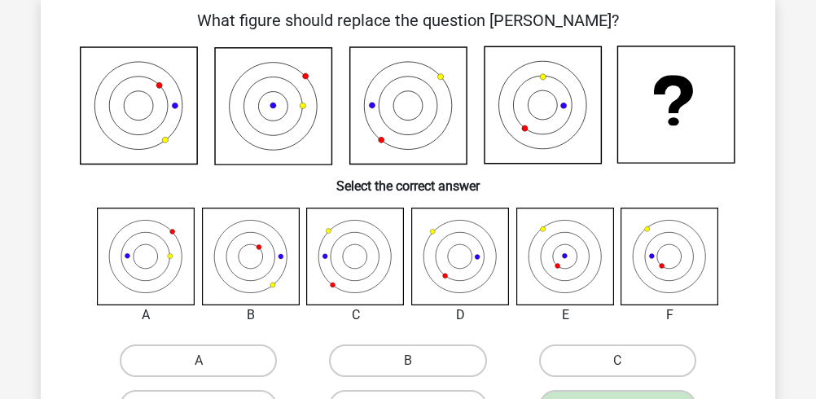
scroll to position [0, 0]
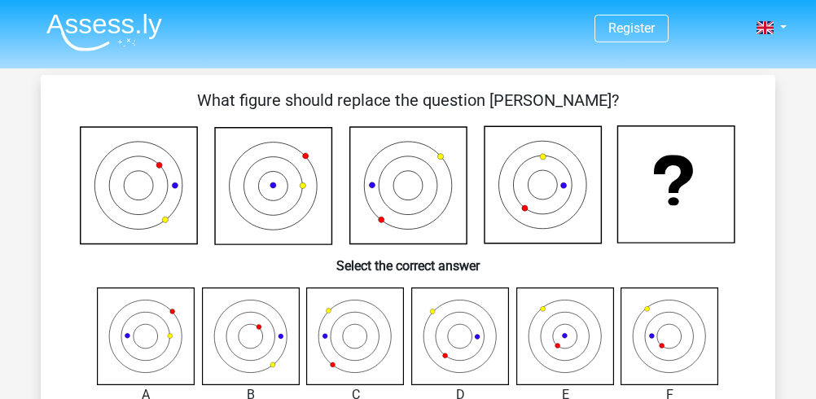
click at [95, 35] on img at bounding box center [104, 32] width 116 height 38
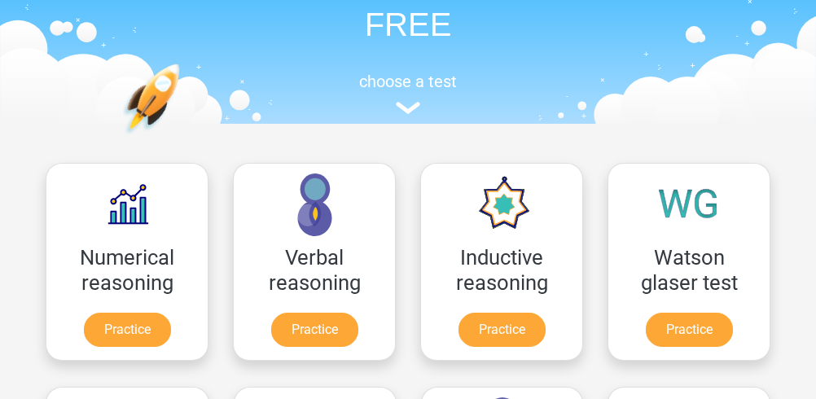
scroll to position [108, 0]
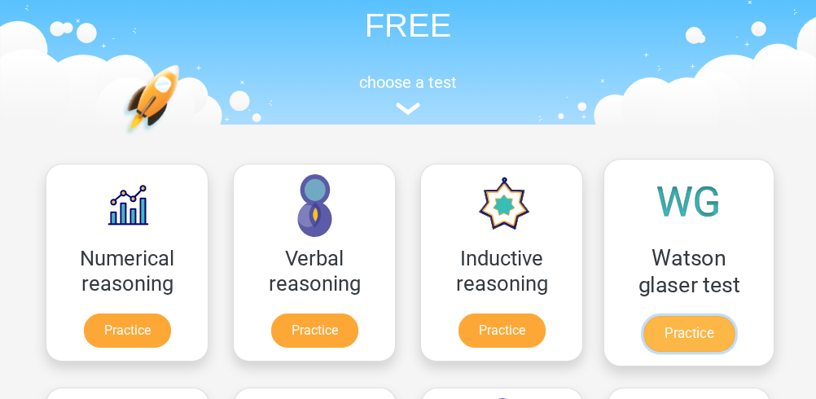
click at [655, 316] on link "Practice" at bounding box center [689, 334] width 91 height 36
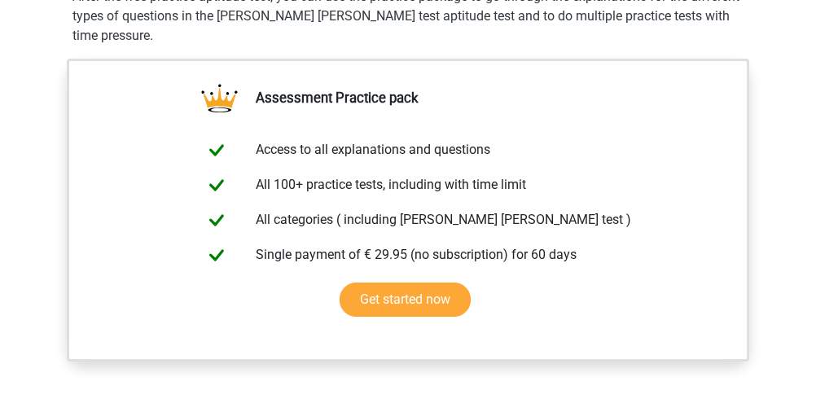
scroll to position [217, 0]
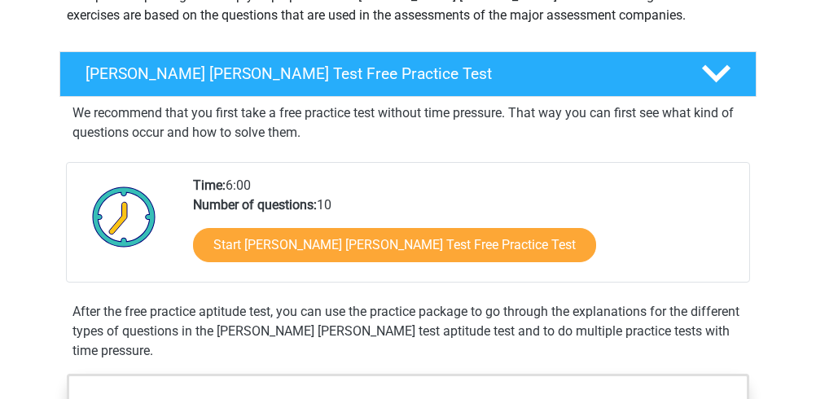
click at [377, 225] on div "Start [PERSON_NAME] [PERSON_NAME] Test Free Practice Test" at bounding box center [465, 248] width 544 height 67
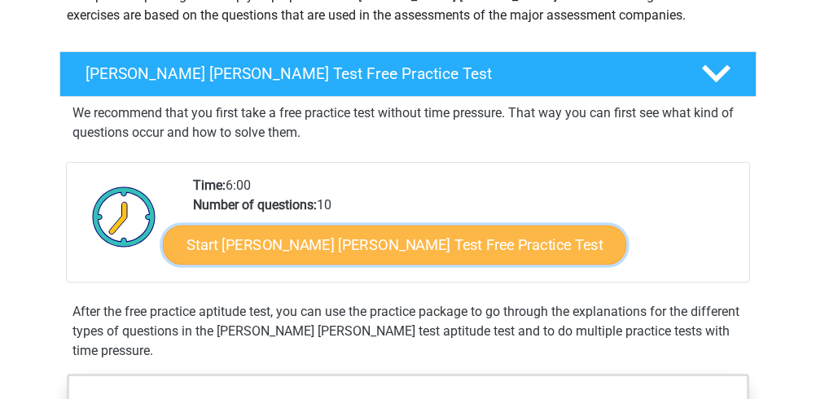
click at [380, 231] on link "Start Watson Glaser Test Free Practice Test" at bounding box center [395, 245] width 464 height 39
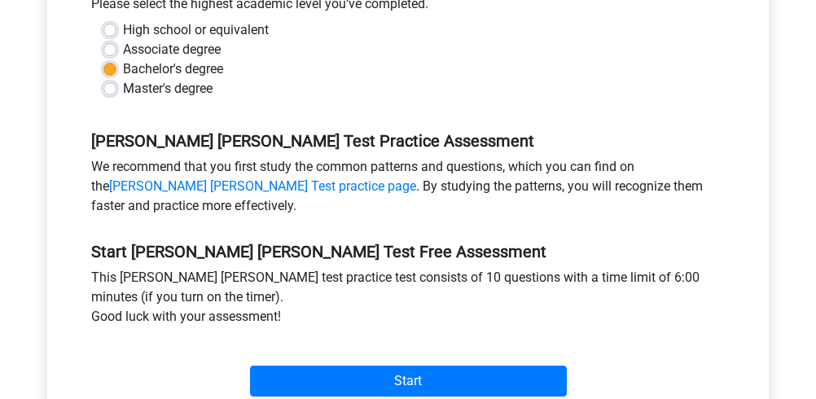
scroll to position [434, 0]
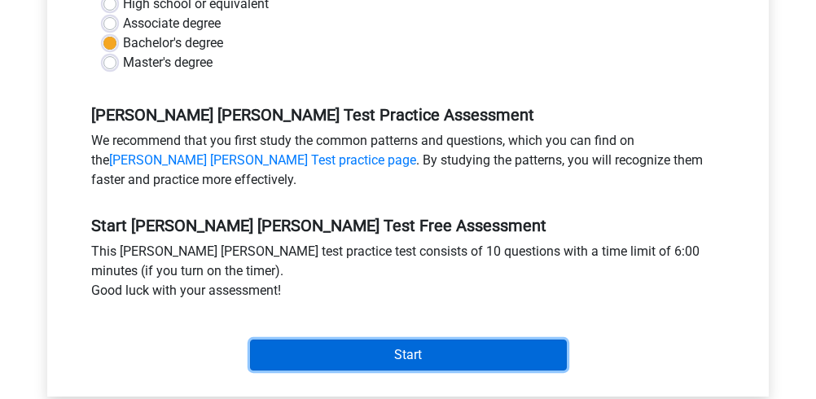
click at [393, 340] on input "Start" at bounding box center [408, 355] width 317 height 31
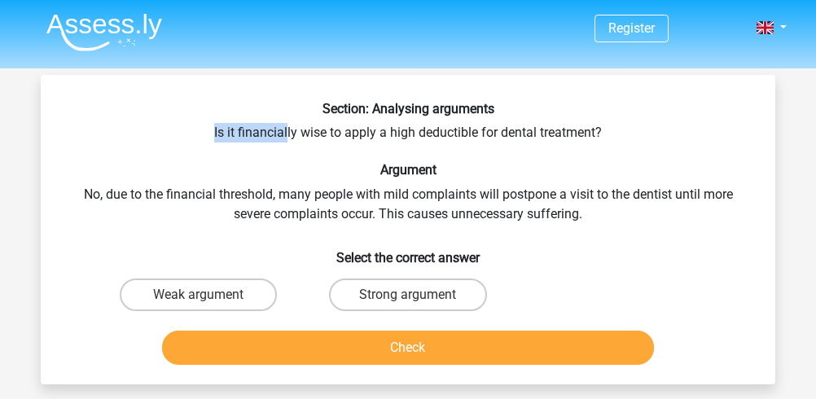
drag, startPoint x: 212, startPoint y: 133, endPoint x: 288, endPoint y: 124, distance: 77.1
click at [288, 124] on div "Section: Analysing arguments Is it financially wise to apply a high deductible …" at bounding box center [408, 236] width 722 height 271
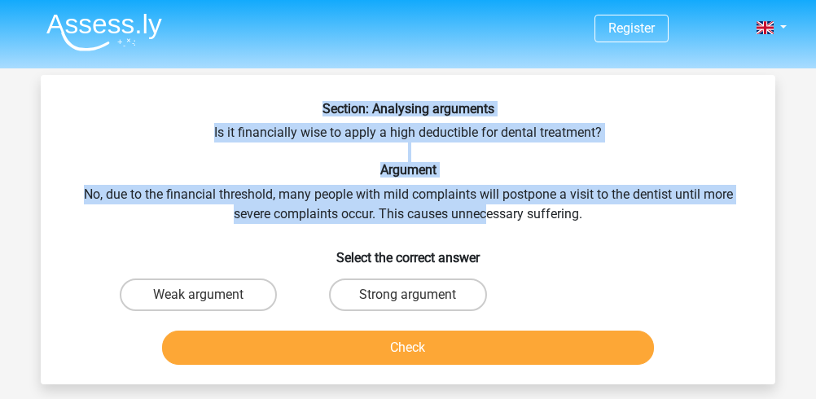
drag, startPoint x: 323, startPoint y: 103, endPoint x: 489, endPoint y: 213, distance: 199.8
click at [489, 213] on div "Section: Analysing arguments Is it financially wise to apply a high deductible …" at bounding box center [408, 236] width 722 height 271
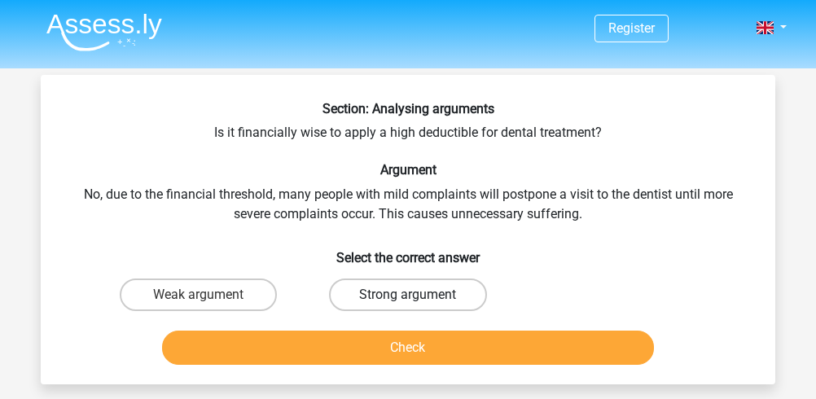
click at [390, 301] on label "Strong argument" at bounding box center [407, 295] width 157 height 33
click at [408, 301] on input "Strong argument" at bounding box center [413, 300] width 11 height 11
radio input "true"
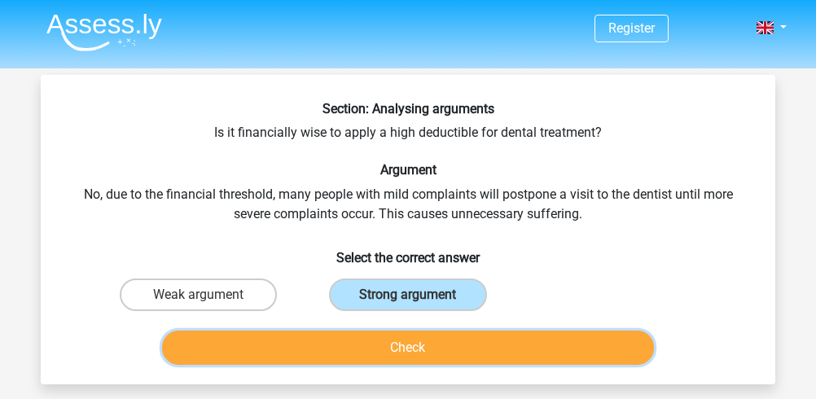
click at [413, 341] on button "Check" at bounding box center [408, 348] width 493 height 34
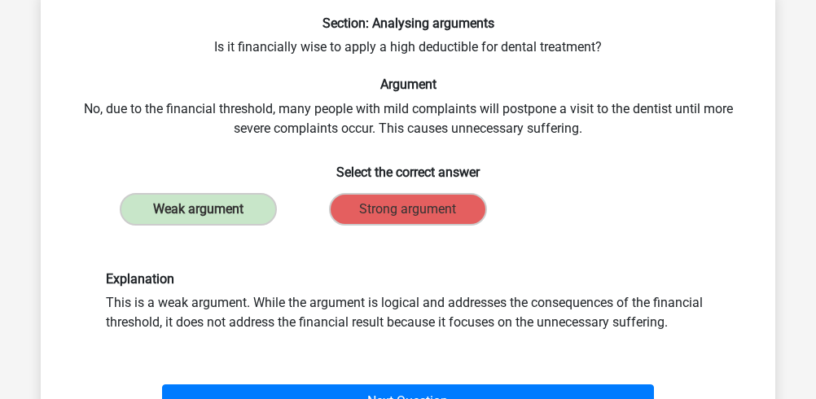
scroll to position [108, 0]
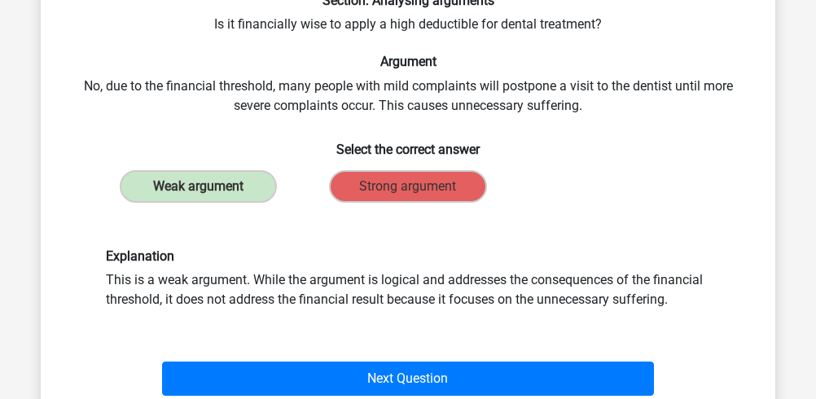
drag, startPoint x: 130, startPoint y: 275, endPoint x: 508, endPoint y: 293, distance: 378.6
click at [508, 293] on div "Explanation This is a weak argument. While the argument is logical and addresse…" at bounding box center [408, 279] width 629 height 61
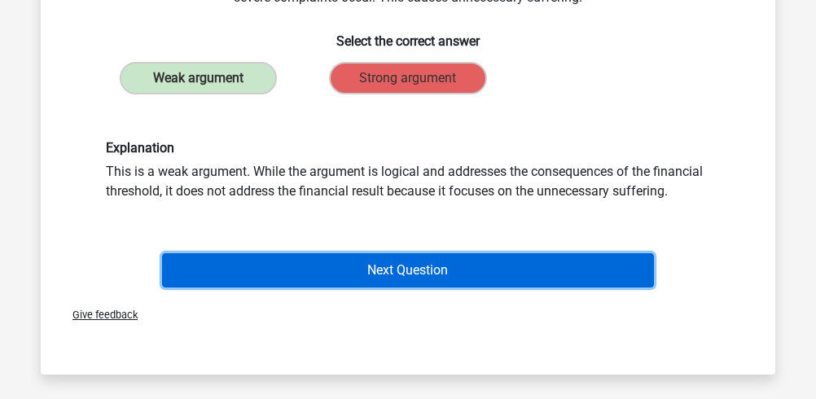
click at [507, 280] on button "Next Question" at bounding box center [408, 270] width 493 height 34
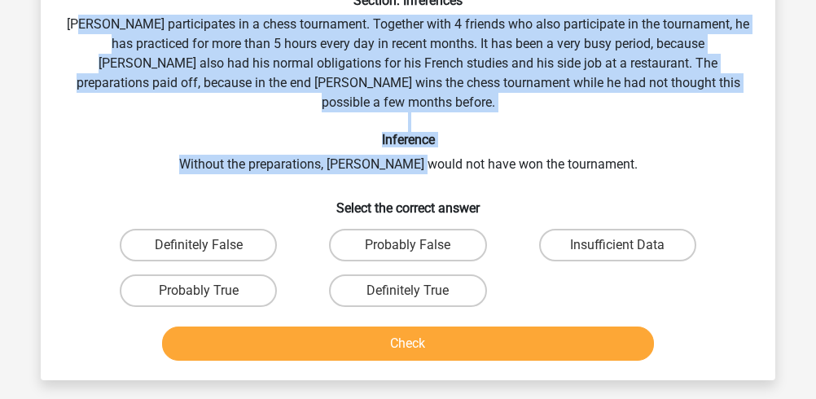
drag, startPoint x: 100, startPoint y: 18, endPoint x: 445, endPoint y: 139, distance: 365.2
click at [445, 139] on div "Section: Inferences Pablo participates in a chess tournament. Together with 4 f…" at bounding box center [408, 180] width 722 height 375
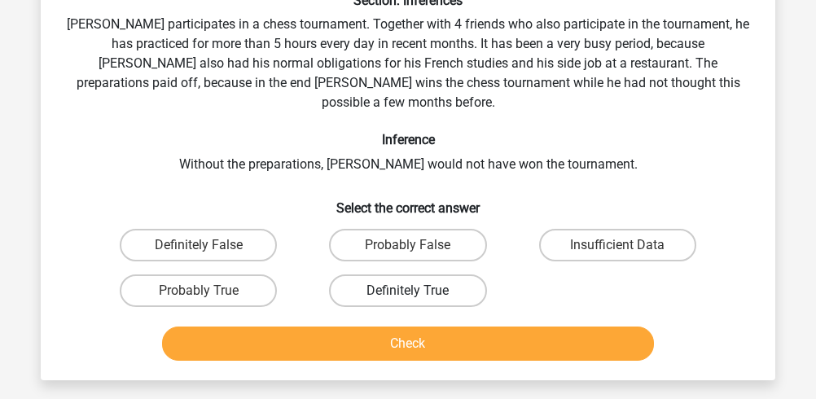
click at [340, 275] on label "Definitely True" at bounding box center [407, 291] width 157 height 33
click at [408, 291] on input "Definitely True" at bounding box center [413, 296] width 11 height 11
radio input "true"
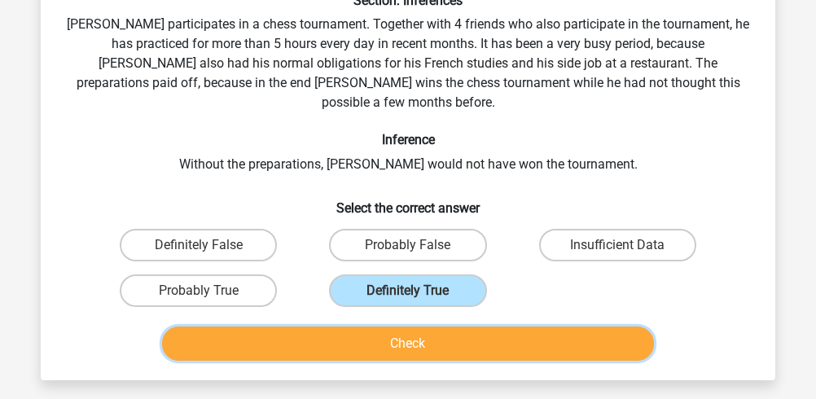
click at [359, 327] on button "Check" at bounding box center [408, 344] width 493 height 34
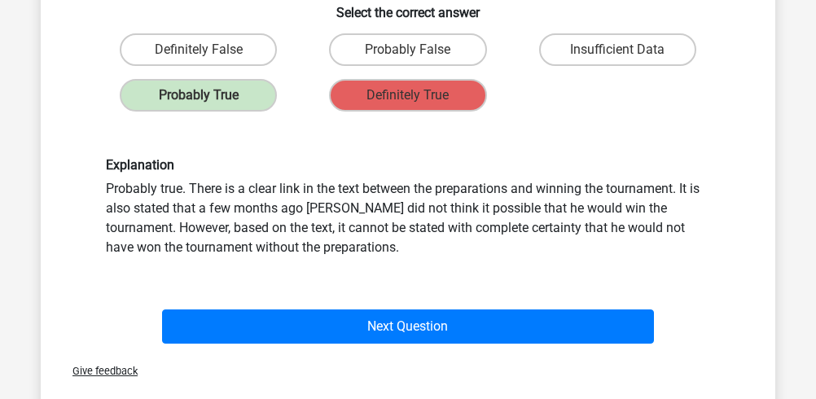
scroll to position [326, 0]
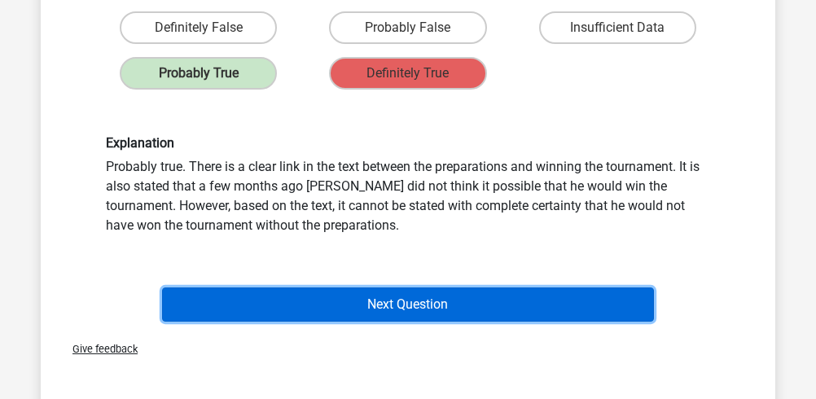
click at [360, 288] on button "Next Question" at bounding box center [408, 305] width 493 height 34
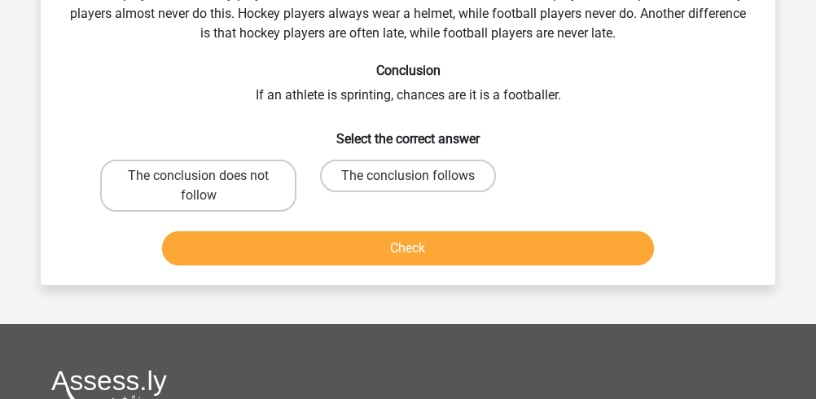
scroll to position [75, 0]
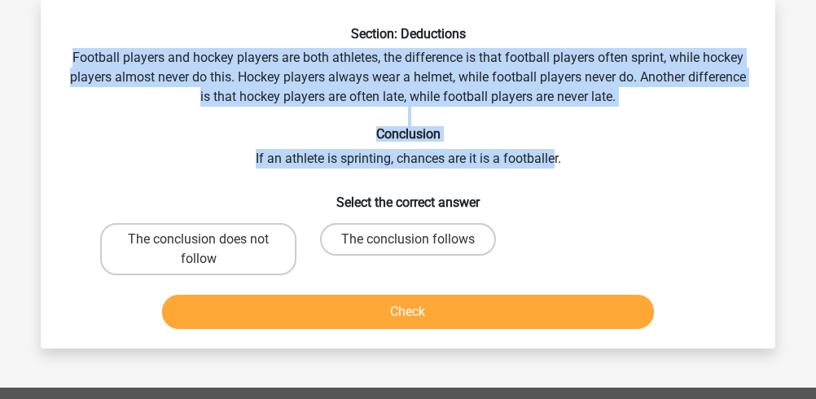
drag, startPoint x: 67, startPoint y: 51, endPoint x: 554, endPoint y: 159, distance: 499.2
click at [554, 159] on div "Section: Deductions Football players and hockey players are both athletes, the …" at bounding box center [408, 181] width 722 height 310
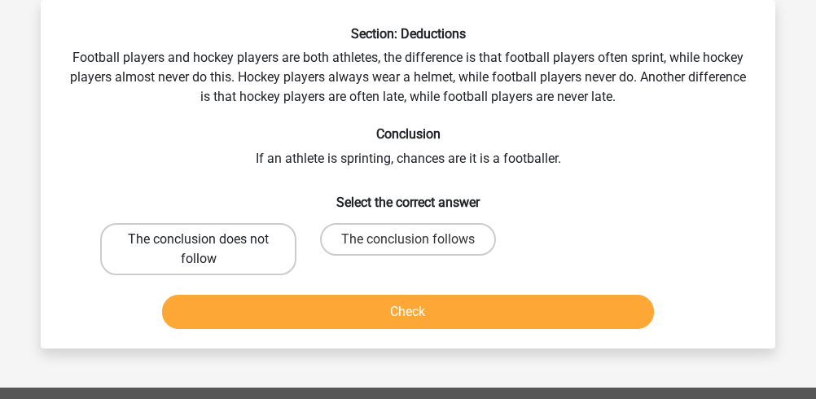
click at [250, 259] on label "The conclusion does not follow" at bounding box center [198, 249] width 196 height 52
click at [209, 250] on input "The conclusion does not follow" at bounding box center [204, 245] width 11 height 11
radio input "true"
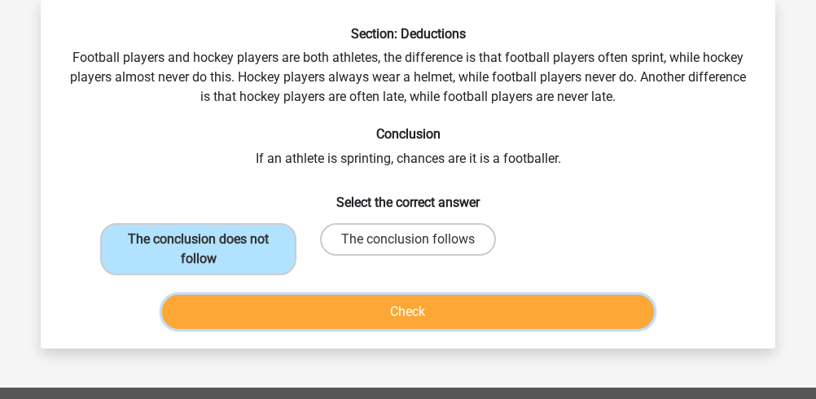
click at [275, 311] on button "Check" at bounding box center [408, 312] width 493 height 34
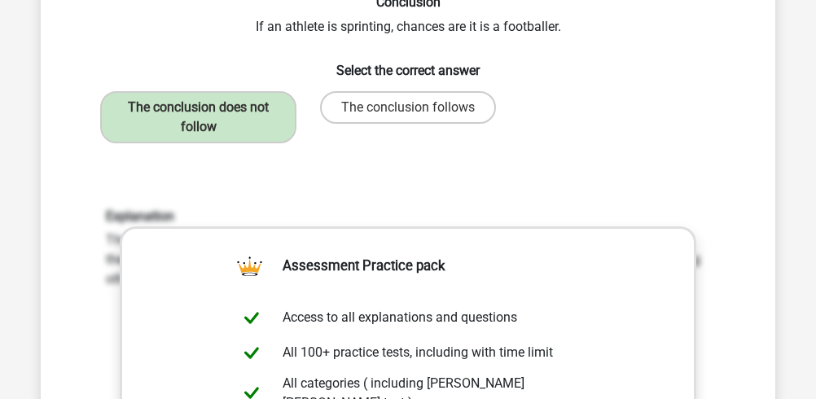
scroll to position [0, 0]
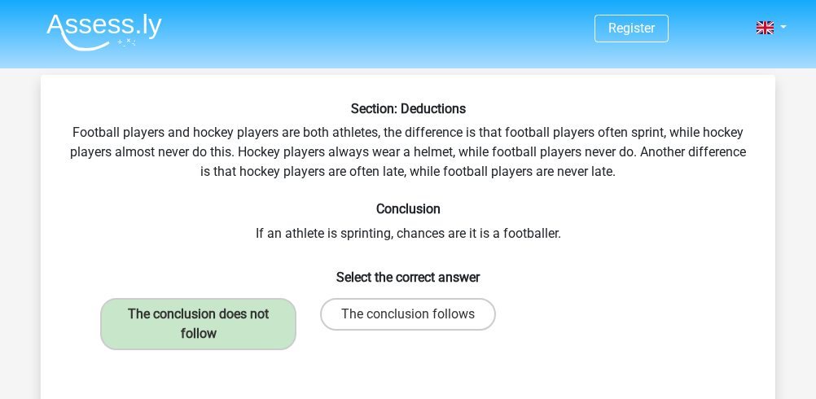
click at [114, 12] on li at bounding box center [97, 29] width 129 height 45
click at [117, 20] on img at bounding box center [104, 32] width 116 height 38
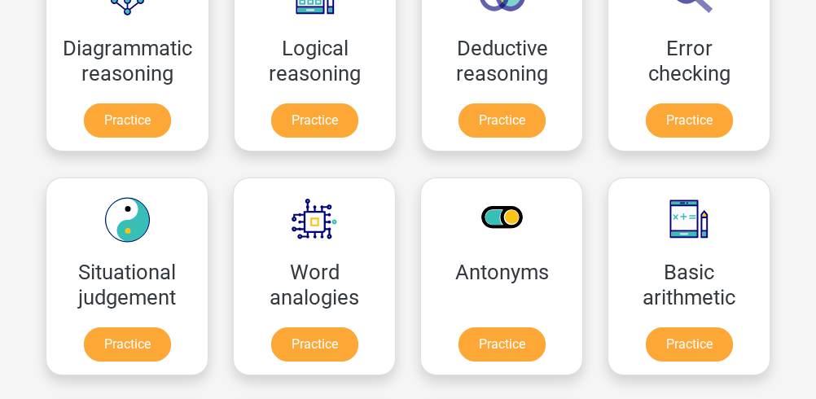
scroll to position [434, 0]
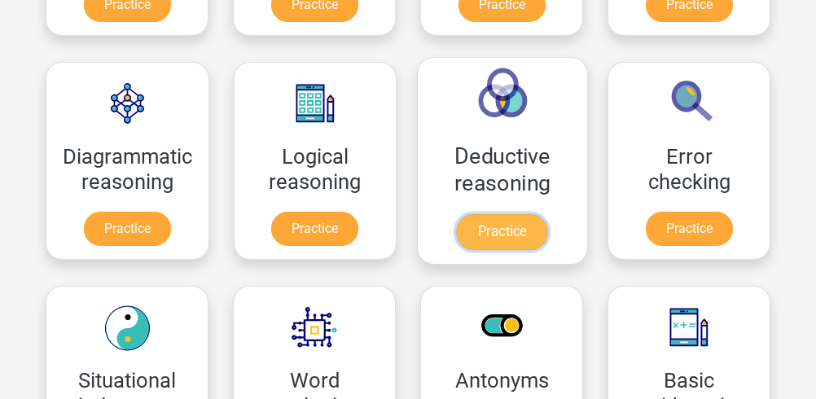
click at [497, 214] on link "Practice" at bounding box center [501, 232] width 91 height 36
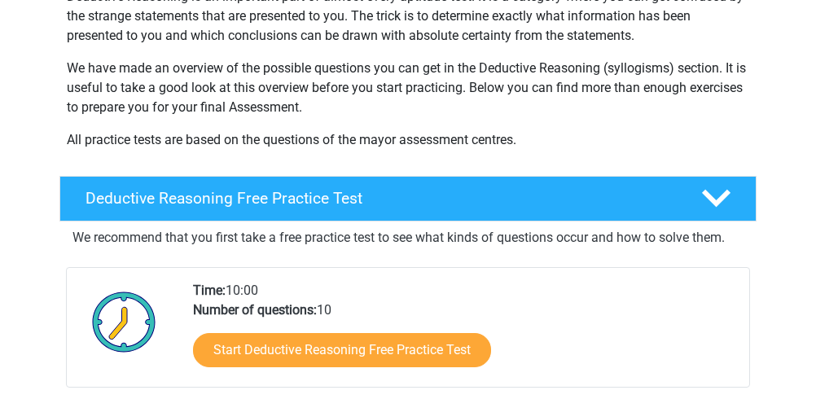
scroll to position [326, 0]
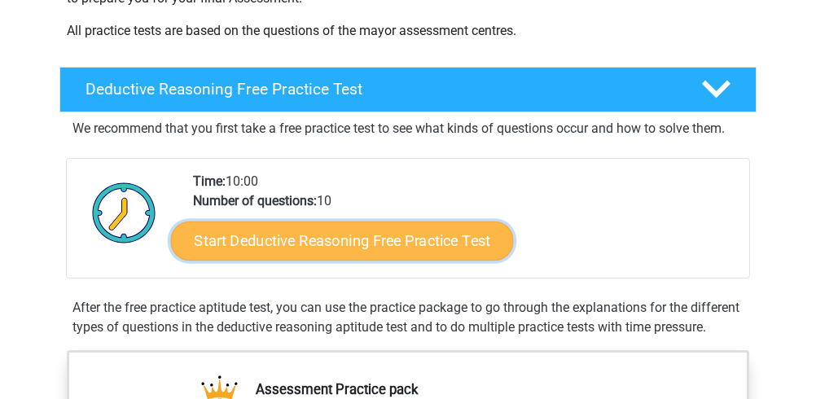
click at [308, 242] on link "Start Deductive Reasoning Free Practice Test" at bounding box center [342, 240] width 343 height 39
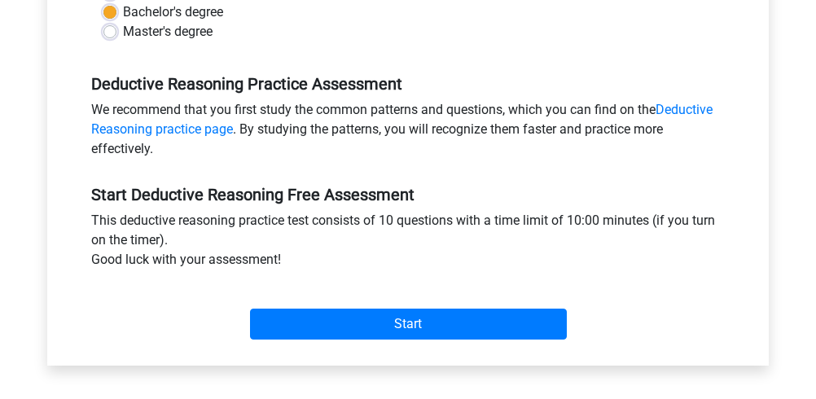
scroll to position [434, 0]
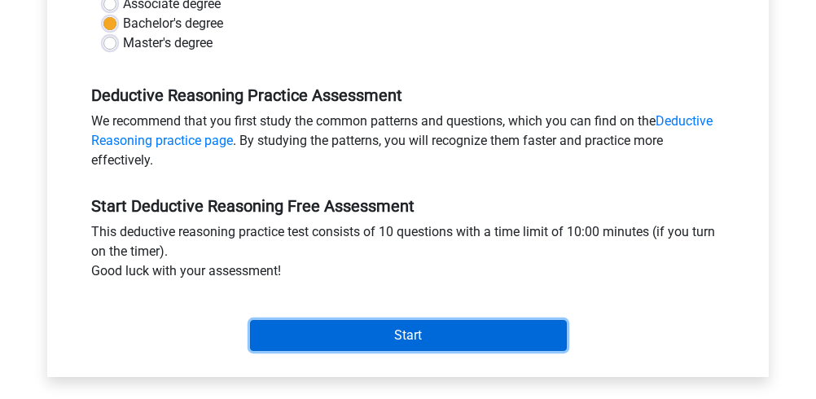
click at [322, 326] on input "Start" at bounding box center [408, 335] width 317 height 31
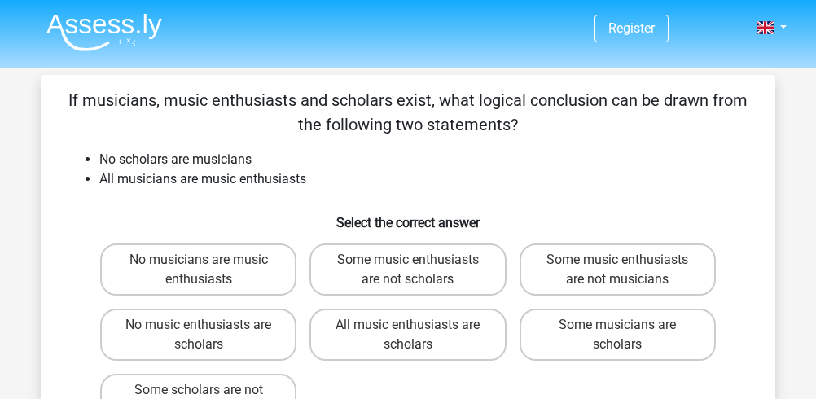
drag, startPoint x: 77, startPoint y: 100, endPoint x: 500, endPoint y: 114, distance: 422.3
click at [500, 114] on p "If musicians, music enthusiasts and scholars exist, what logical conclusion can…" at bounding box center [408, 112] width 683 height 49
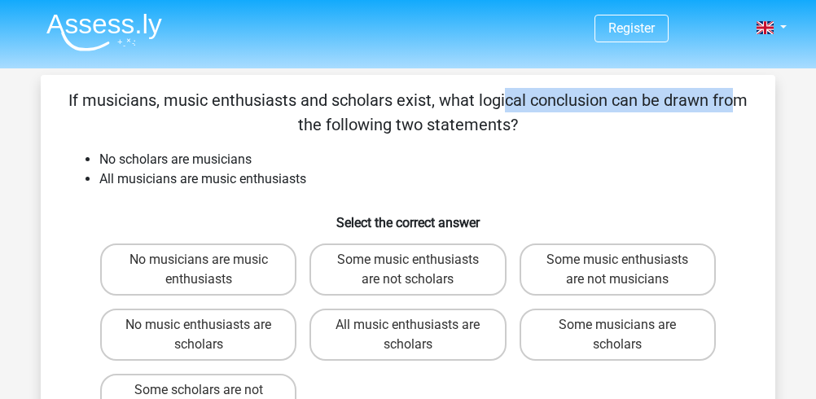
drag, startPoint x: 179, startPoint y: 106, endPoint x: 403, endPoint y: 93, distance: 223.6
click at [403, 93] on p "If musicians, music enthusiasts and scholars exist, what logical conclusion can…" at bounding box center [408, 112] width 683 height 49
drag, startPoint x: 108, startPoint y: 94, endPoint x: 429, endPoint y: 101, distance: 321.1
click at [429, 101] on p "If musicians, music enthusiasts and scholars exist, what logical conclusion can…" at bounding box center [408, 112] width 683 height 49
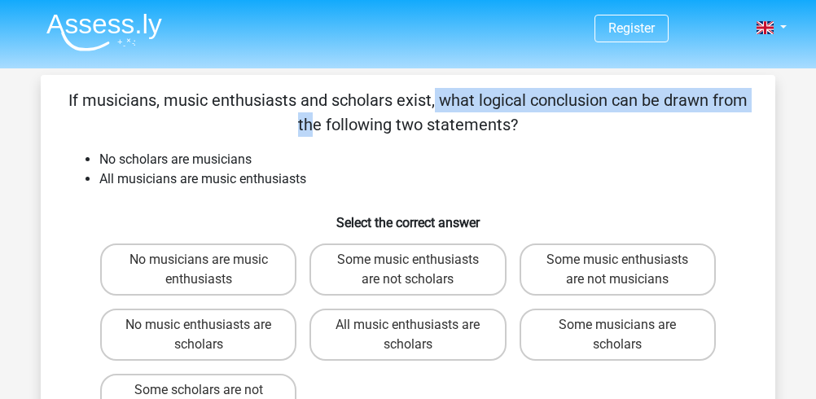
click at [429, 101] on p "If musicians, music enthusiasts and scholars exist, what logical conclusion can…" at bounding box center [408, 112] width 683 height 49
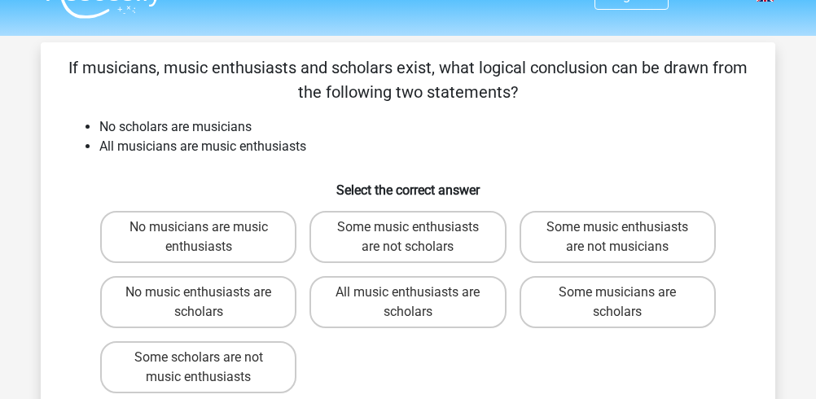
scroll to position [33, 0]
click at [468, 244] on label "Some music enthusiasts are not scholars" at bounding box center [408, 237] width 196 height 52
click at [419, 238] on input "Some music enthusiasts are not scholars" at bounding box center [413, 232] width 11 height 11
radio input "true"
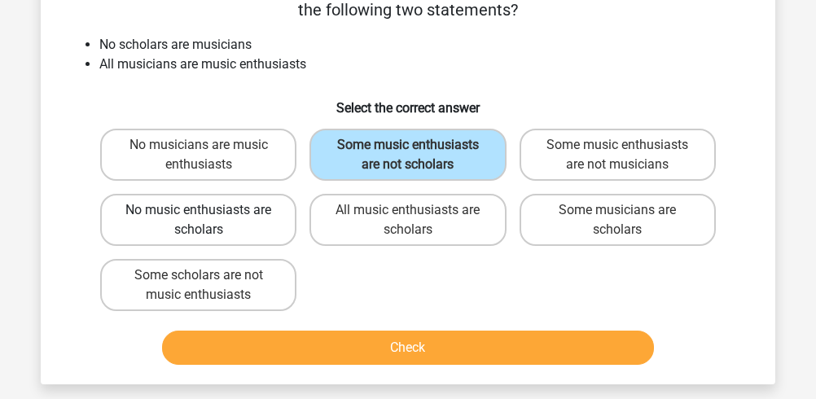
scroll to position [142, 0]
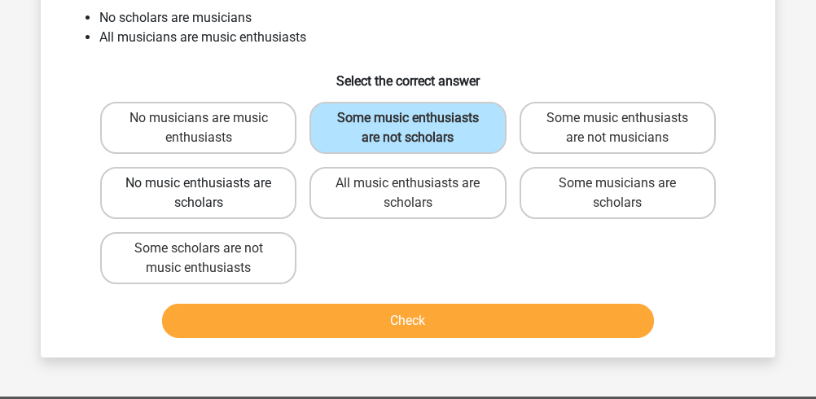
click at [256, 186] on label "No music enthusiasts are scholars" at bounding box center [198, 193] width 196 height 52
click at [209, 186] on input "No music enthusiasts are scholars" at bounding box center [204, 188] width 11 height 11
radio input "true"
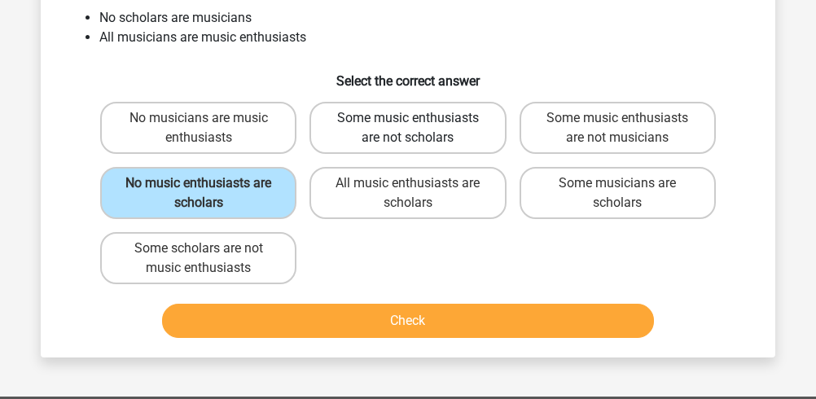
click at [381, 139] on label "Some music enthusiasts are not scholars" at bounding box center [408, 128] width 196 height 52
click at [408, 129] on input "Some music enthusiasts are not scholars" at bounding box center [413, 123] width 11 height 11
radio input "true"
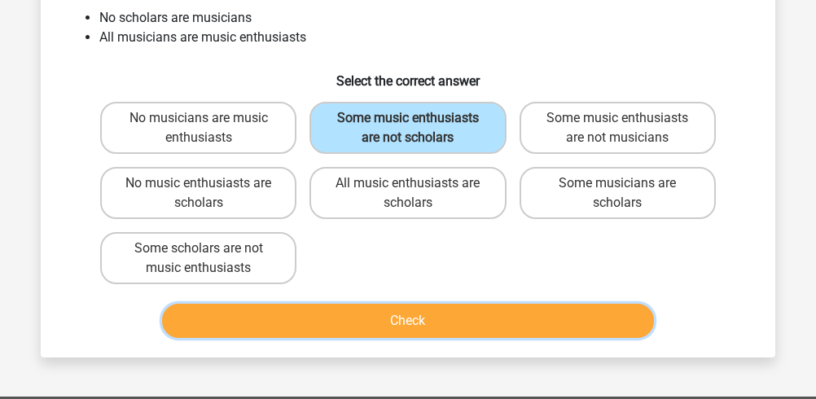
click at [405, 310] on button "Check" at bounding box center [408, 321] width 493 height 34
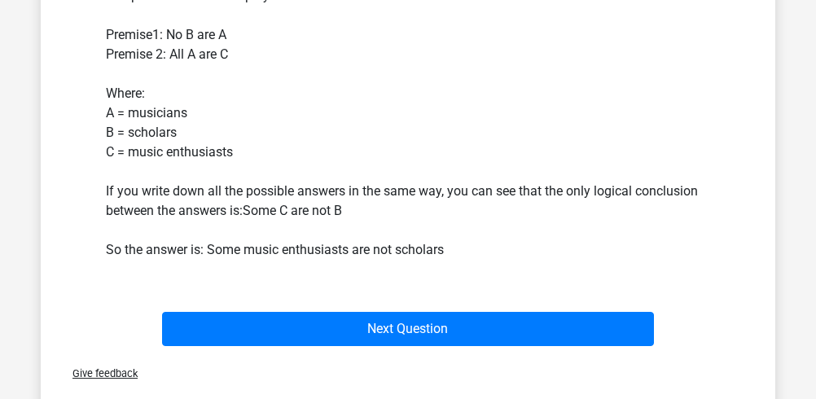
scroll to position [510, 0]
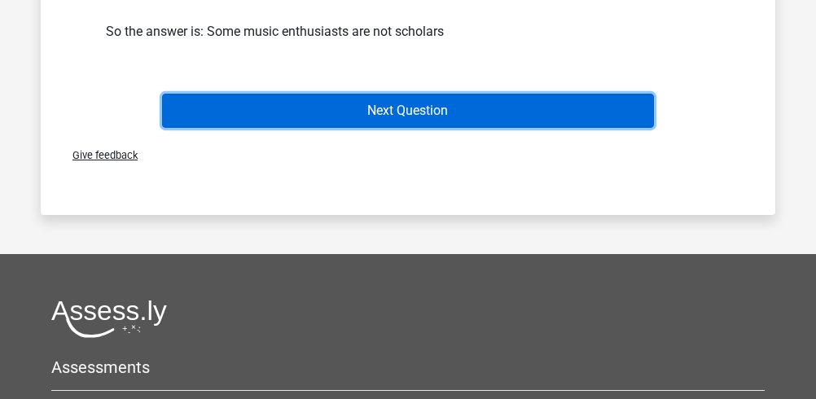
click at [263, 122] on button "Next Question" at bounding box center [408, 111] width 493 height 34
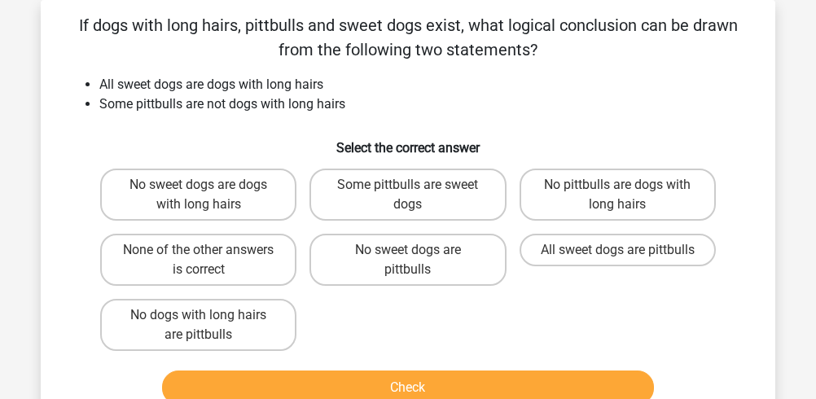
scroll to position [0, 0]
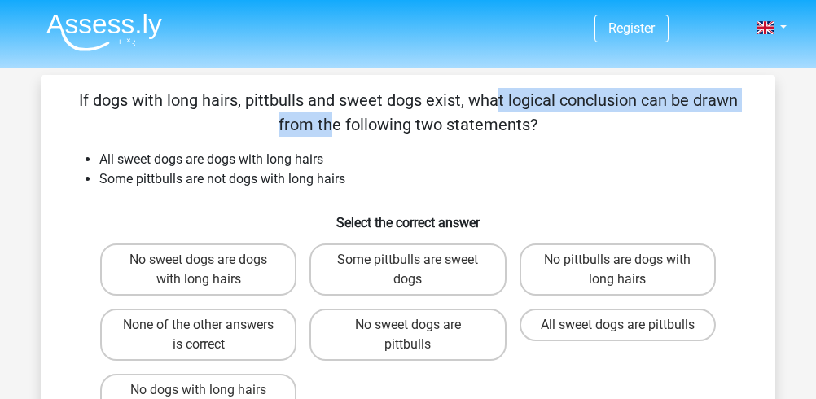
drag, startPoint x: 170, startPoint y: 102, endPoint x: 460, endPoint y: 88, distance: 289.6
click at [460, 88] on p "If dogs with long hairs, pittbulls and sweet dogs exist, what logical conclusio…" at bounding box center [408, 112] width 683 height 49
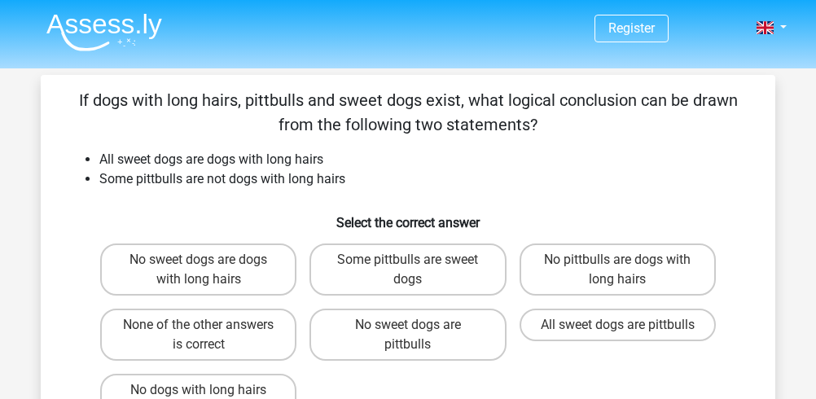
drag, startPoint x: 380, startPoint y: 98, endPoint x: 480, endPoint y: 120, distance: 102.6
click at [480, 120] on p "If dogs with long hairs, pittbulls and sweet dogs exist, what logical conclusio…" at bounding box center [408, 112] width 683 height 49
drag, startPoint x: 187, startPoint y: 160, endPoint x: 336, endPoint y: 155, distance: 149.2
click at [336, 155] on li "All sweet dogs are dogs with long hairs" at bounding box center [424, 160] width 650 height 20
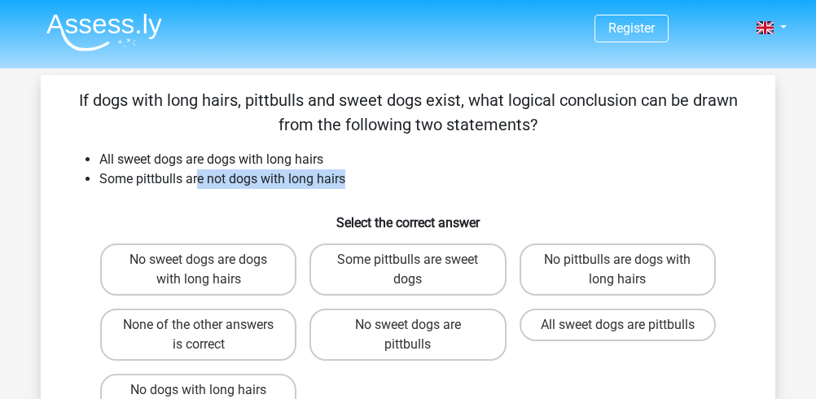
drag, startPoint x: 200, startPoint y: 185, endPoint x: 352, endPoint y: 169, distance: 152.4
click at [352, 169] on li "Some pittbulls are not dogs with long hairs" at bounding box center [424, 179] width 650 height 20
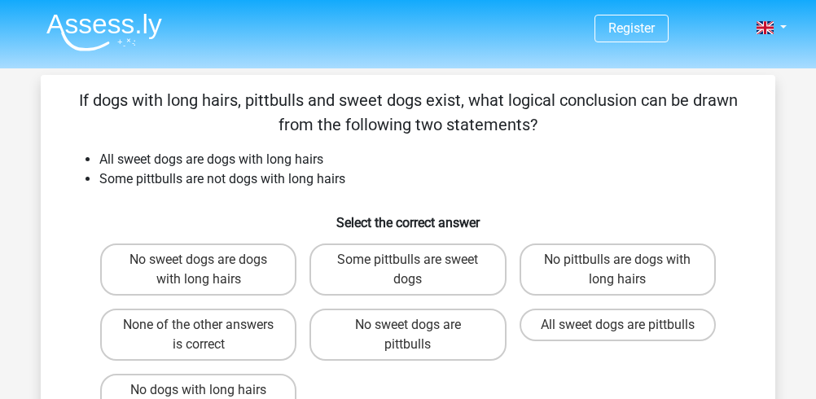
click at [80, 4] on nav "Register Nederlands English" at bounding box center [408, 28] width 750 height 53
click at [81, 17] on img at bounding box center [104, 32] width 116 height 38
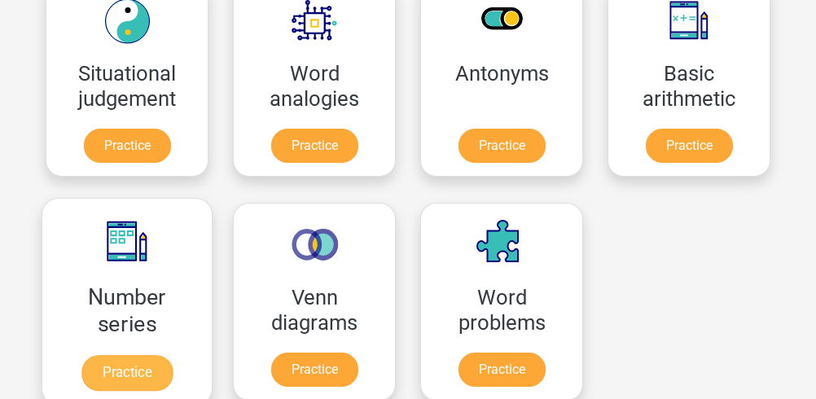
scroll to position [760, 0]
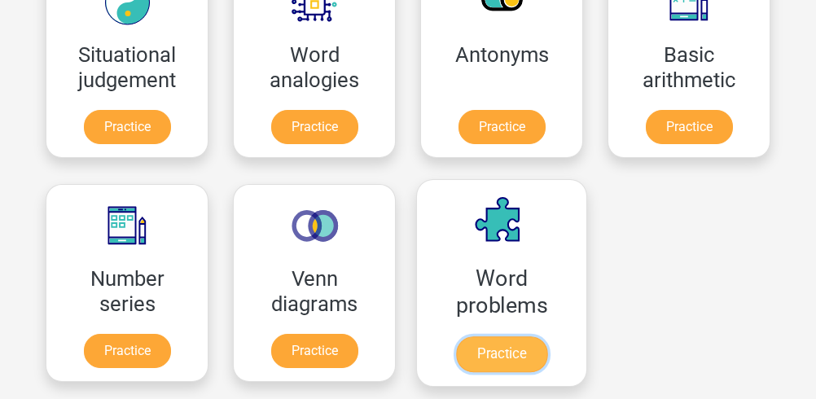
click at [482, 337] on link "Practice" at bounding box center [501, 355] width 91 height 36
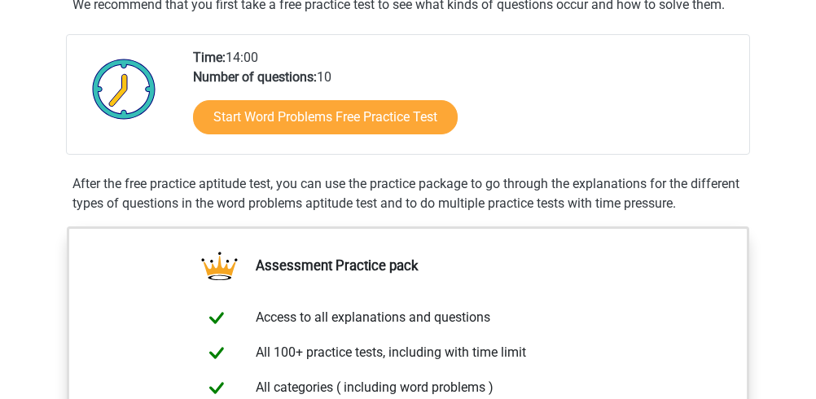
scroll to position [217, 0]
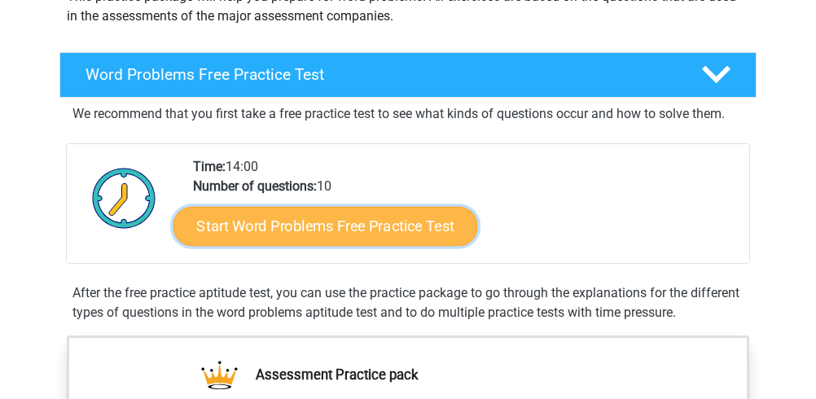
click at [412, 235] on link "Start Word Problems Free Practice Test" at bounding box center [326, 225] width 305 height 39
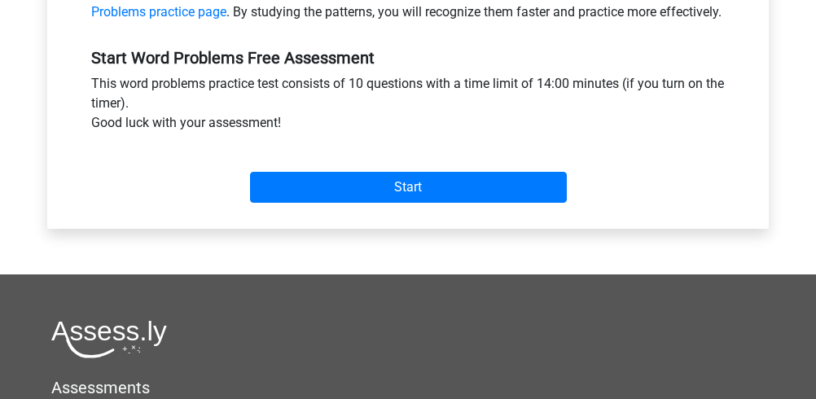
scroll to position [543, 0]
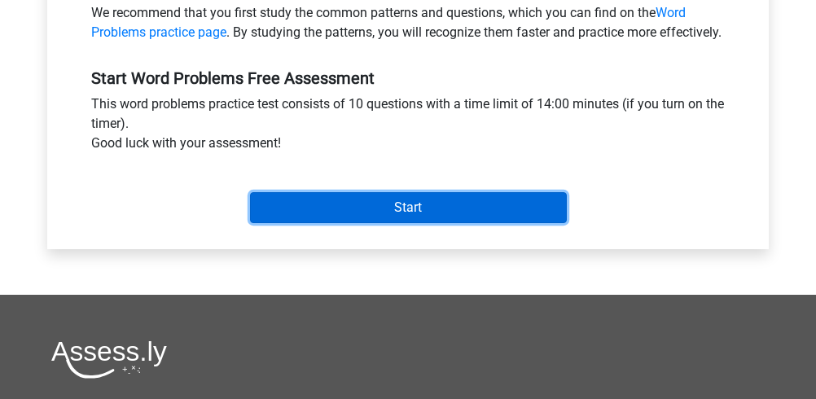
click at [412, 223] on input "Start" at bounding box center [408, 207] width 317 height 31
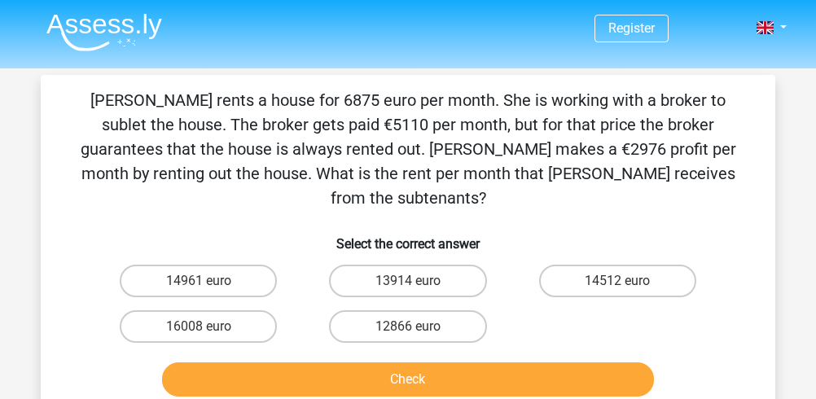
drag, startPoint x: 187, startPoint y: 97, endPoint x: 569, endPoint y: 176, distance: 390.3
click at [569, 176] on p "[PERSON_NAME] rents a house for 6875 euro per month. She is working with a brok…" at bounding box center [408, 149] width 683 height 122
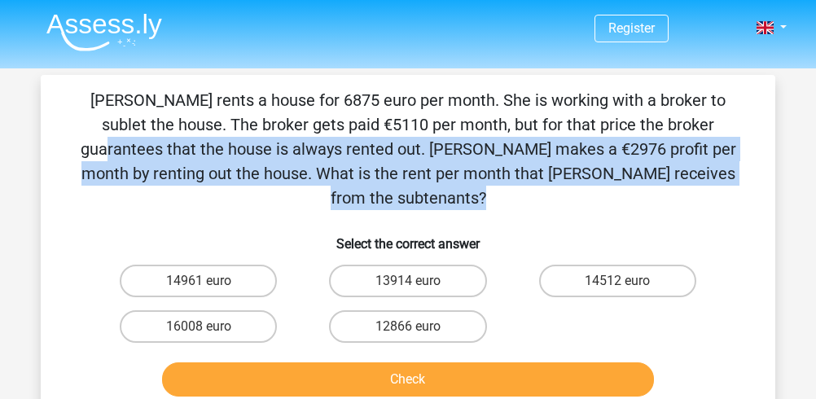
drag, startPoint x: 323, startPoint y: 129, endPoint x: 455, endPoint y: 173, distance: 138.4
click at [455, 173] on p "[PERSON_NAME] rents a house for 6875 euro per month. She is working with a brok…" at bounding box center [408, 149] width 683 height 122
